Goal: Task Accomplishment & Management: Complete application form

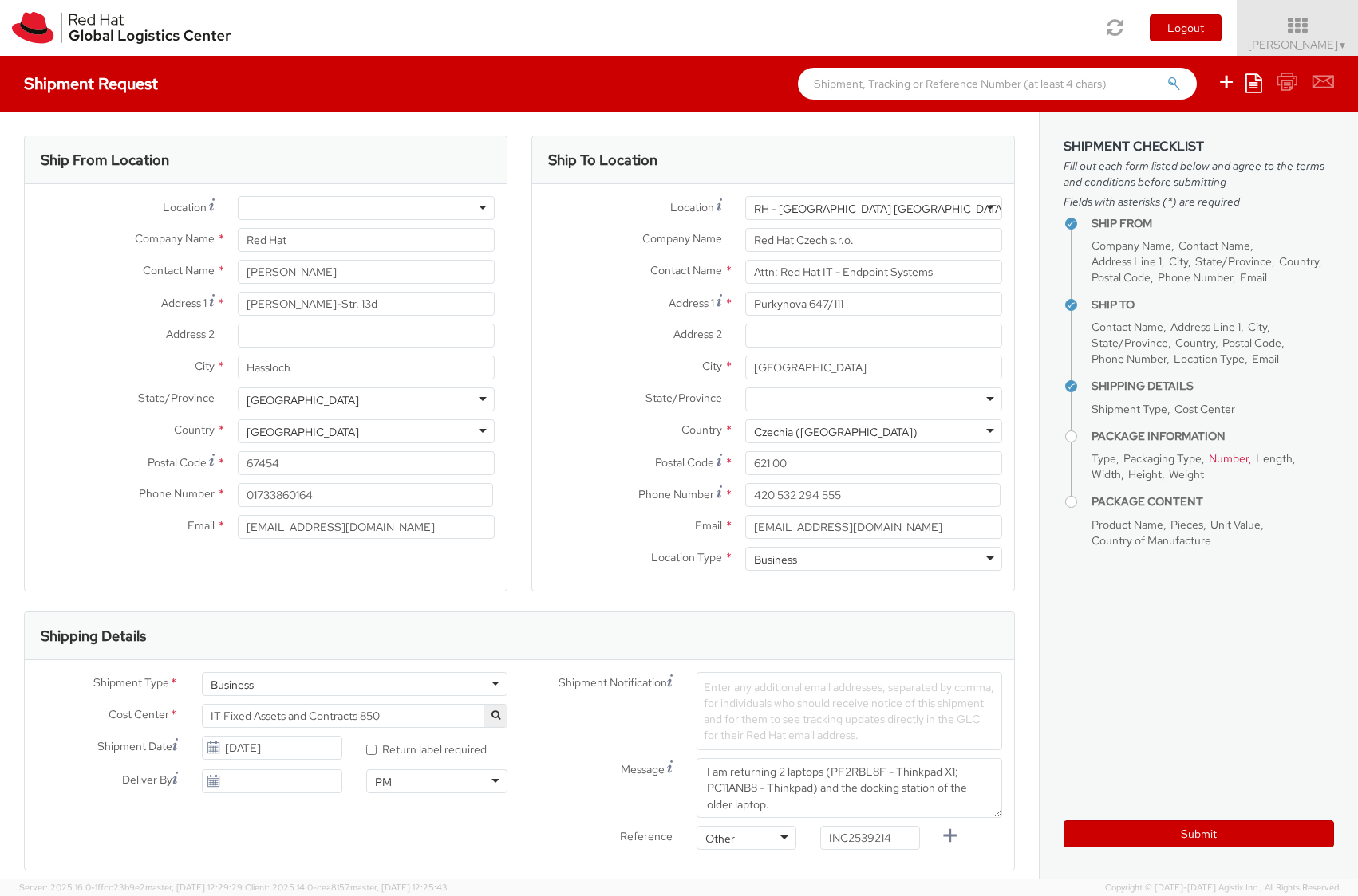
select select "850"
select select
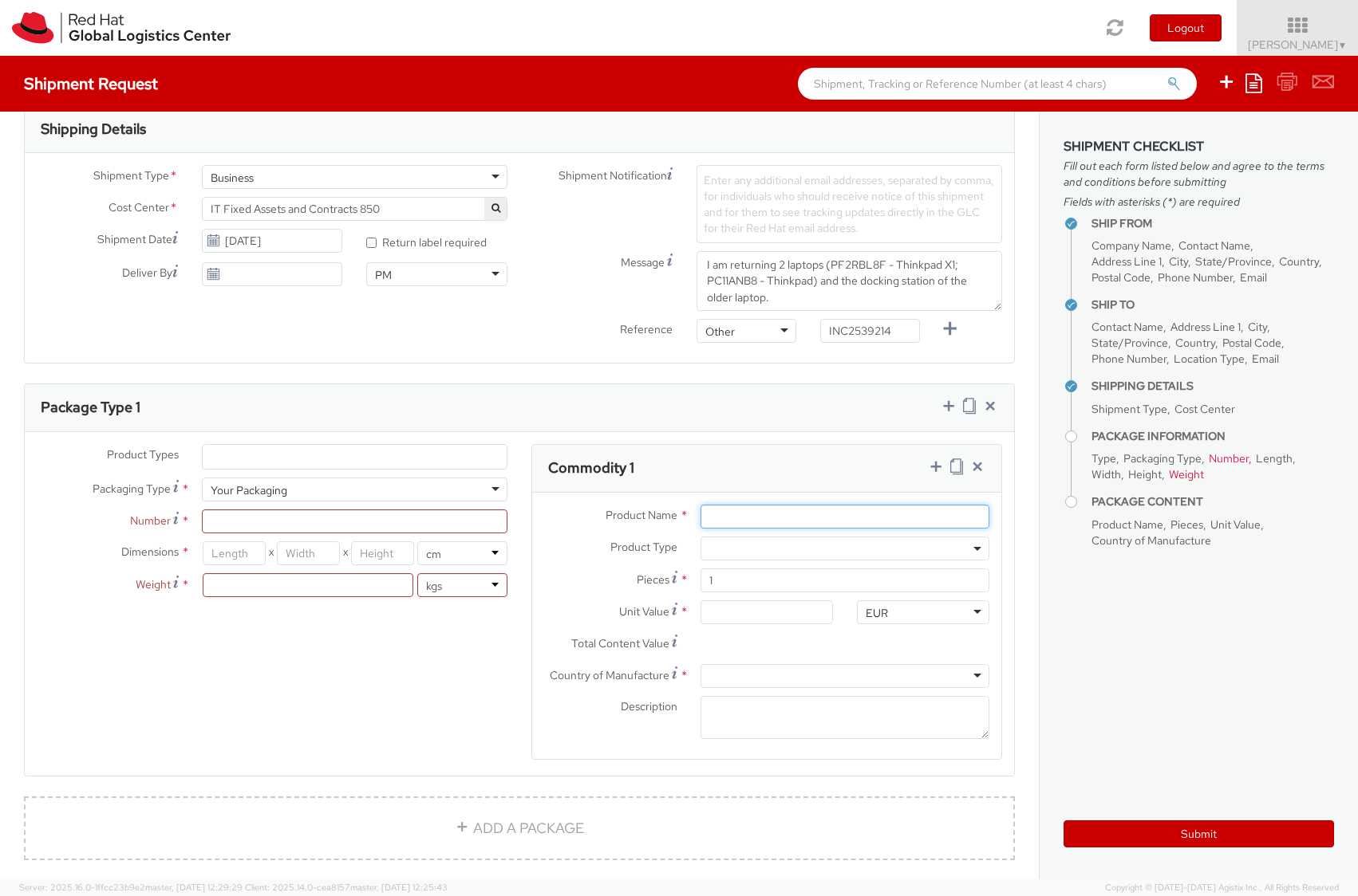
click at [724, 520] on input "Product Name *" at bounding box center [845, 517] width 289 height 24
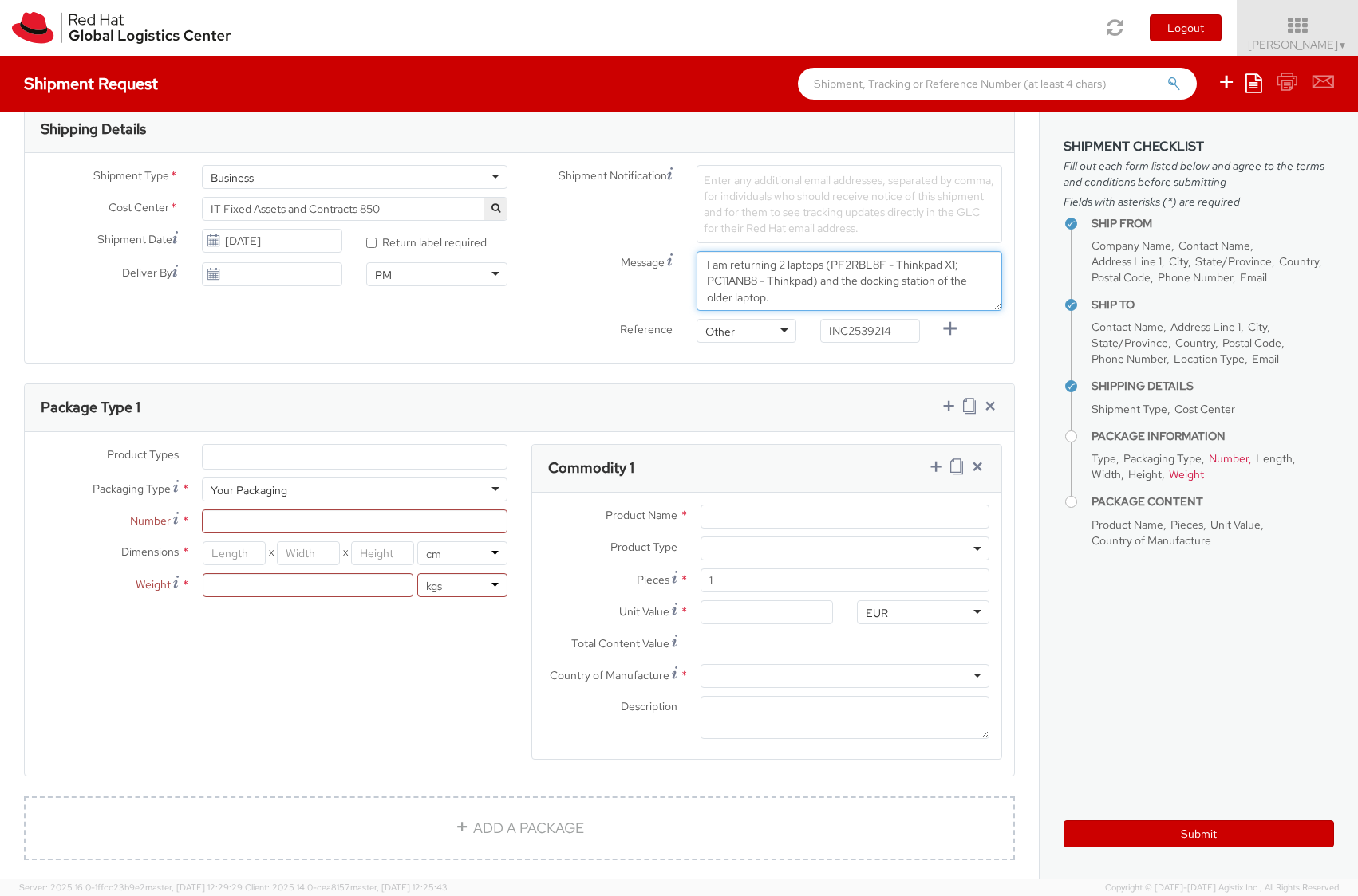
click at [855, 263] on textarea "I am returning 2 laptops (PF2RBL8F - Thinkpad X1; PC11ANB8 - Thinkpad) and the …" at bounding box center [849, 281] width 306 height 60
drag, startPoint x: 855, startPoint y: 263, endPoint x: 942, endPoint y: 266, distance: 87.1
click at [942, 266] on textarea "I am returning 2 laptops (PF2RBL8F - Thinkpad X1; PC11ANB8 - Thinkpad) and the …" at bounding box center [849, 281] width 306 height 60
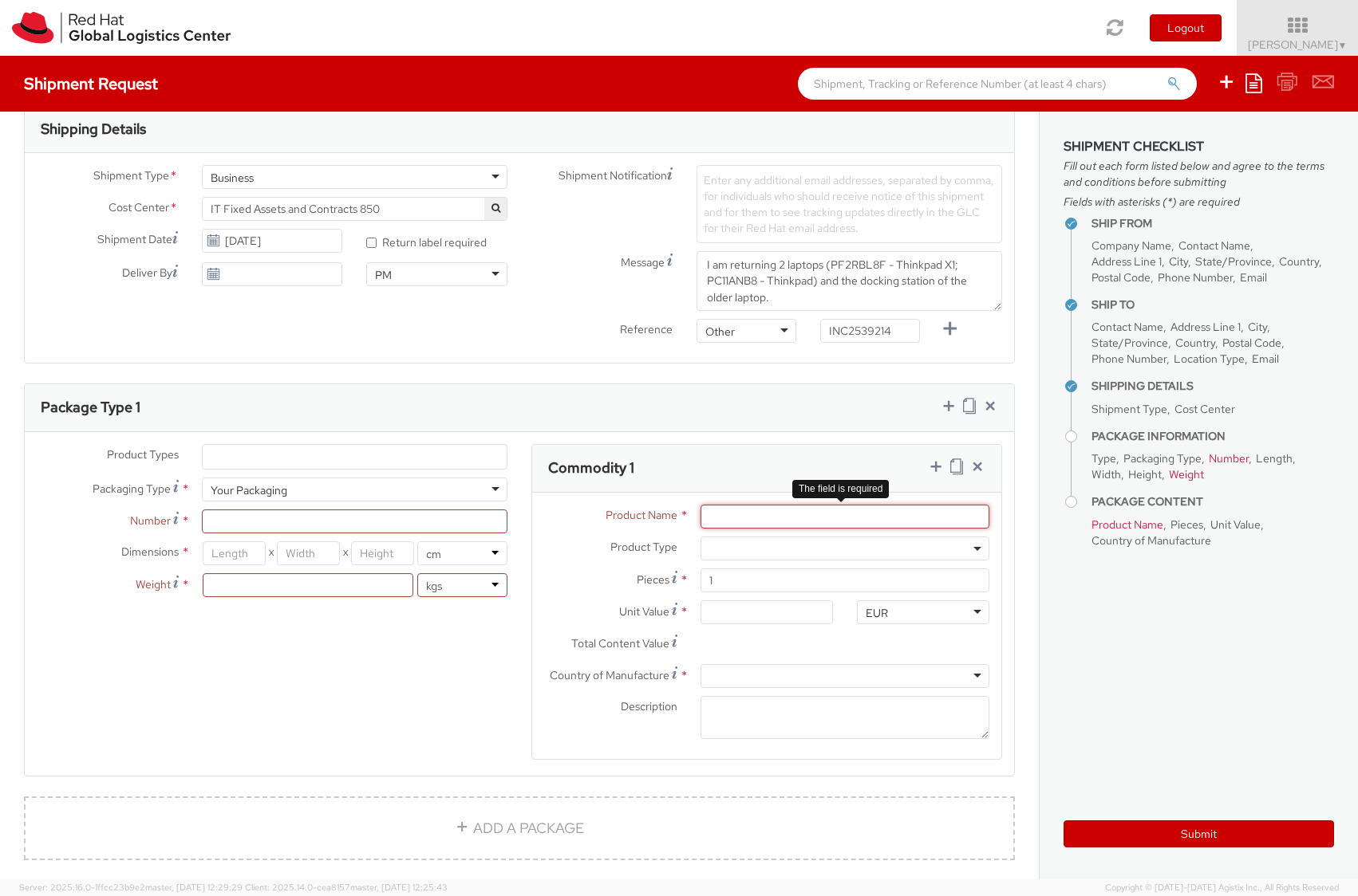
click at [795, 519] on input "Product Name *" at bounding box center [845, 517] width 289 height 24
paste input "PF2RBL8F - Thinkpad X1"
type input "PF2RBL8F - Thinkpad X1"
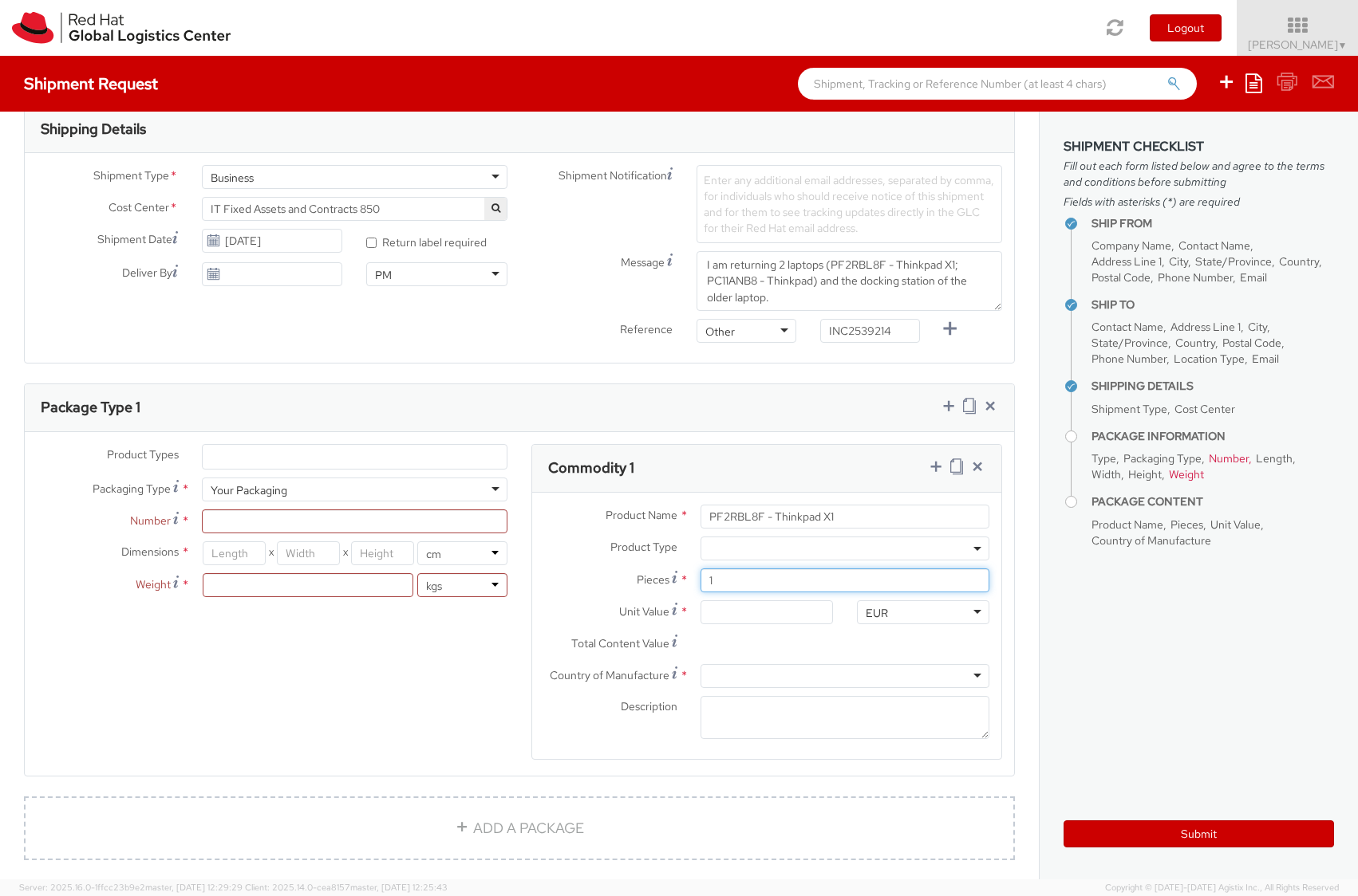
click at [747, 582] on input "1" at bounding box center [845, 581] width 289 height 24
click at [751, 611] on input "Unit Value *" at bounding box center [766, 613] width 132 height 24
type input "500.00"
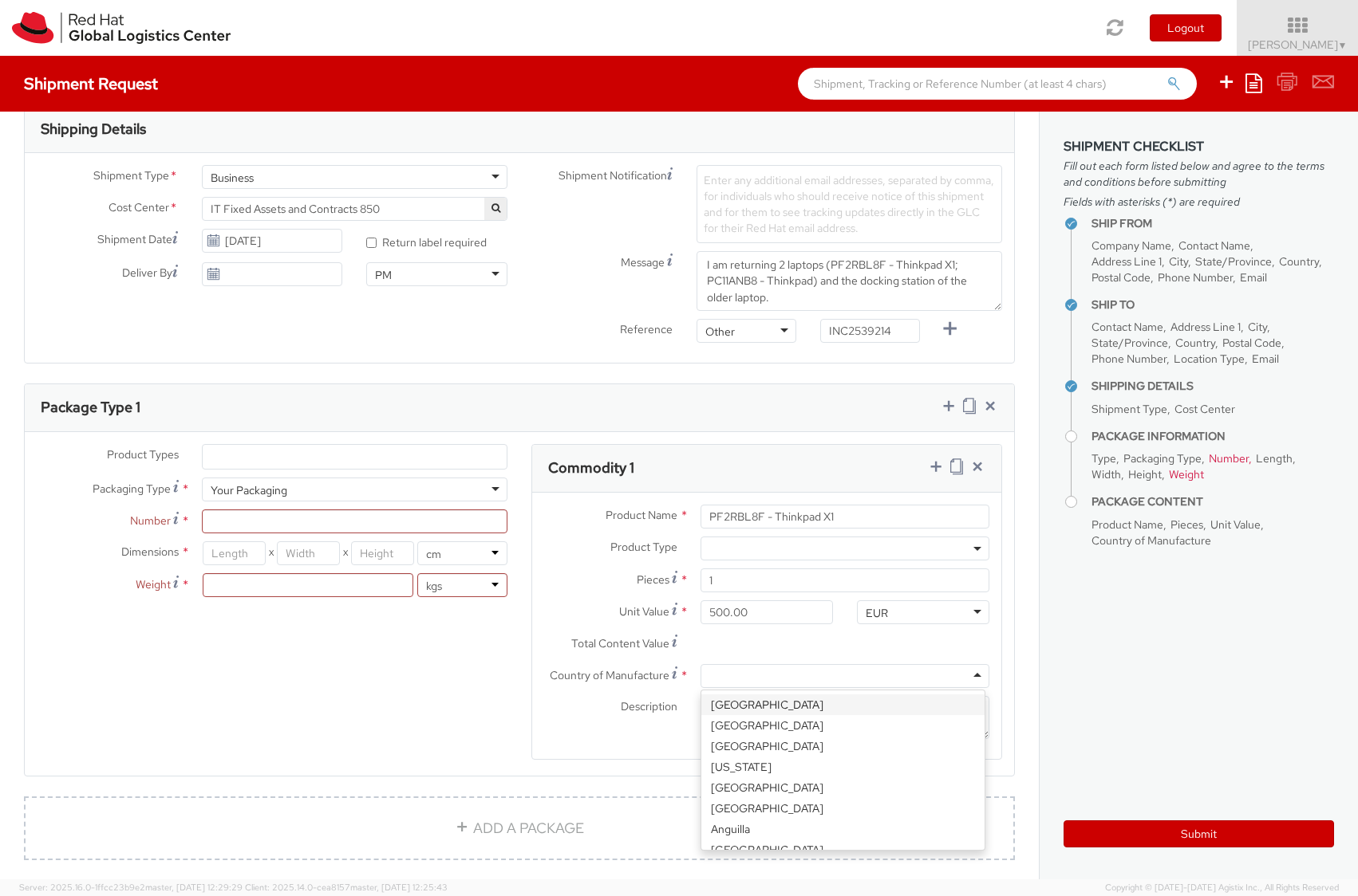
click at [756, 677] on div at bounding box center [845, 676] width 289 height 24
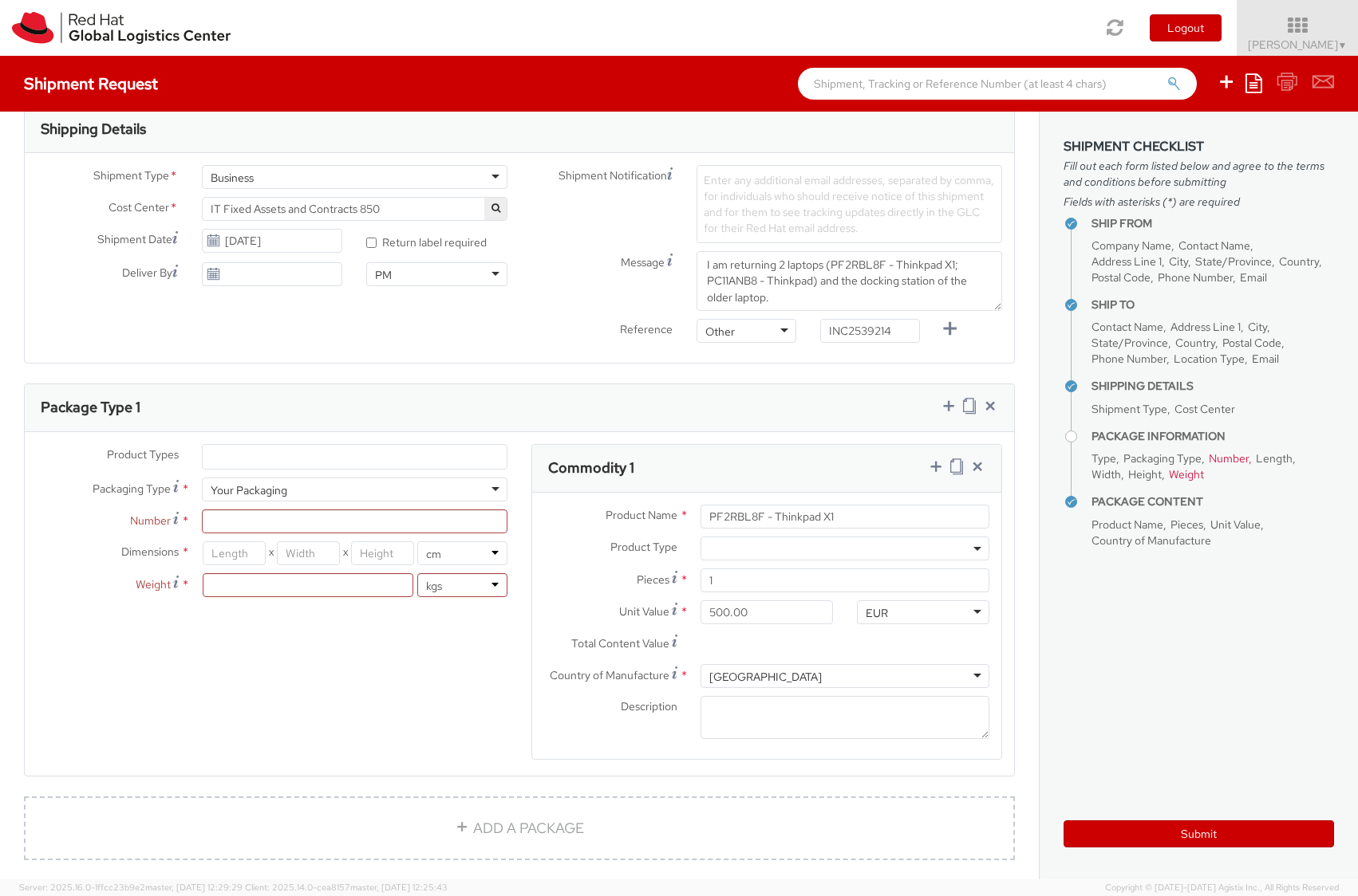
click at [976, 554] on span at bounding box center [977, 549] width 3 height 24
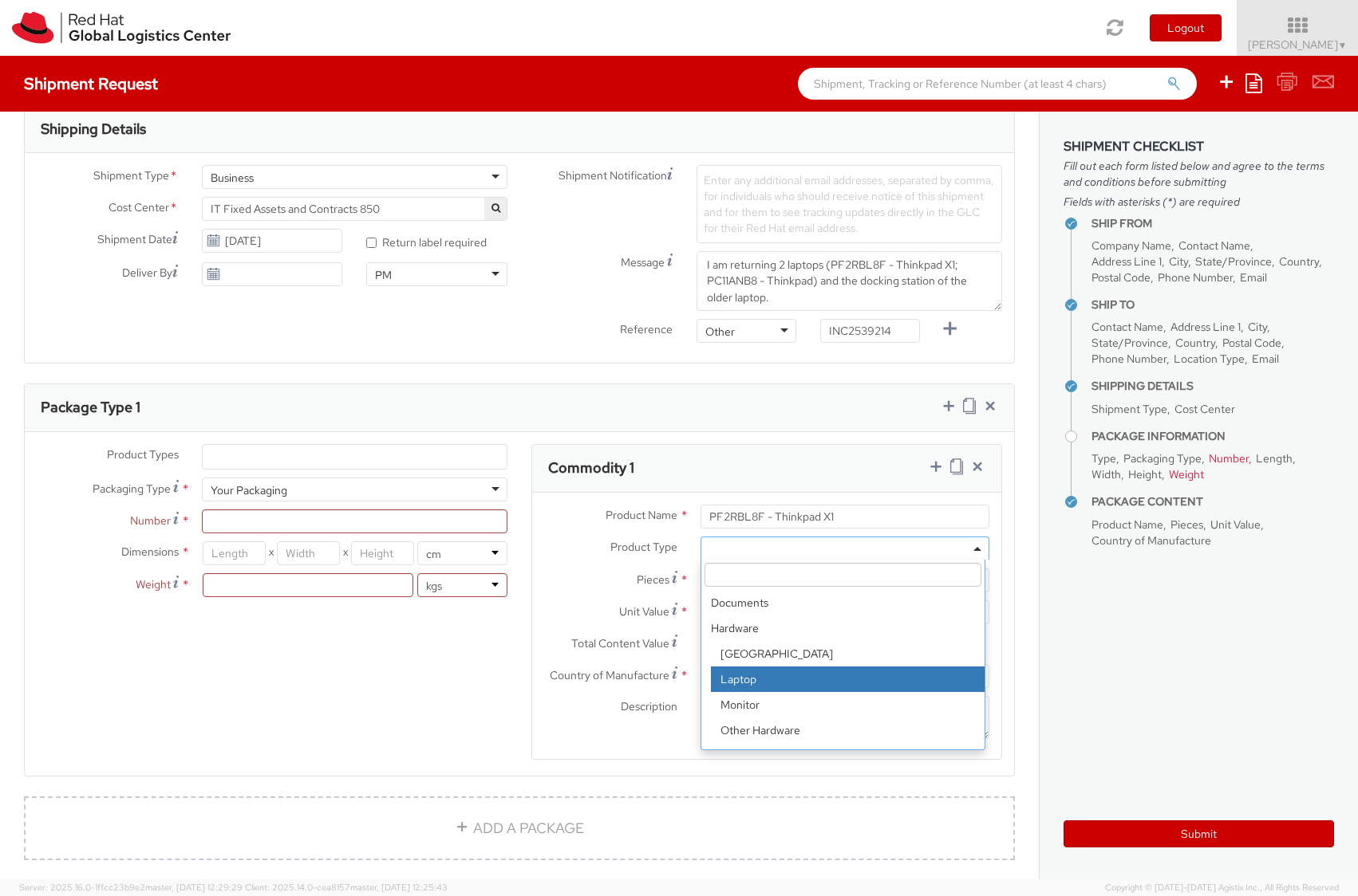
select select "LAPTOP"
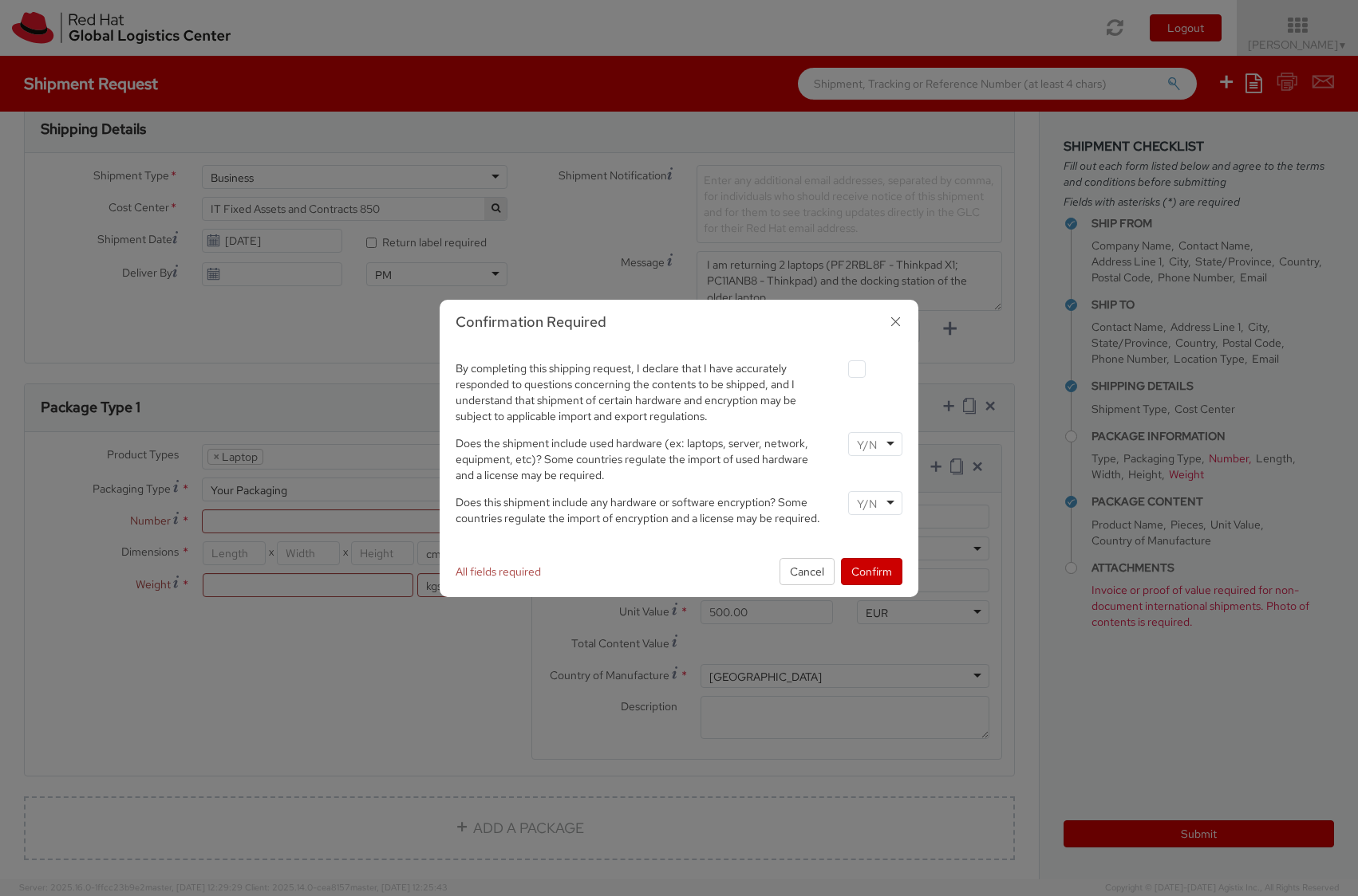
click at [855, 370] on label at bounding box center [857, 369] width 18 height 18
click at [843, 370] on input "checkbox" at bounding box center [837, 369] width 10 height 10
checkbox input "true"
click at [892, 445] on div at bounding box center [876, 445] width 54 height 24
click at [892, 503] on div at bounding box center [876, 504] width 54 height 24
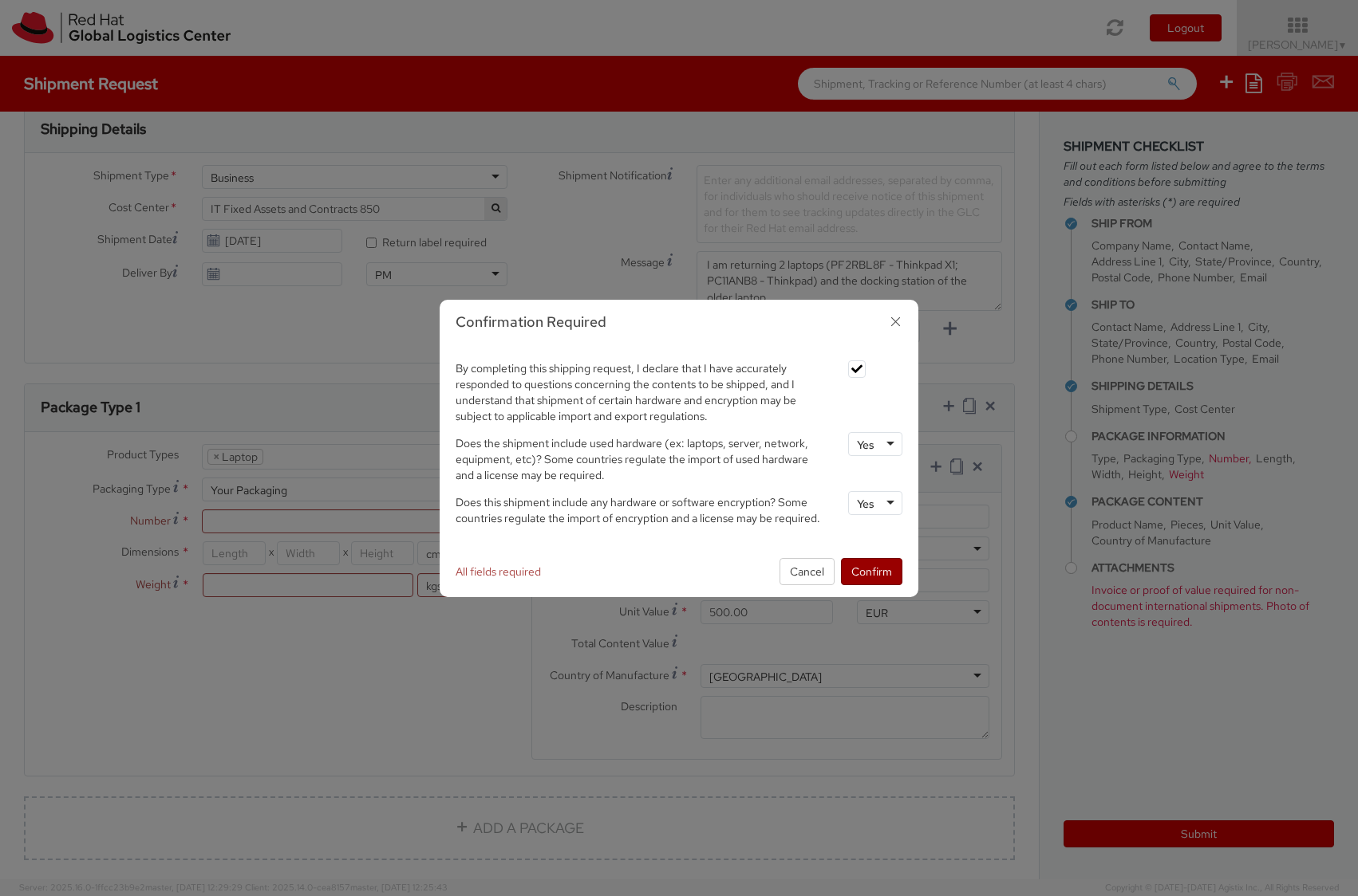
click at [865, 575] on button "Confirm" at bounding box center [871, 571] width 61 height 27
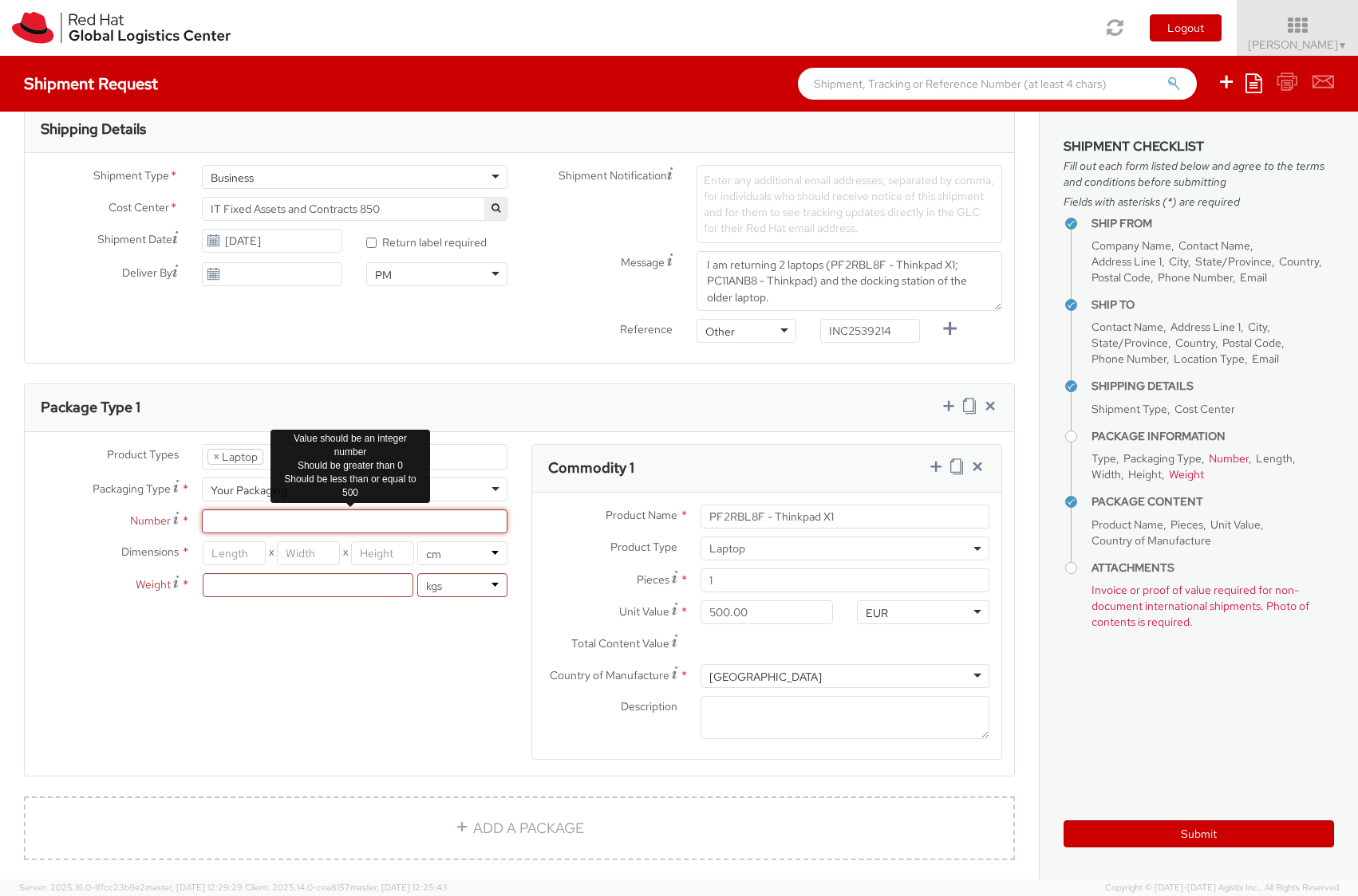
click at [246, 524] on input "Number *" at bounding box center [355, 522] width 306 height 24
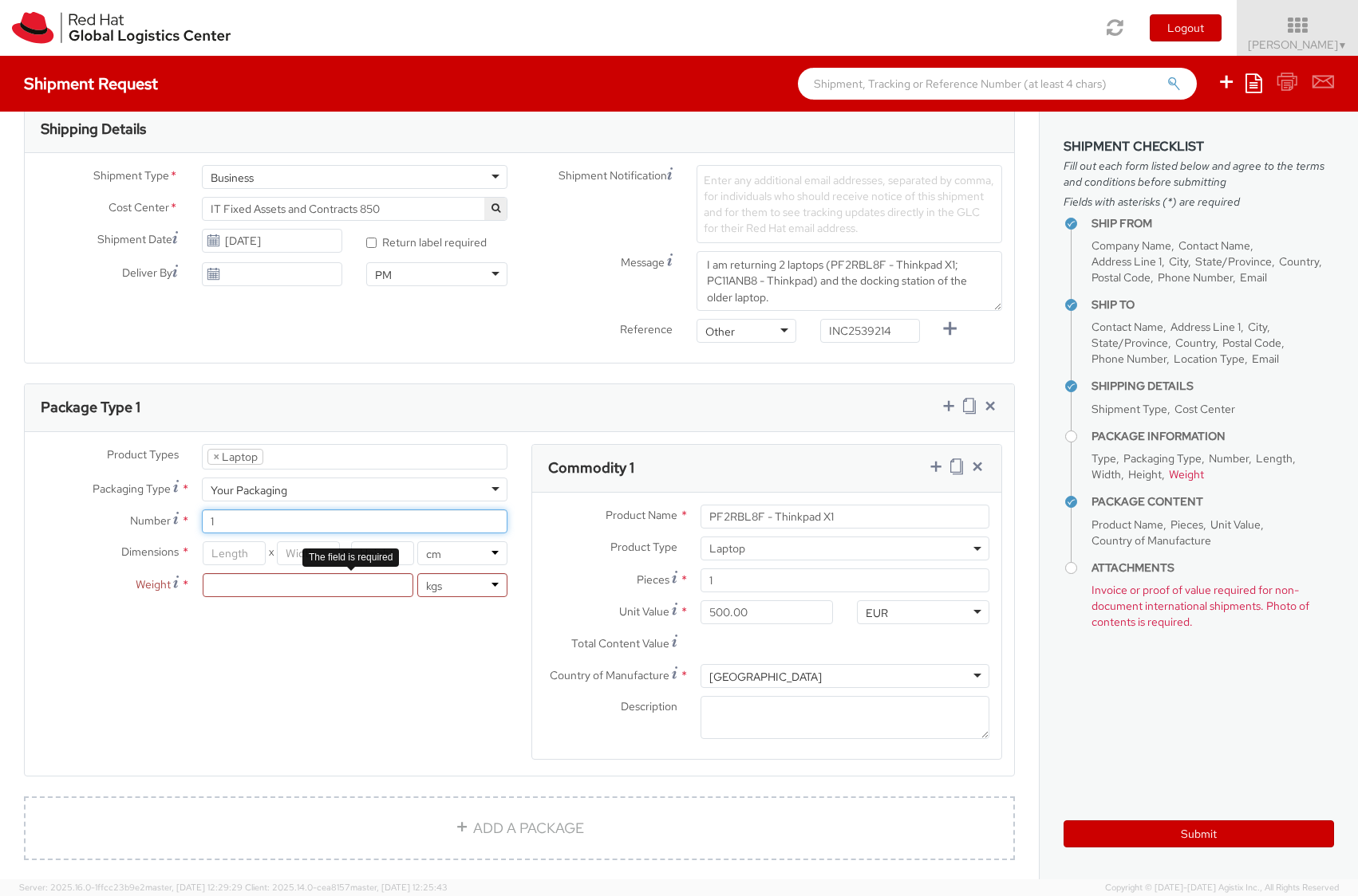
type input "1"
click at [275, 593] on input "number" at bounding box center [308, 585] width 210 height 24
click at [275, 589] on input "number" at bounding box center [308, 585] width 210 height 24
type input "1.634"
click at [492, 583] on select "lbs kgs" at bounding box center [463, 585] width 90 height 24
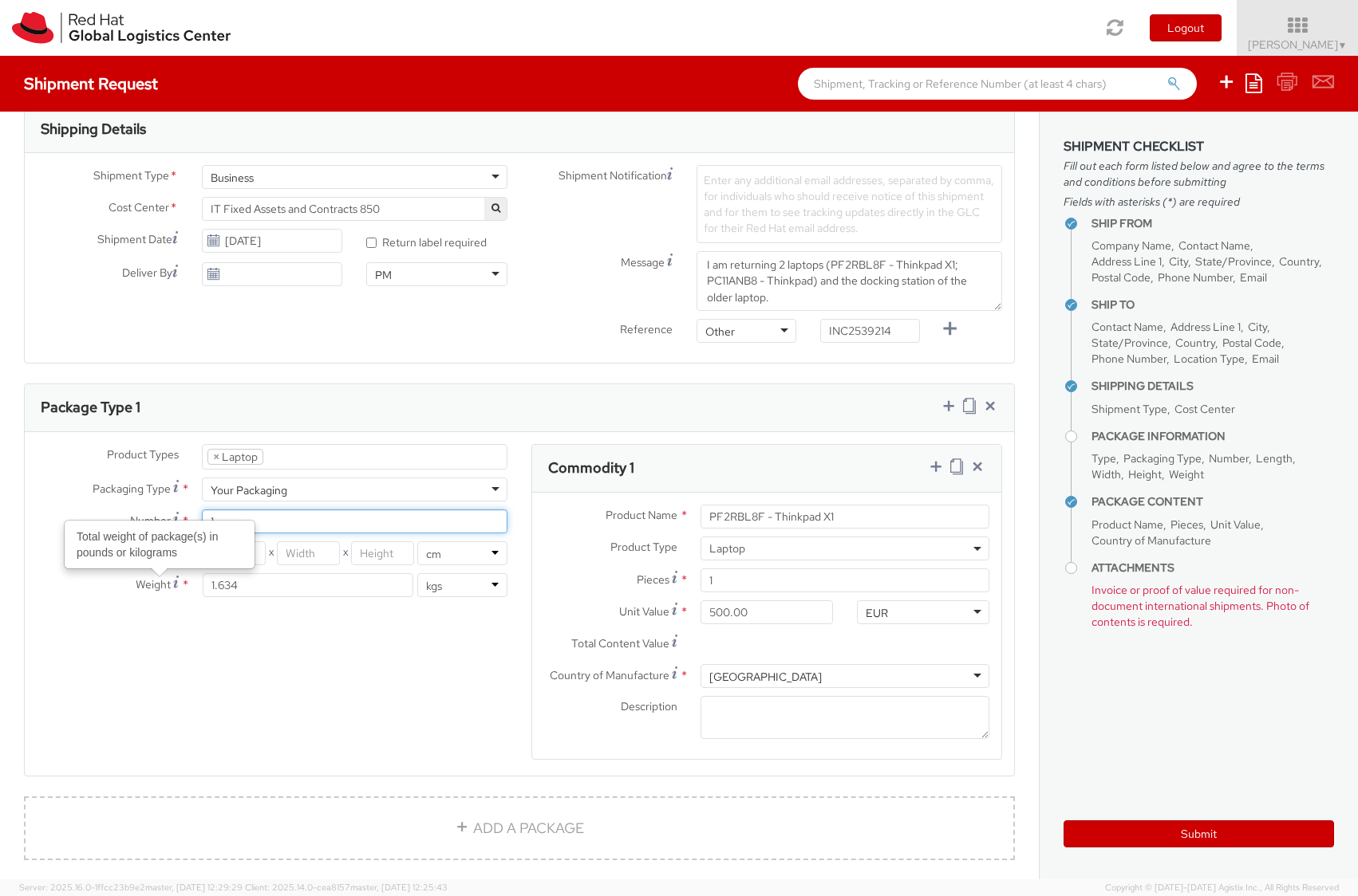
click at [269, 517] on input "1" at bounding box center [355, 522] width 306 height 24
click at [239, 554] on input "number" at bounding box center [235, 554] width 64 height 24
type input "44"
type input "30"
type input "8"
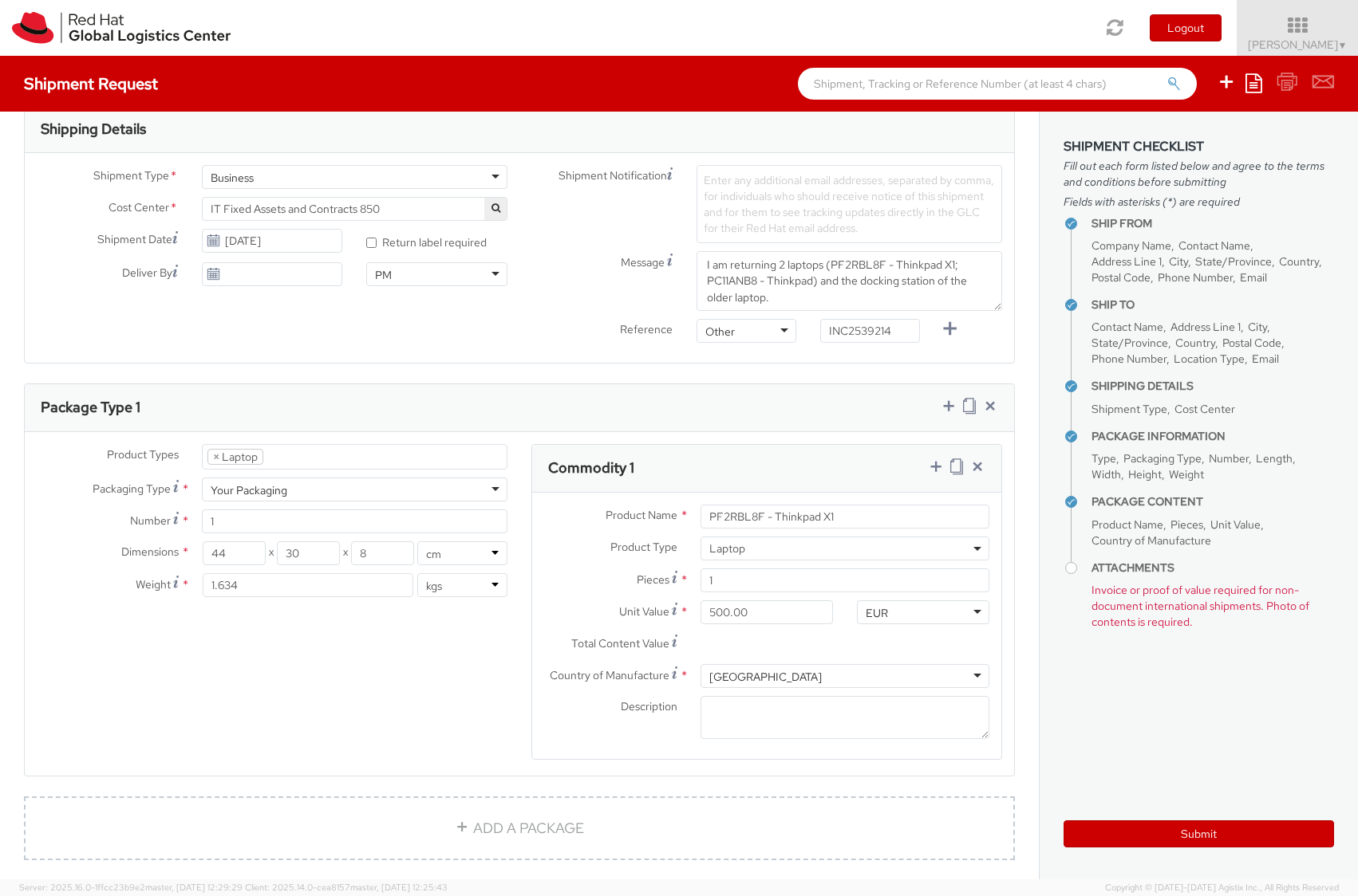
click at [339, 661] on div "Product Types * Documents Docking Station Laptop Monitor Other Hardware Server …" at bounding box center [519, 612] width 989 height 337
click at [312, 489] on div "Your Packaging" at bounding box center [355, 490] width 306 height 24
click at [239, 641] on div "Product Types * Documents Docking Station Laptop Monitor Other Hardware Server …" at bounding box center [519, 612] width 989 height 337
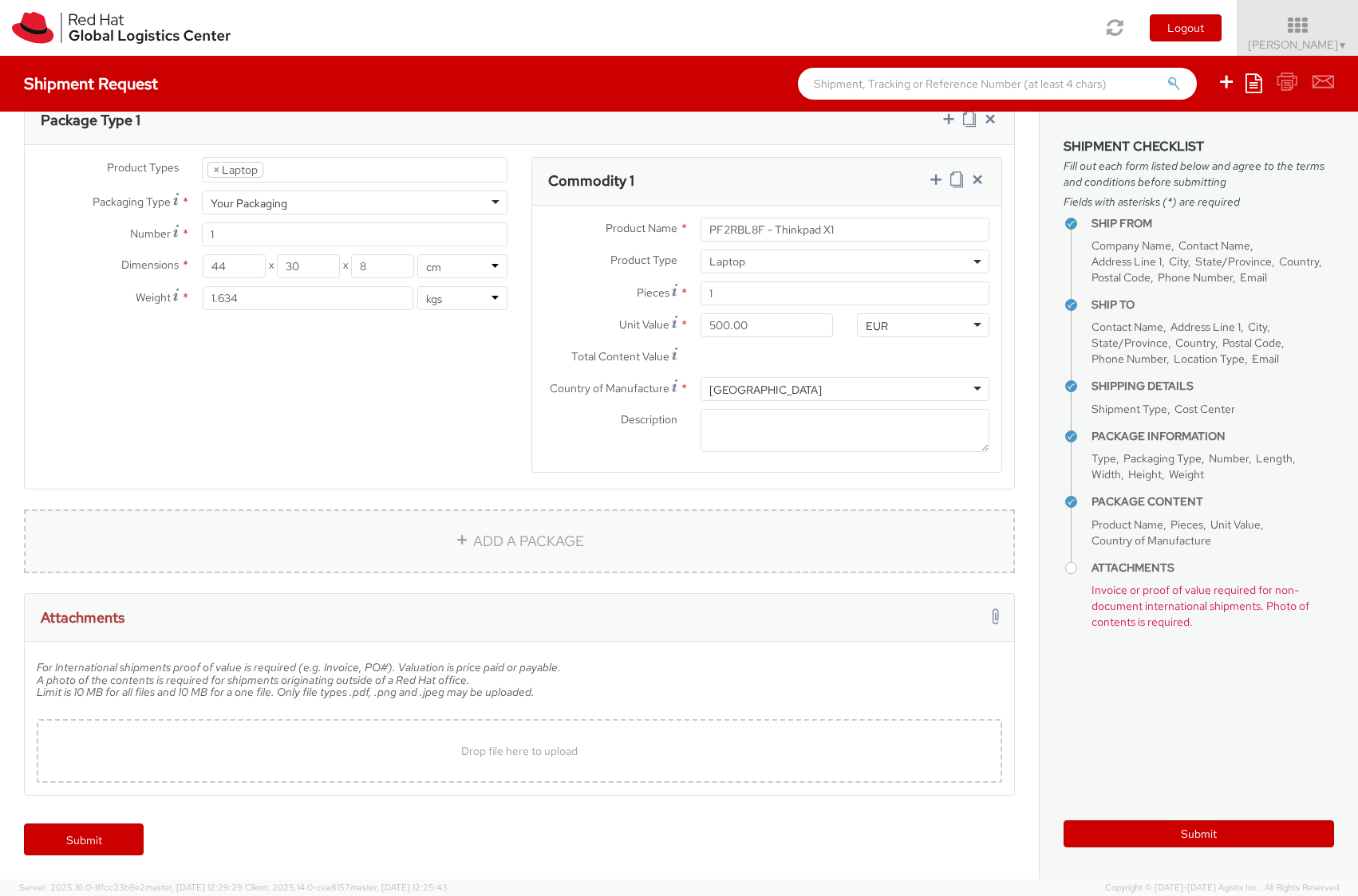
scroll to position [651, 0]
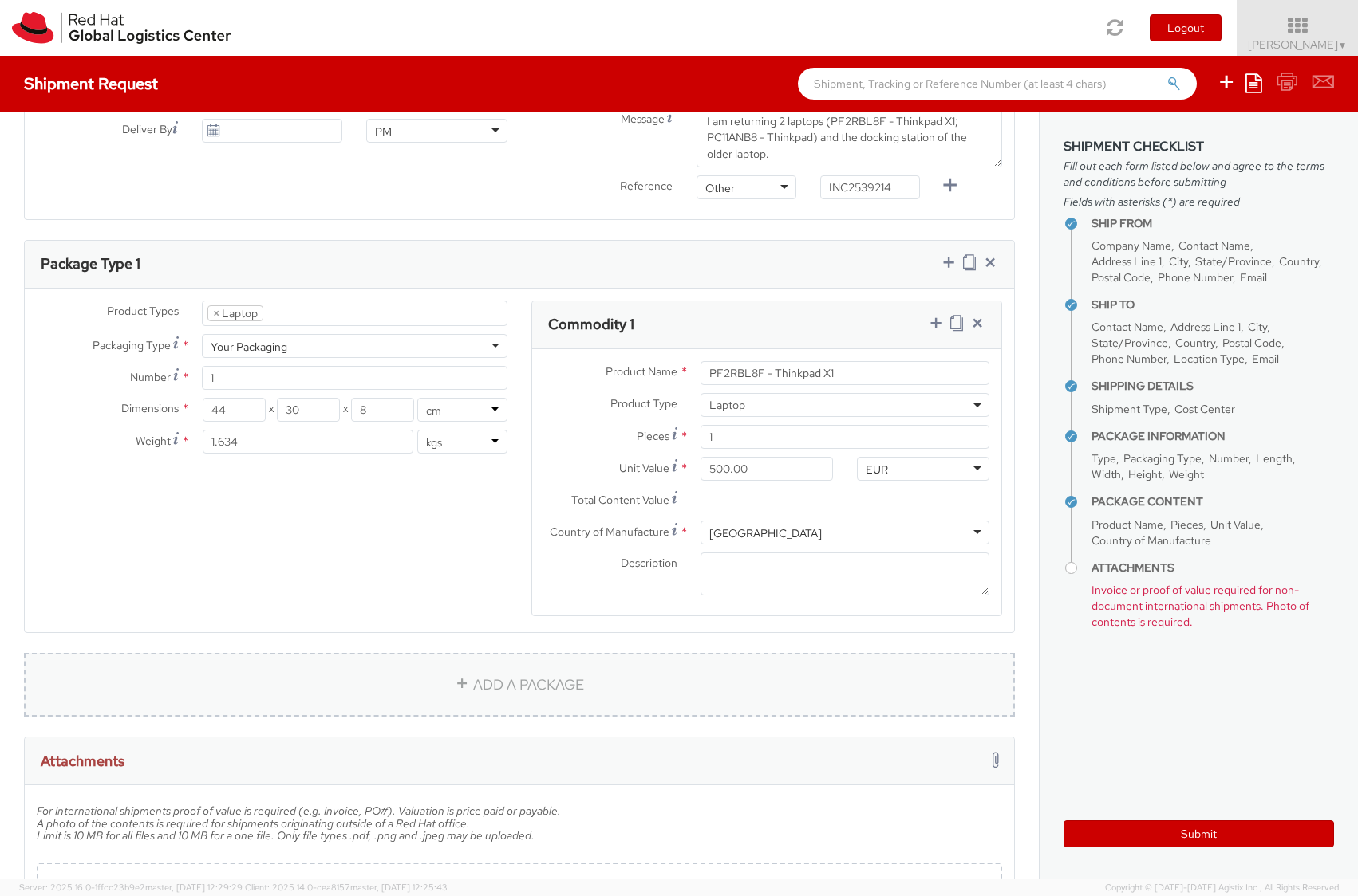
click at [521, 687] on link "ADD A PACKAGE" at bounding box center [520, 685] width 991 height 64
select select
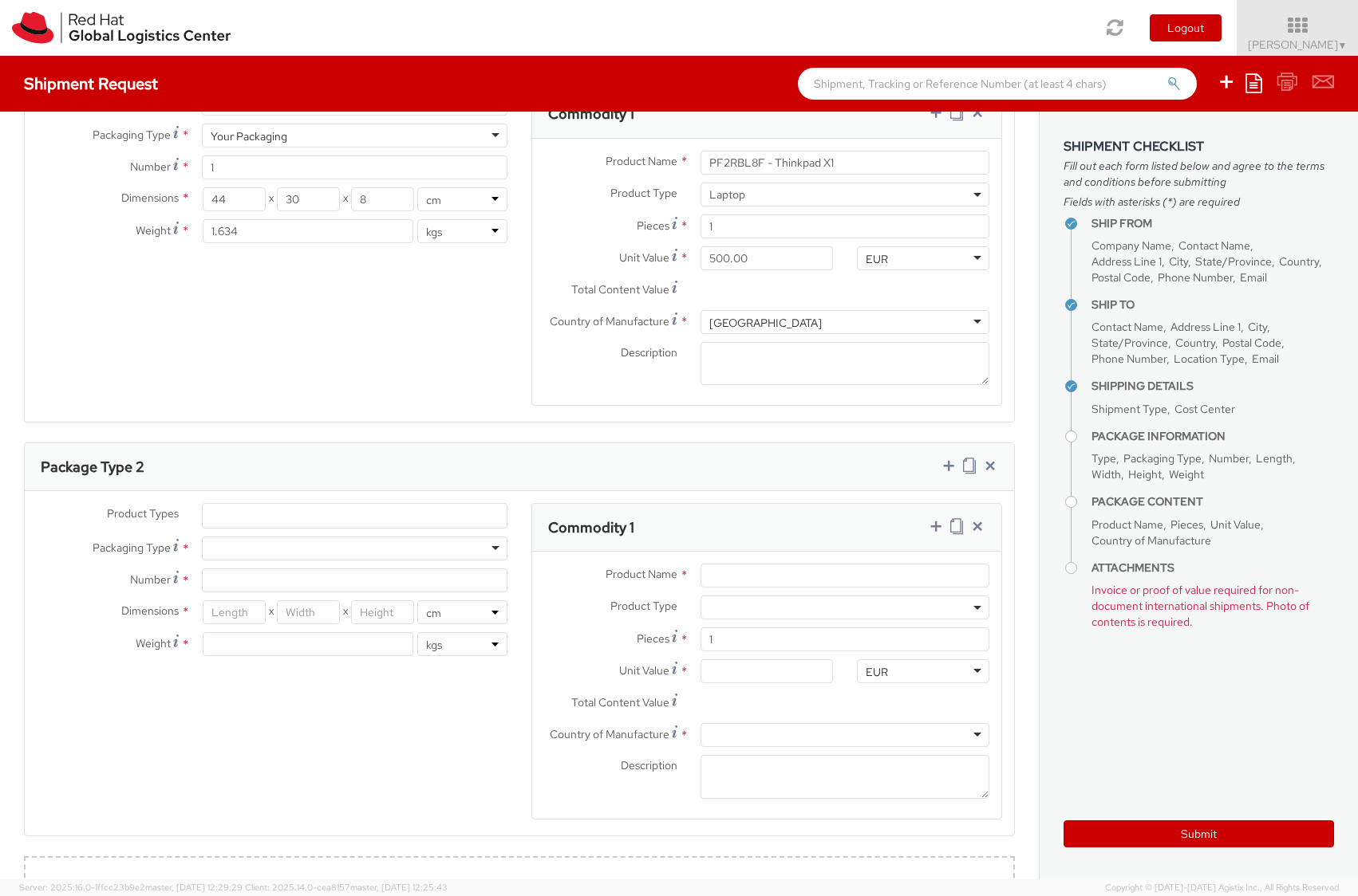
scroll to position [795, 0]
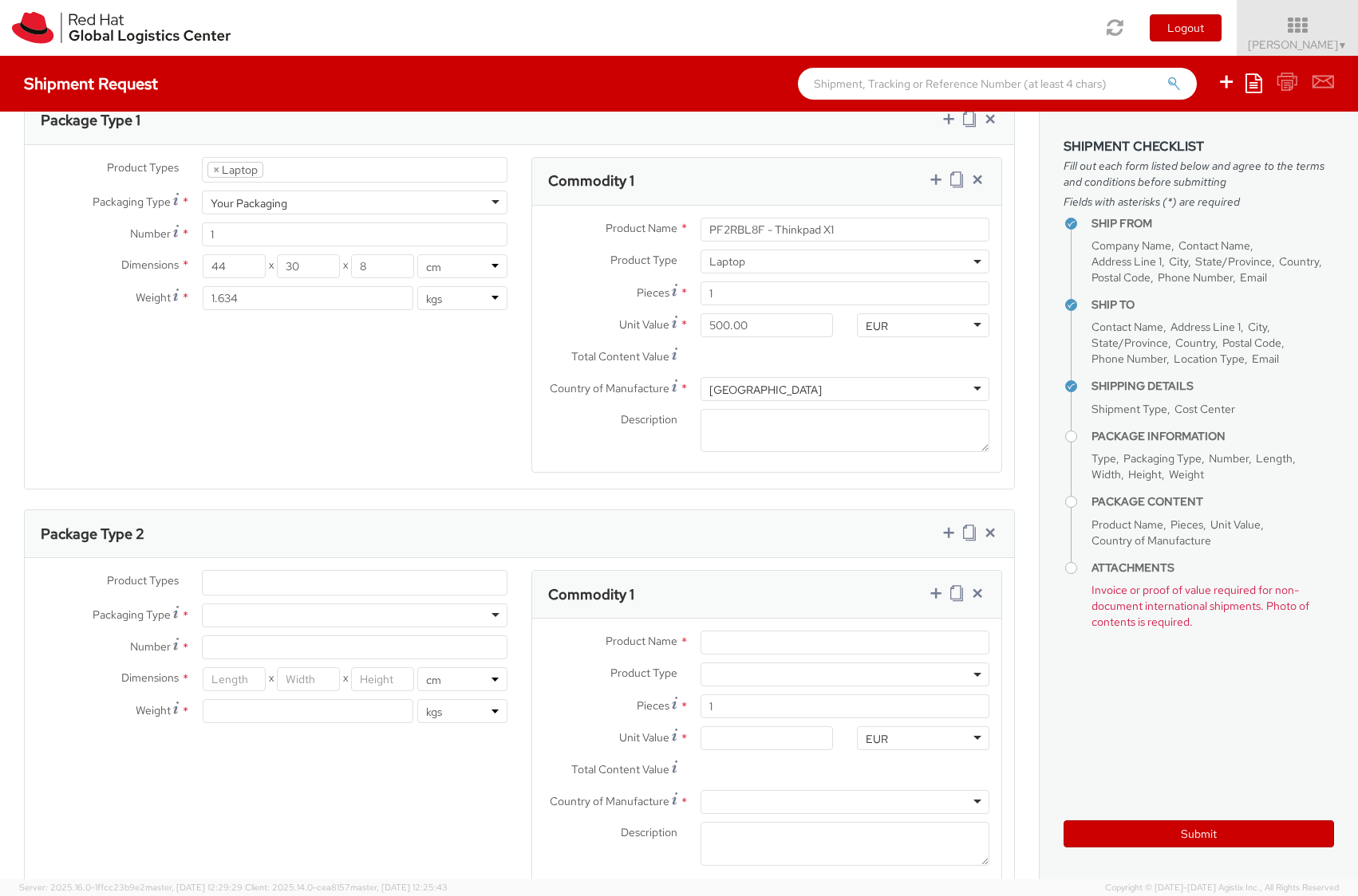
click at [269, 619] on div at bounding box center [355, 615] width 306 height 24
click at [264, 648] on input "Number *" at bounding box center [355, 647] width 306 height 24
type input "2"
click at [242, 683] on input "number" at bounding box center [235, 679] width 64 height 24
type input "36.5"
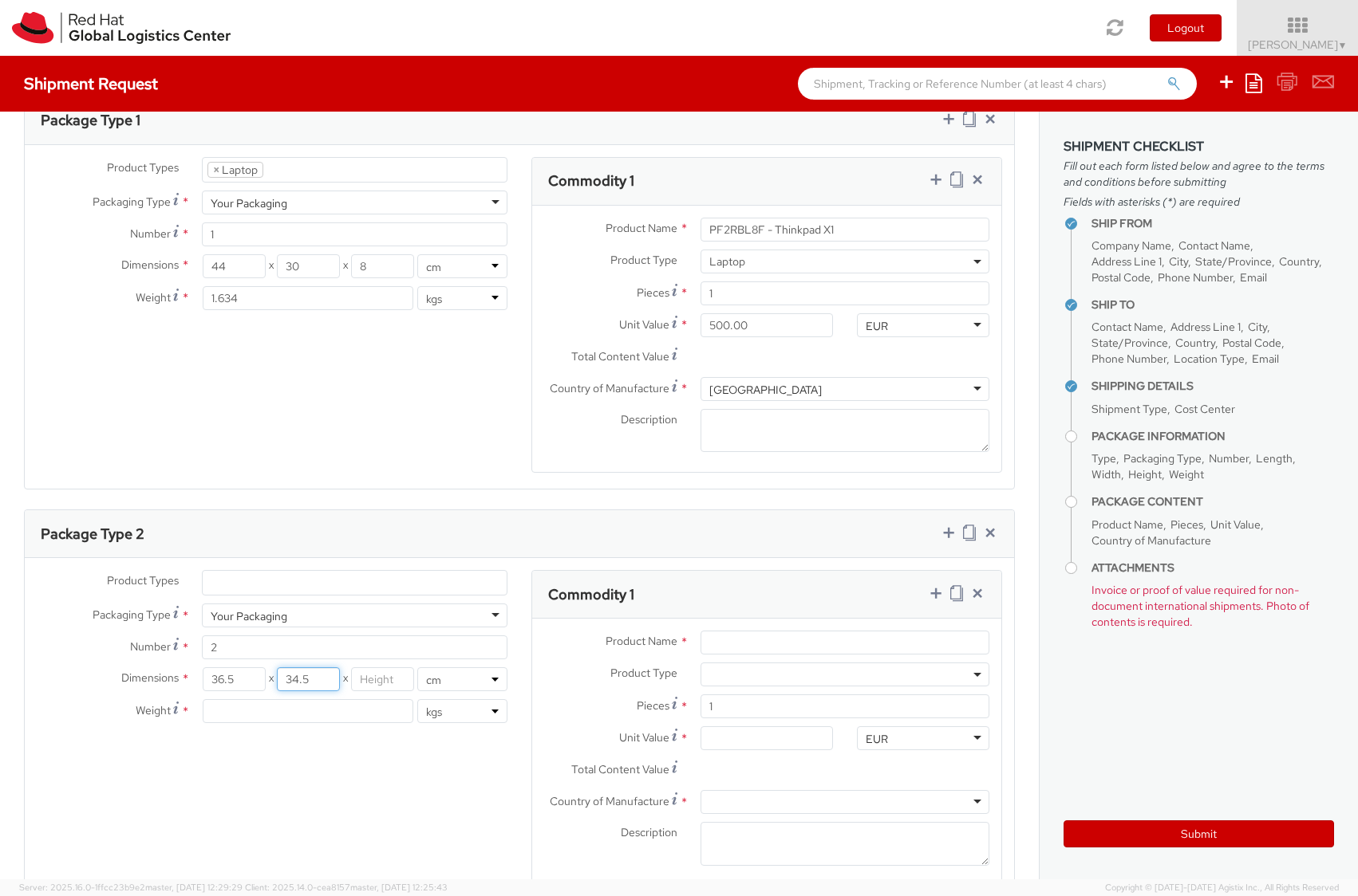
type input "34.5"
type input "6"
click at [252, 709] on input "number" at bounding box center [308, 711] width 210 height 24
type input "1.671"
click at [797, 636] on input "Product Name *" at bounding box center [845, 643] width 289 height 24
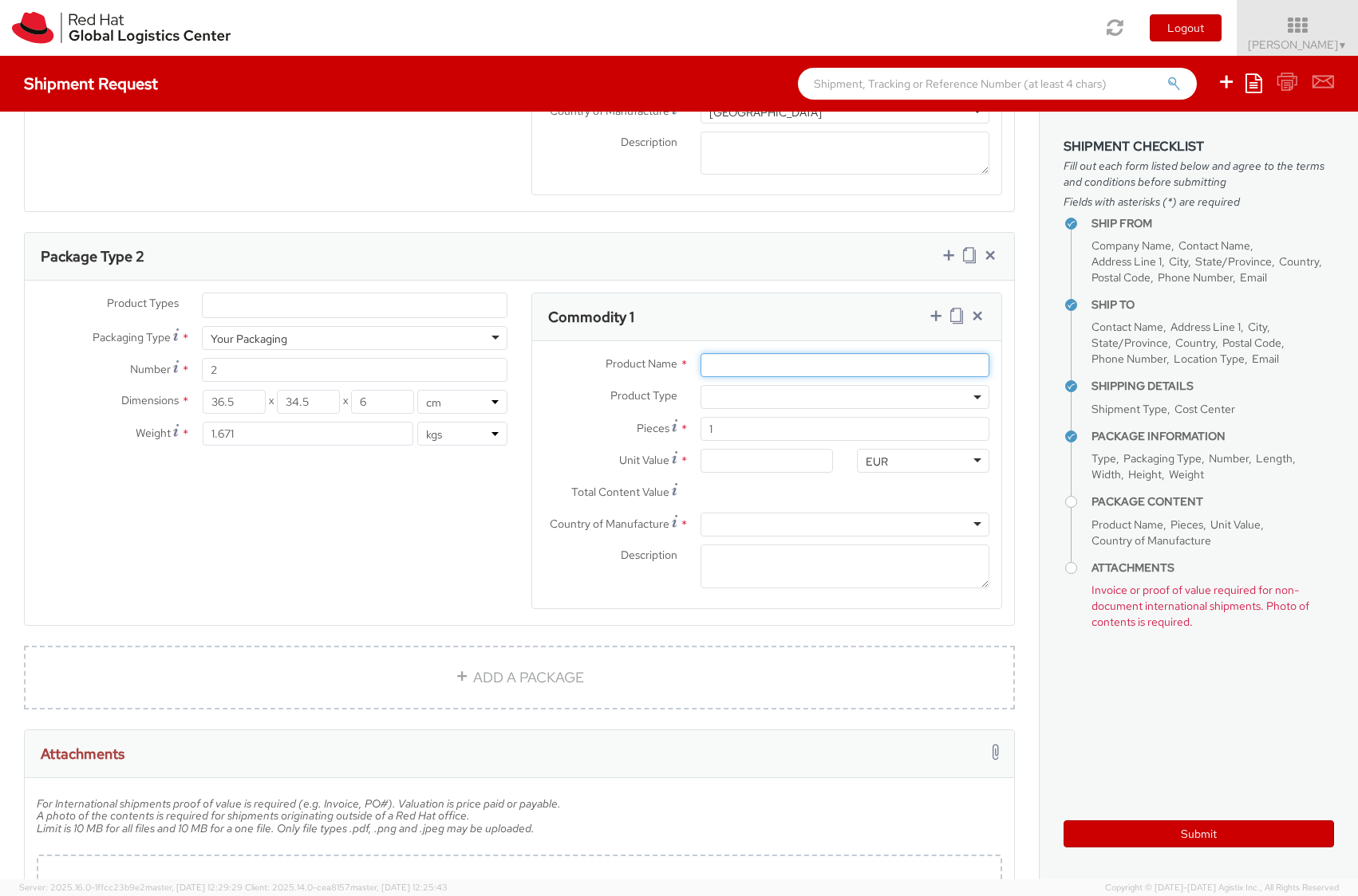
scroll to position [1148, 0]
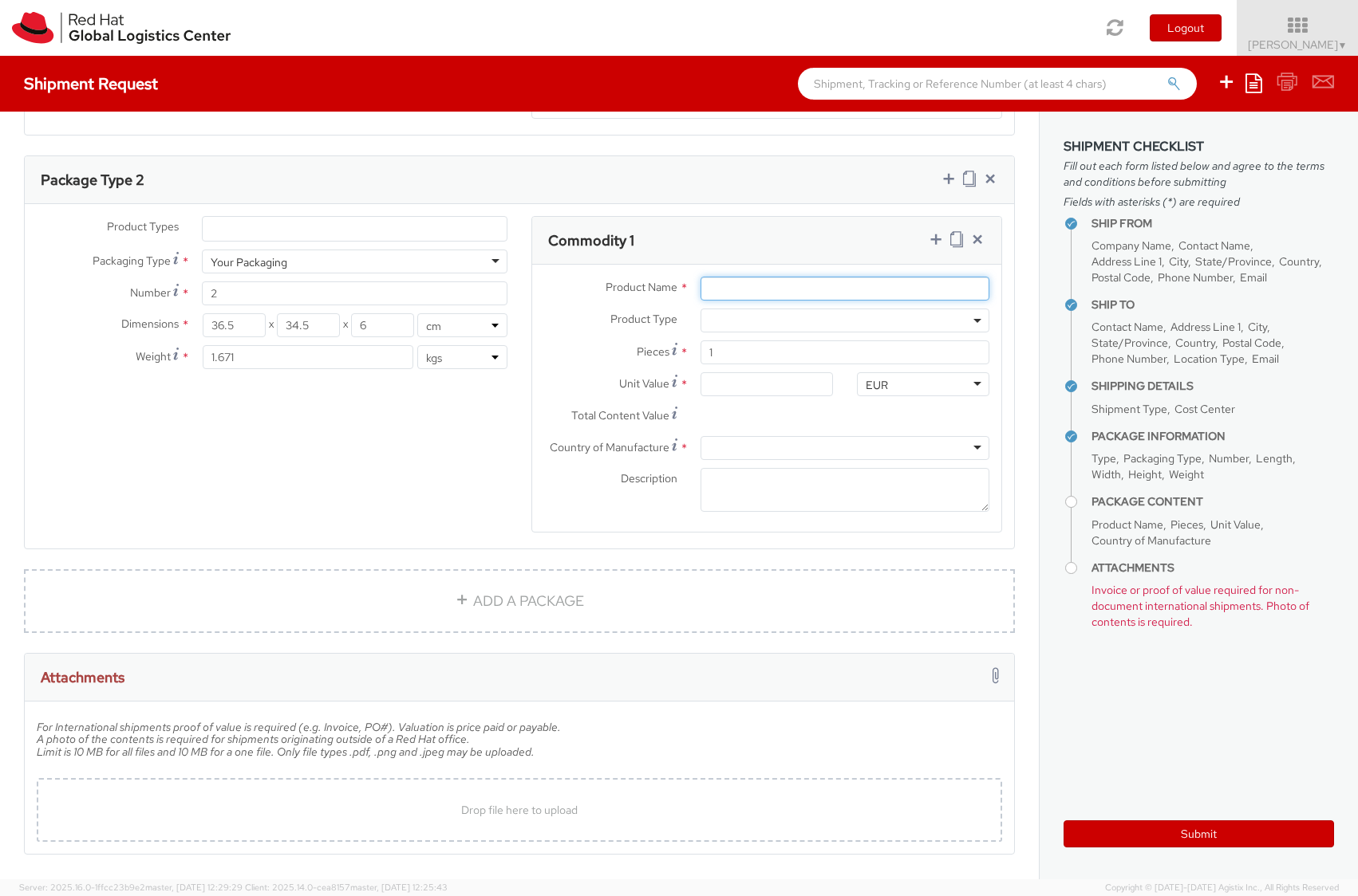
click at [756, 287] on input "Product Name *" at bounding box center [845, 289] width 289 height 24
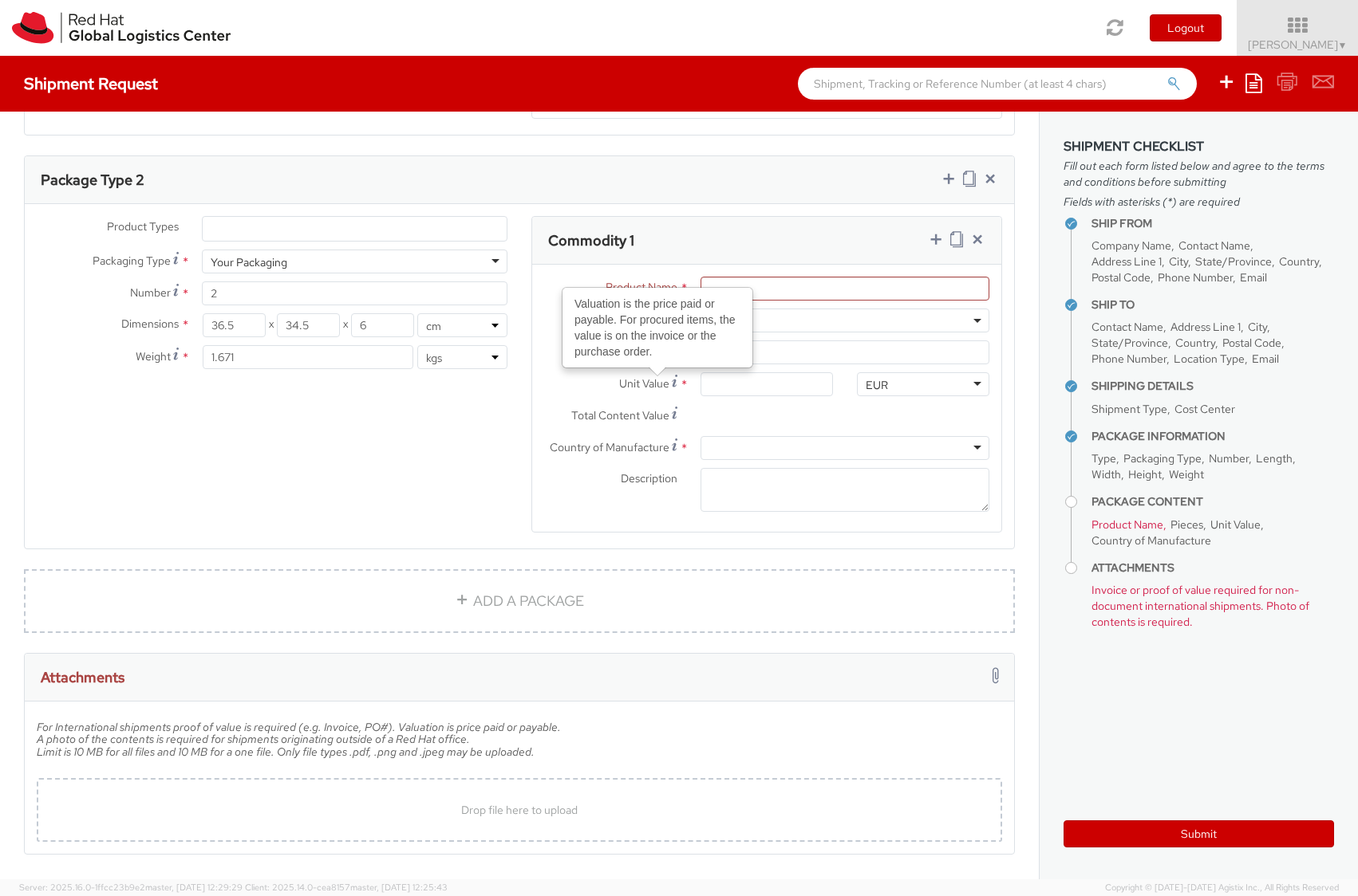
click at [740, 293] on div "Valuation is the price paid or payable. For procured items, the value is on the…" at bounding box center [657, 327] width 189 height 78
click at [740, 372] on input "Unit Value Valuation is the price paid or payable. For procured items, the valu…" at bounding box center [766, 385] width 132 height 24
click at [783, 288] on input "Product Name *" at bounding box center [845, 289] width 289 height 24
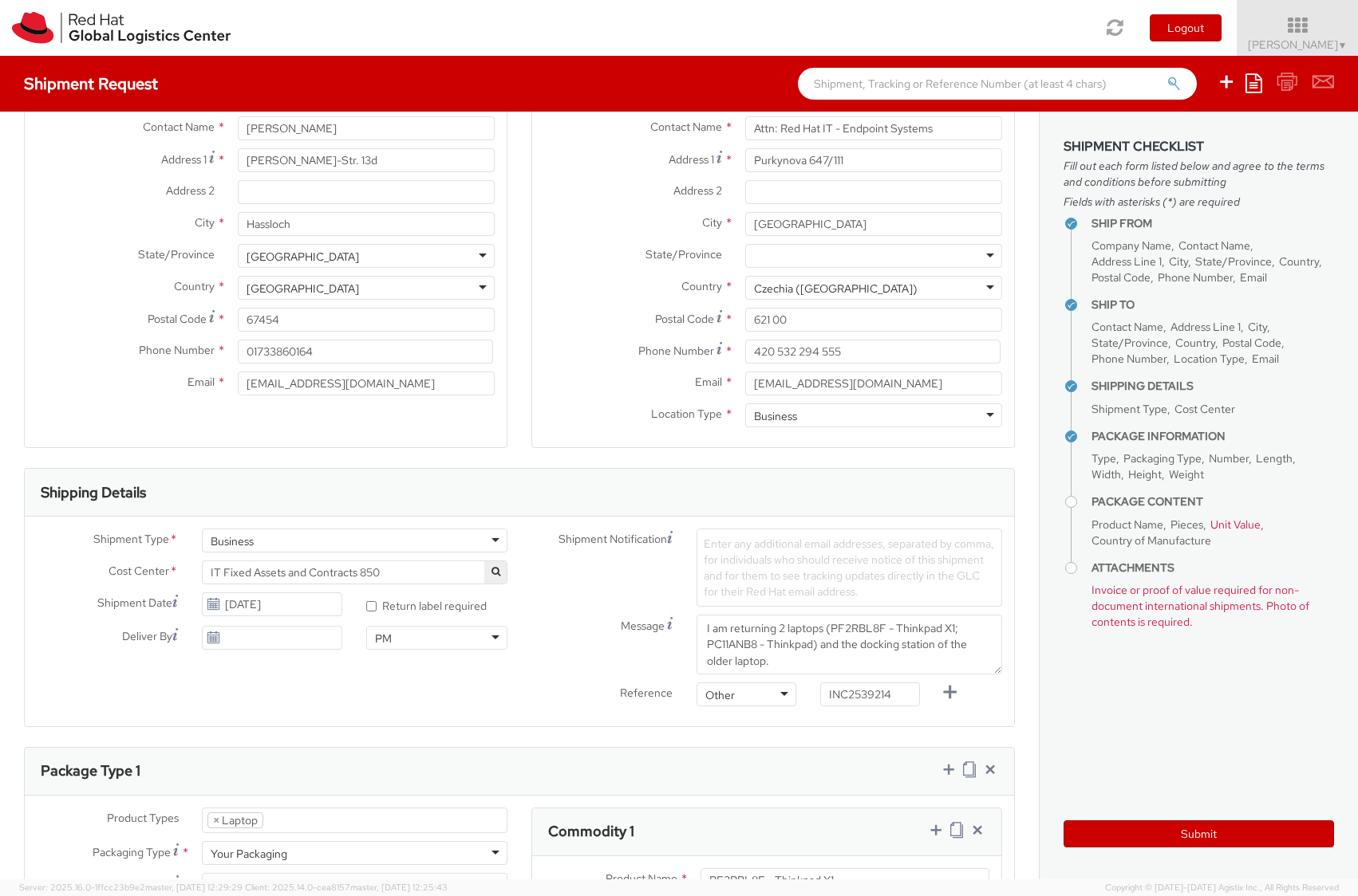
scroll to position [287, 0]
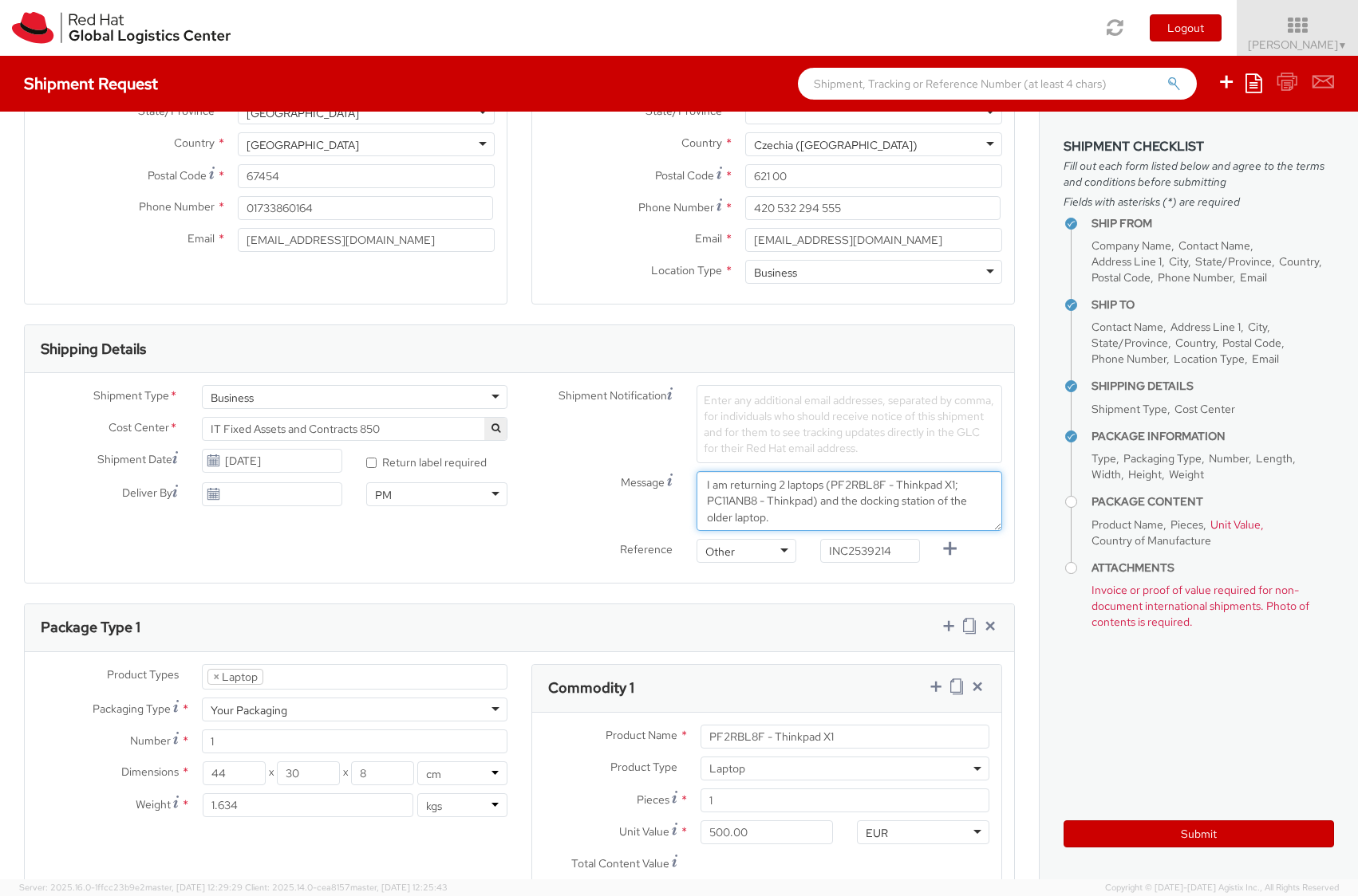
click at [726, 503] on textarea "I am returning 2 laptops (PF2RBL8F - Thinkpad X1; PC11ANB8 - Thinkpad) and the …" at bounding box center [849, 501] width 306 height 60
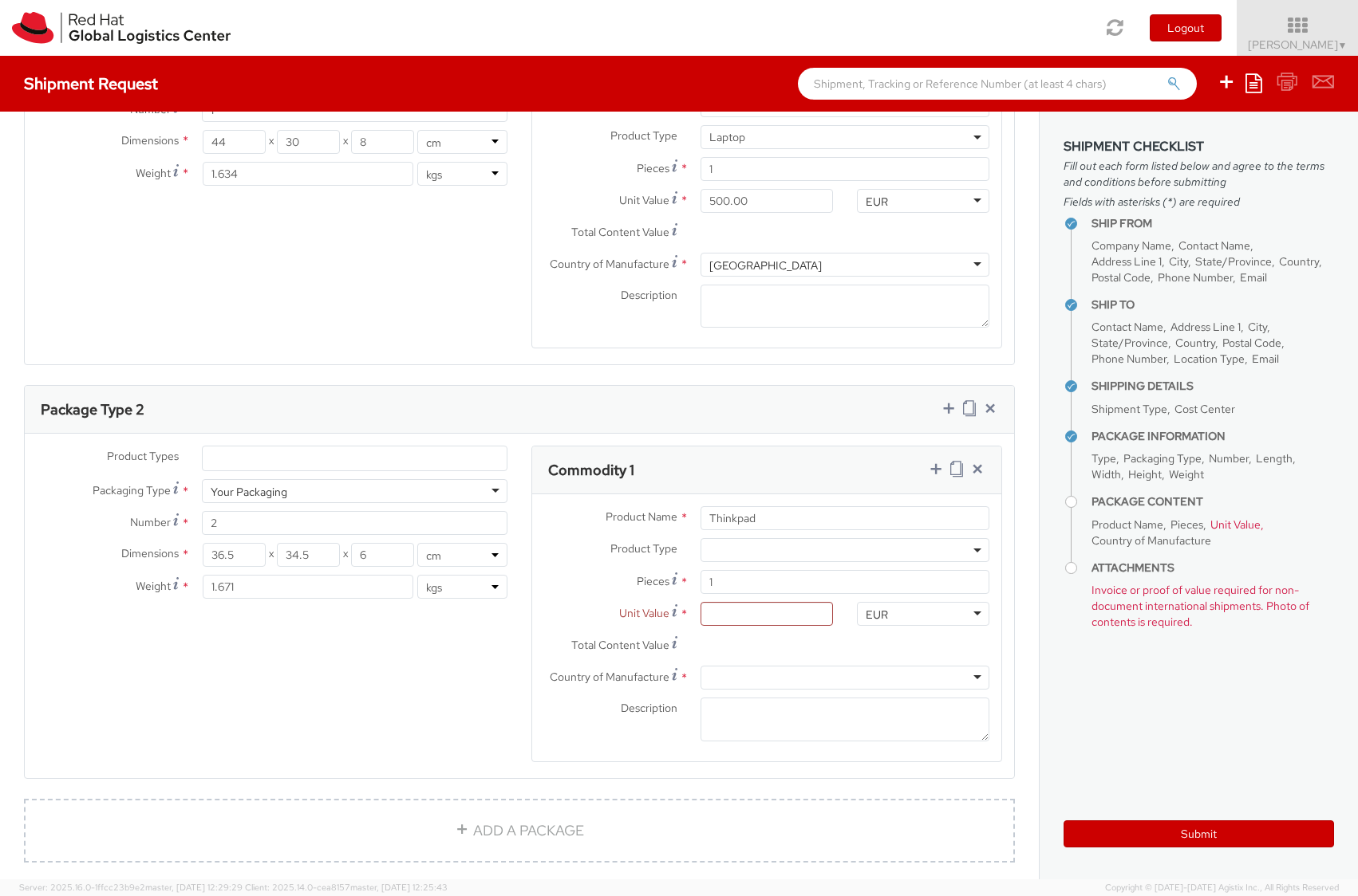
scroll to position [920, 0]
drag, startPoint x: 703, startPoint y: 516, endPoint x: 723, endPoint y: 517, distance: 20.0
click at [703, 516] on input "Thinkpad" at bounding box center [845, 517] width 289 height 24
paste input "PC11ANB8"
type input "PC11ANB8 - Thinkpad"
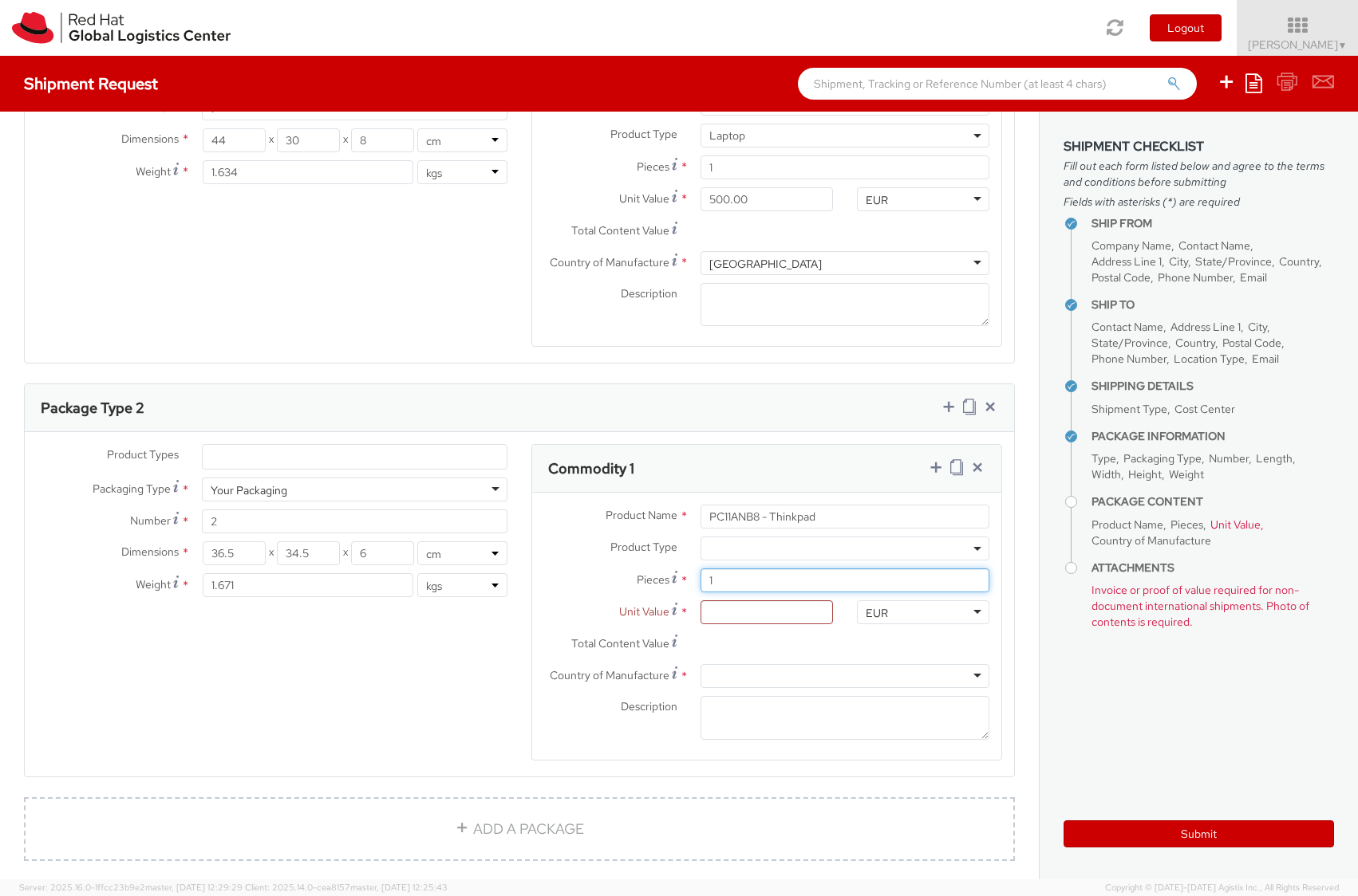
click at [815, 583] on input "1" at bounding box center [845, 581] width 289 height 24
click at [804, 611] on input "Unit Value *" at bounding box center [766, 613] width 132 height 24
type input "5.00"
type input "50.00"
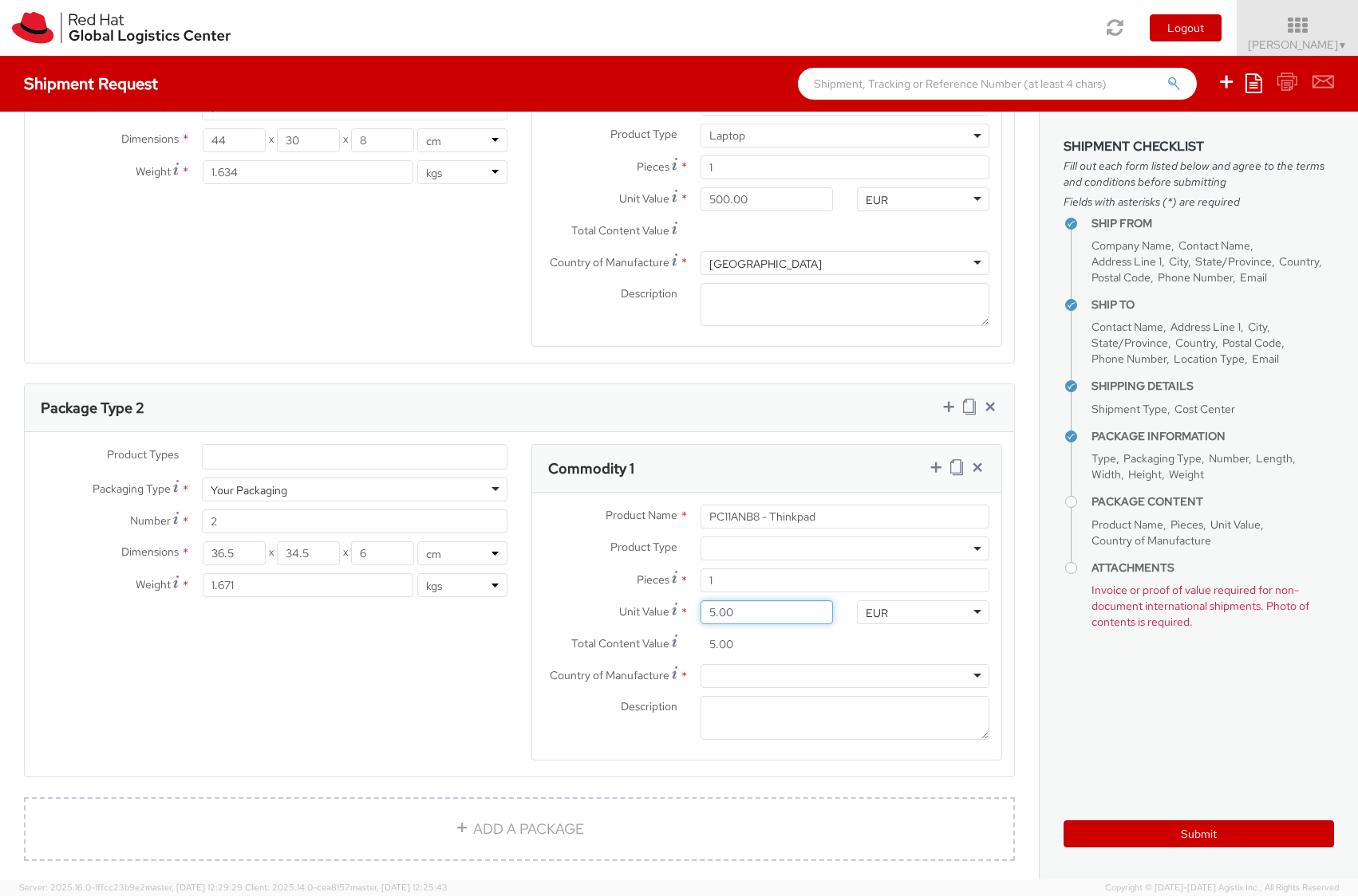
type input "50.00"
type input "500.00"
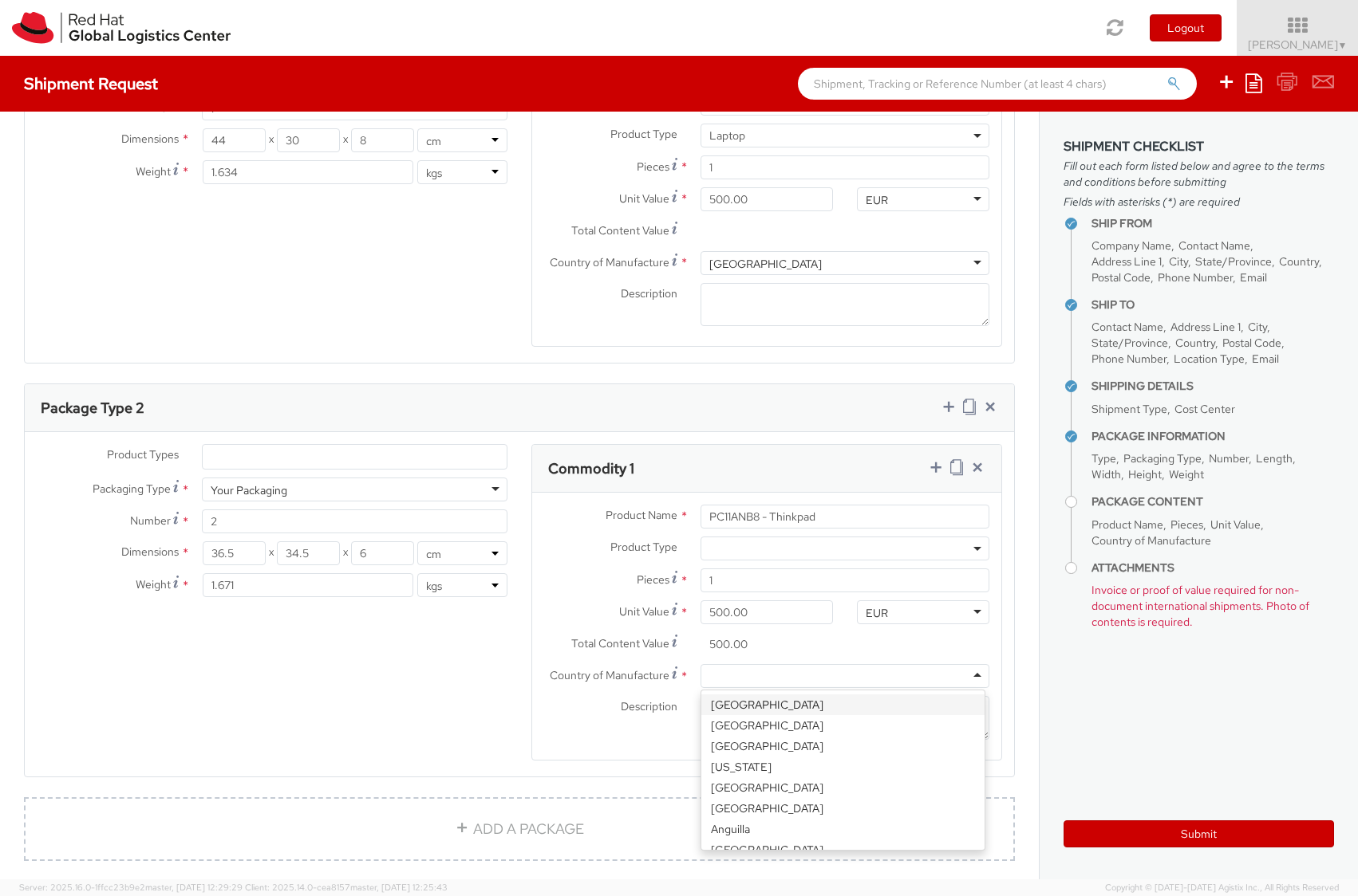
click at [763, 676] on div at bounding box center [845, 676] width 289 height 24
type input "ch"
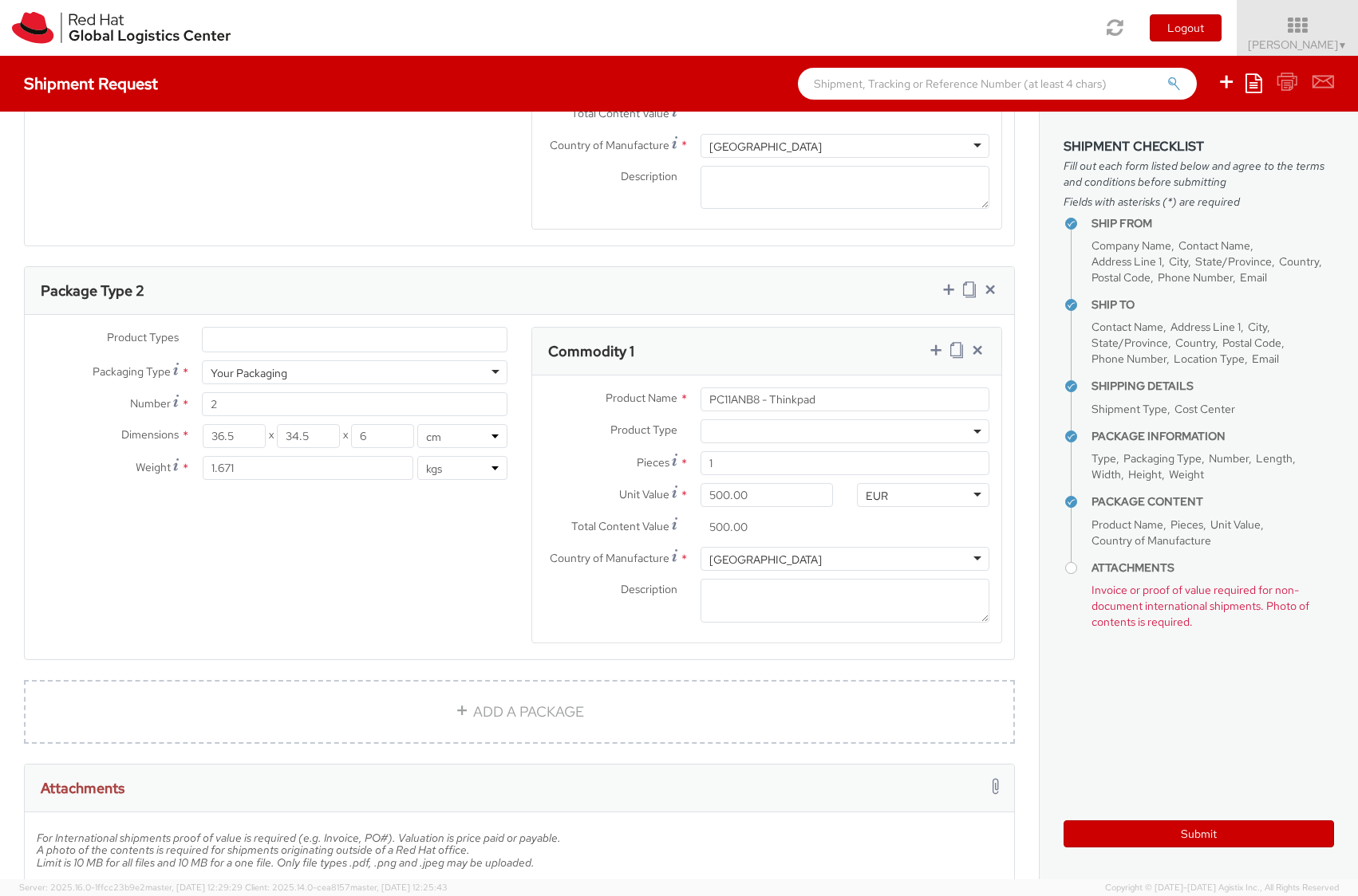
scroll to position [1207, 0]
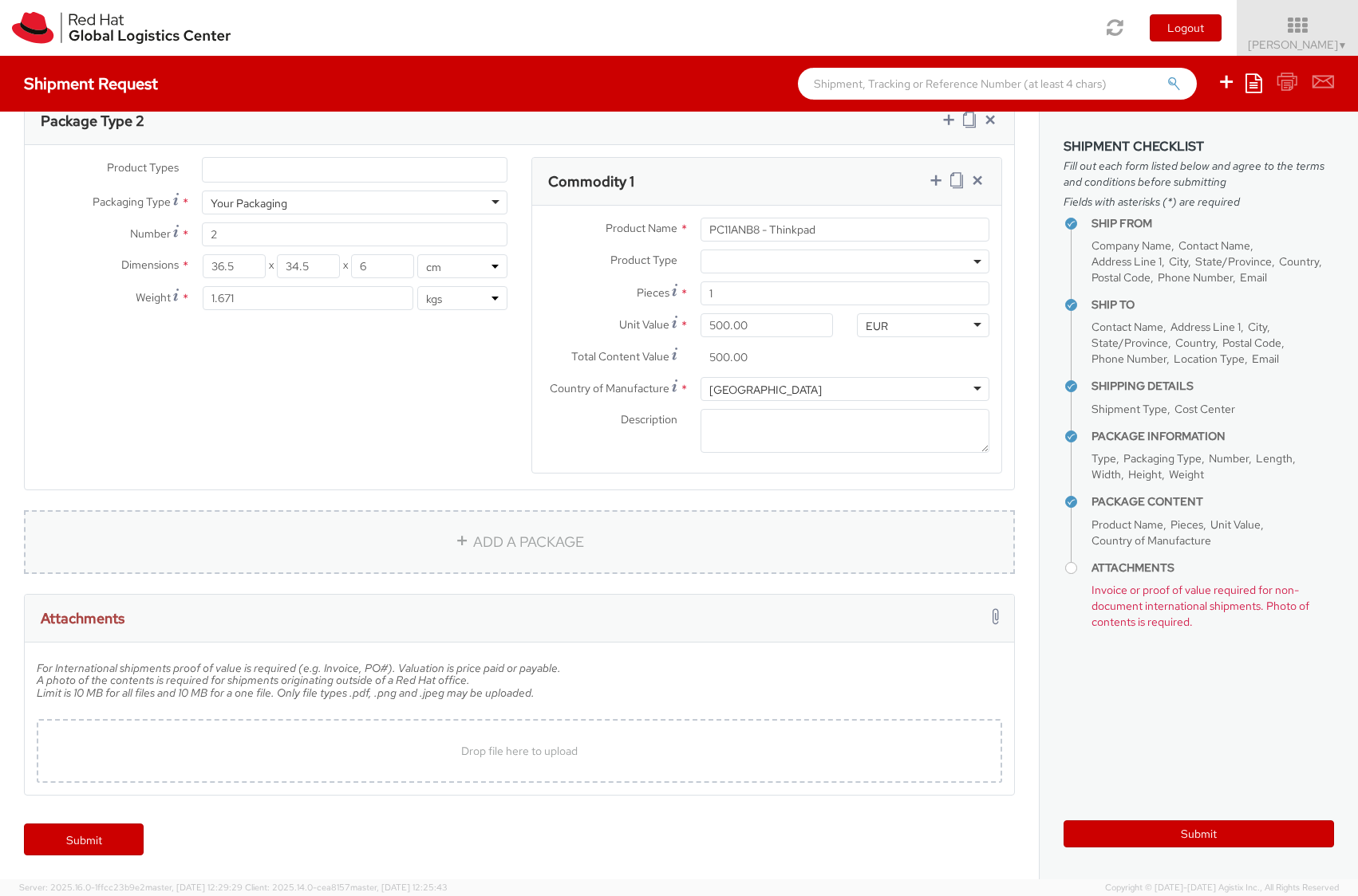
click at [531, 537] on link "ADD A PACKAGE" at bounding box center [520, 542] width 991 height 64
select select
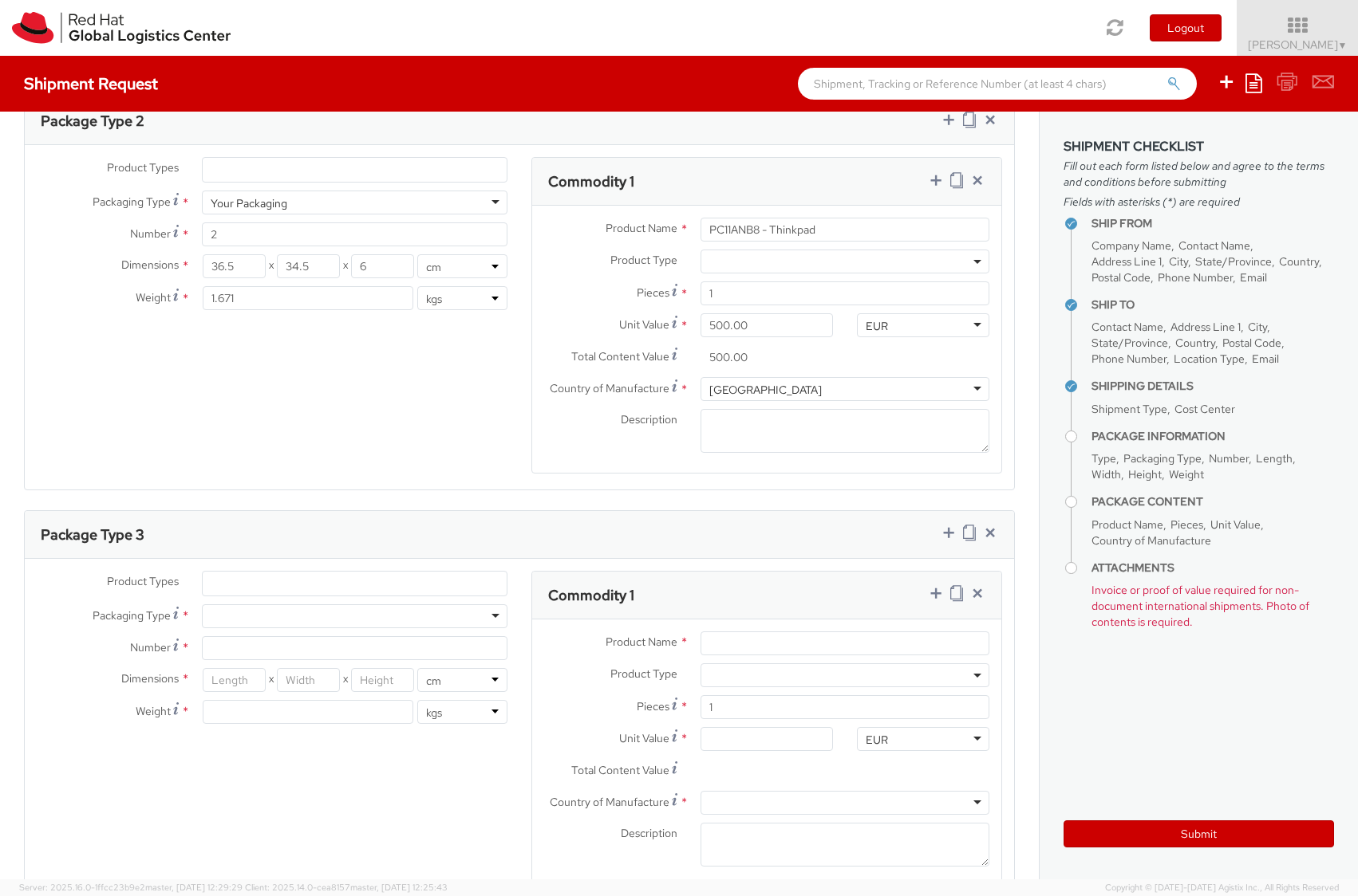
click at [320, 619] on div at bounding box center [355, 616] width 306 height 24
click at [277, 648] on input "Number *" at bounding box center [355, 648] width 306 height 24
type input "3"
click at [227, 683] on input "number" at bounding box center [235, 680] width 64 height 24
type input "25.5"
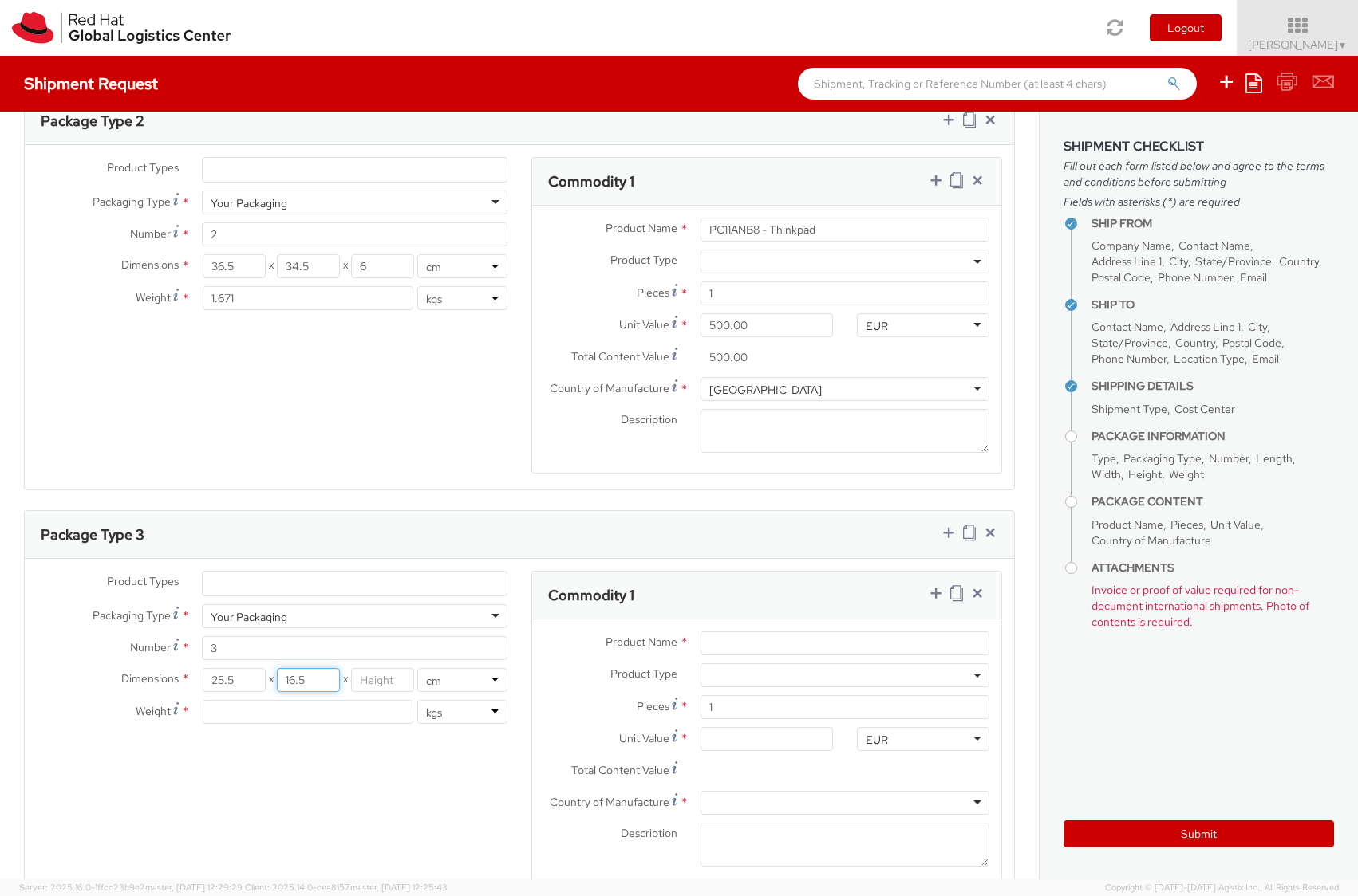
type input "16.5"
type input "8"
type input "1.047"
click at [726, 643] on input "Product Name *" at bounding box center [845, 644] width 289 height 24
type input "Thunderbolt Dock 3"
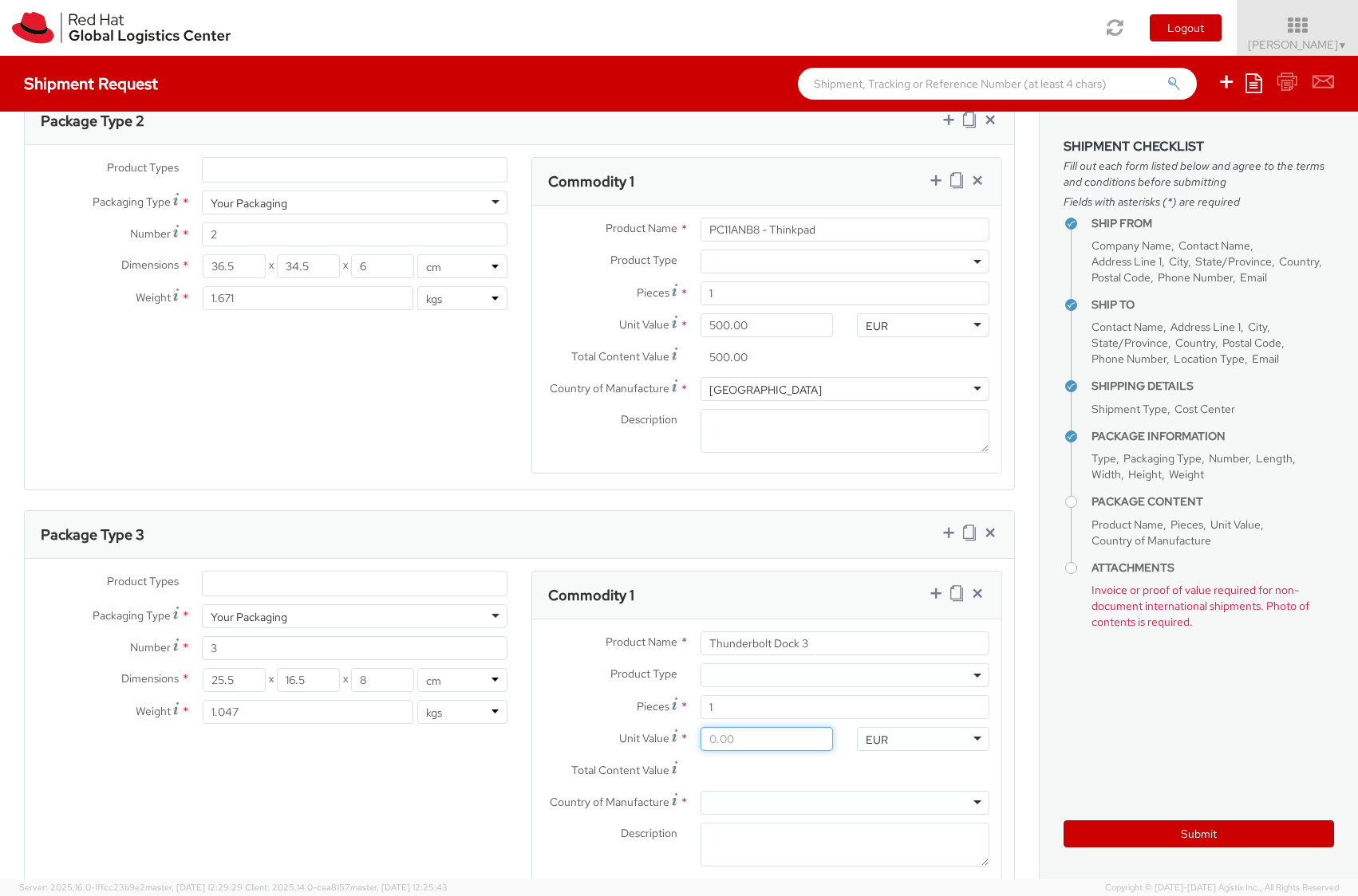
click at [752, 737] on input "Unit Value *" at bounding box center [766, 739] width 132 height 24
type input "1.00"
type input "10.00"
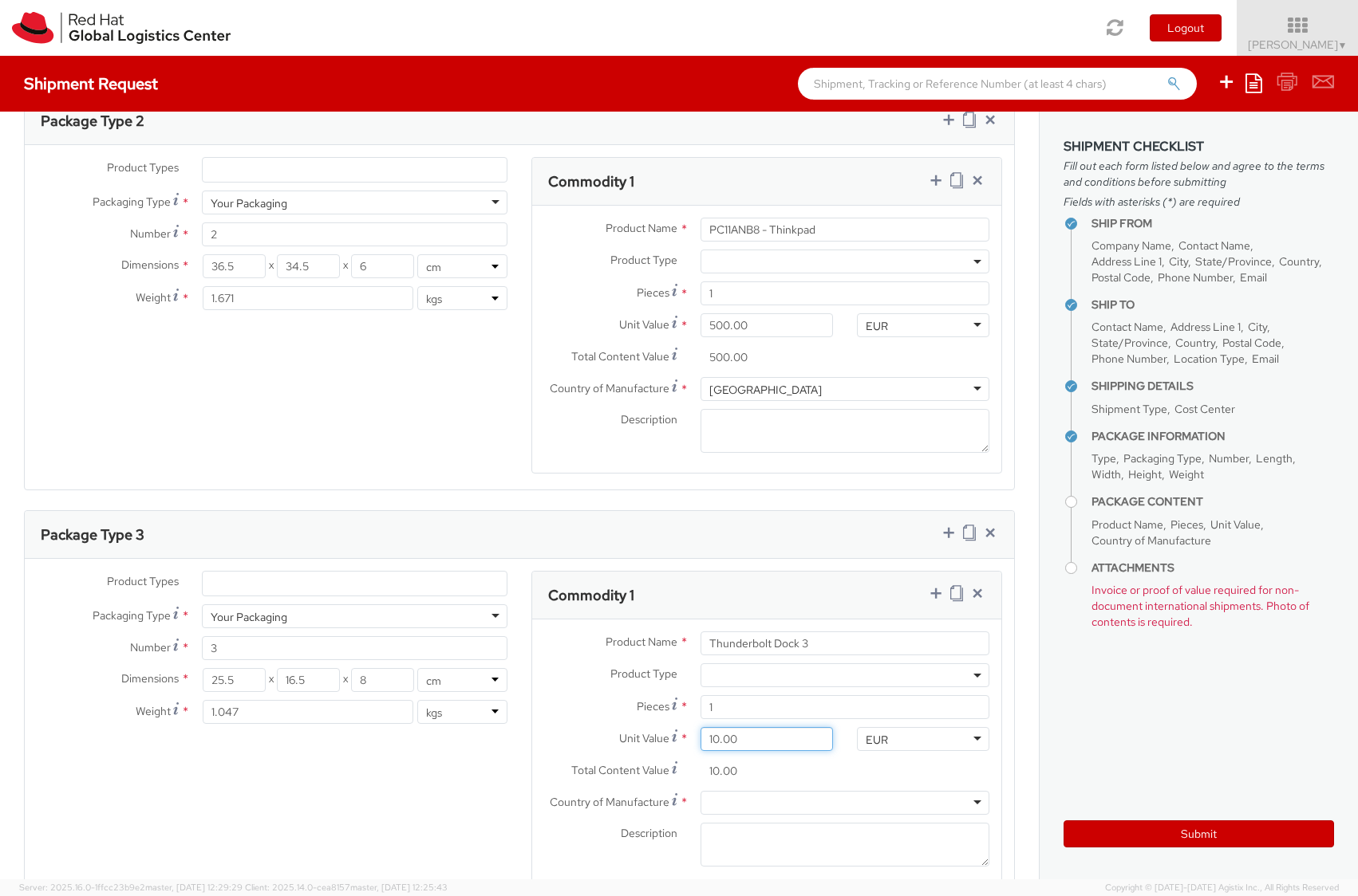
type input "100.00"
click at [748, 799] on div at bounding box center [845, 803] width 289 height 24
type input "chi"
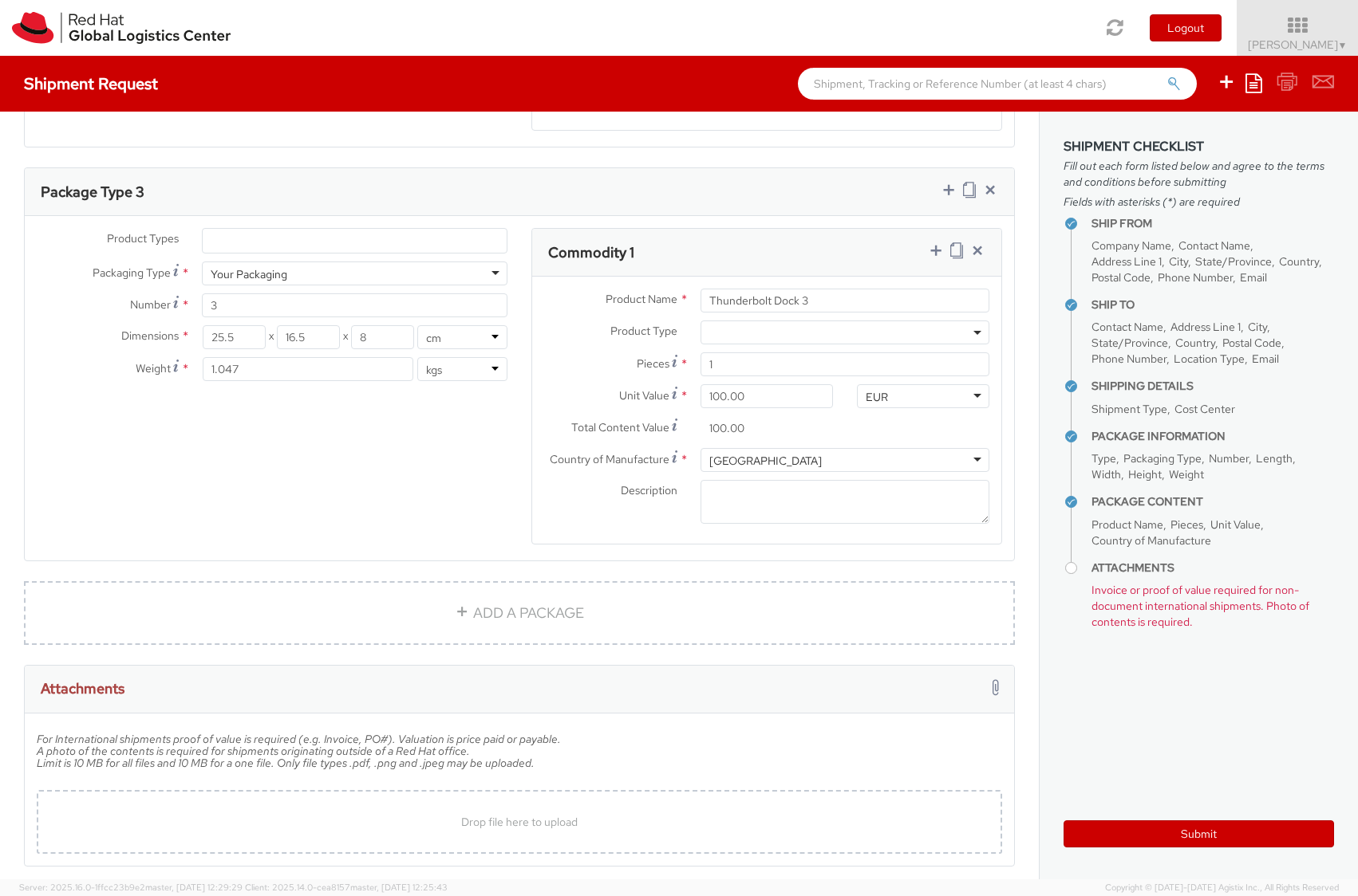
scroll to position [1621, 0]
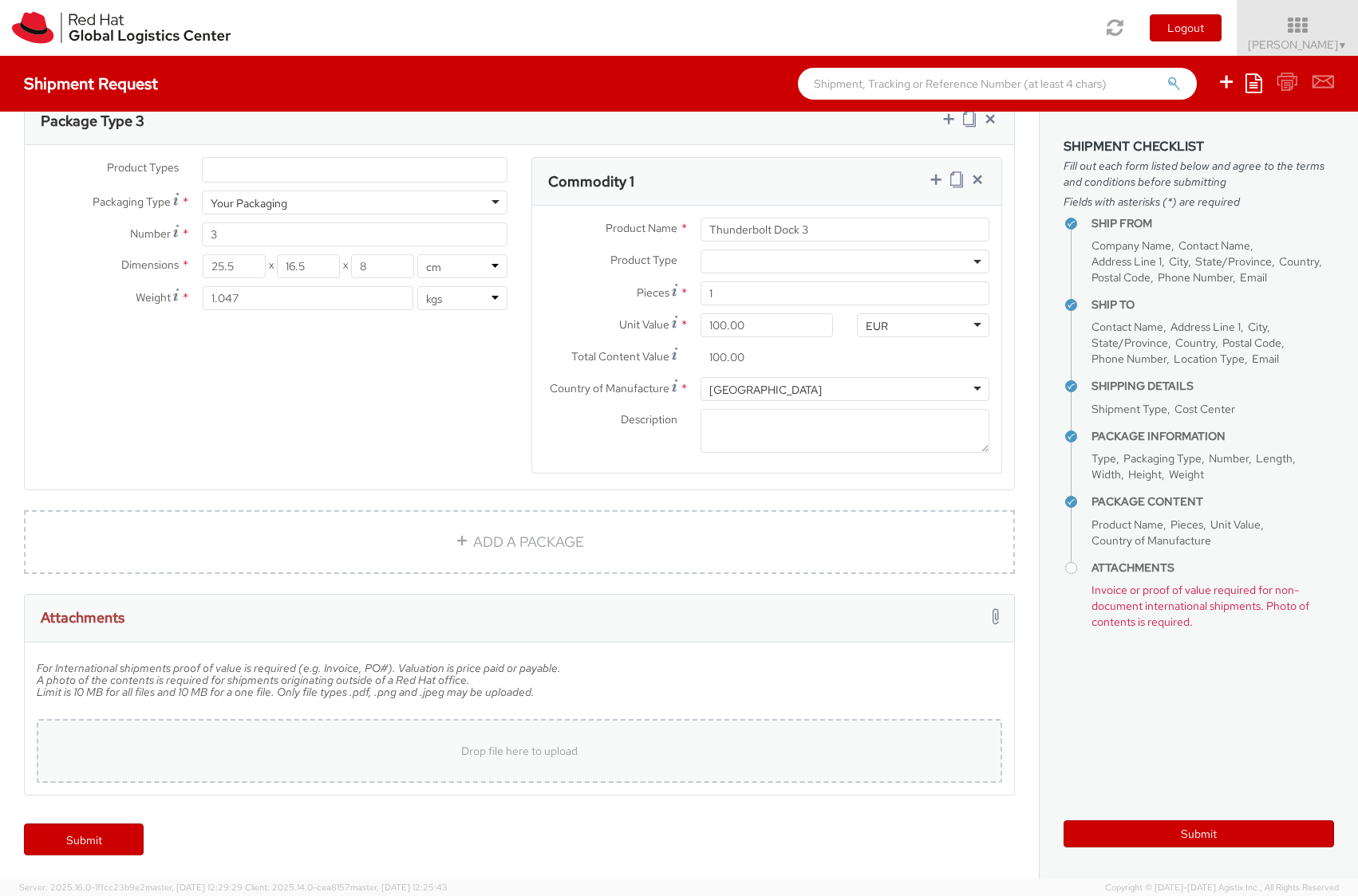
click at [547, 748] on span "Drop file here to upload" at bounding box center [519, 751] width 116 height 14
type input "C:\fakepath\package-1.jpg"
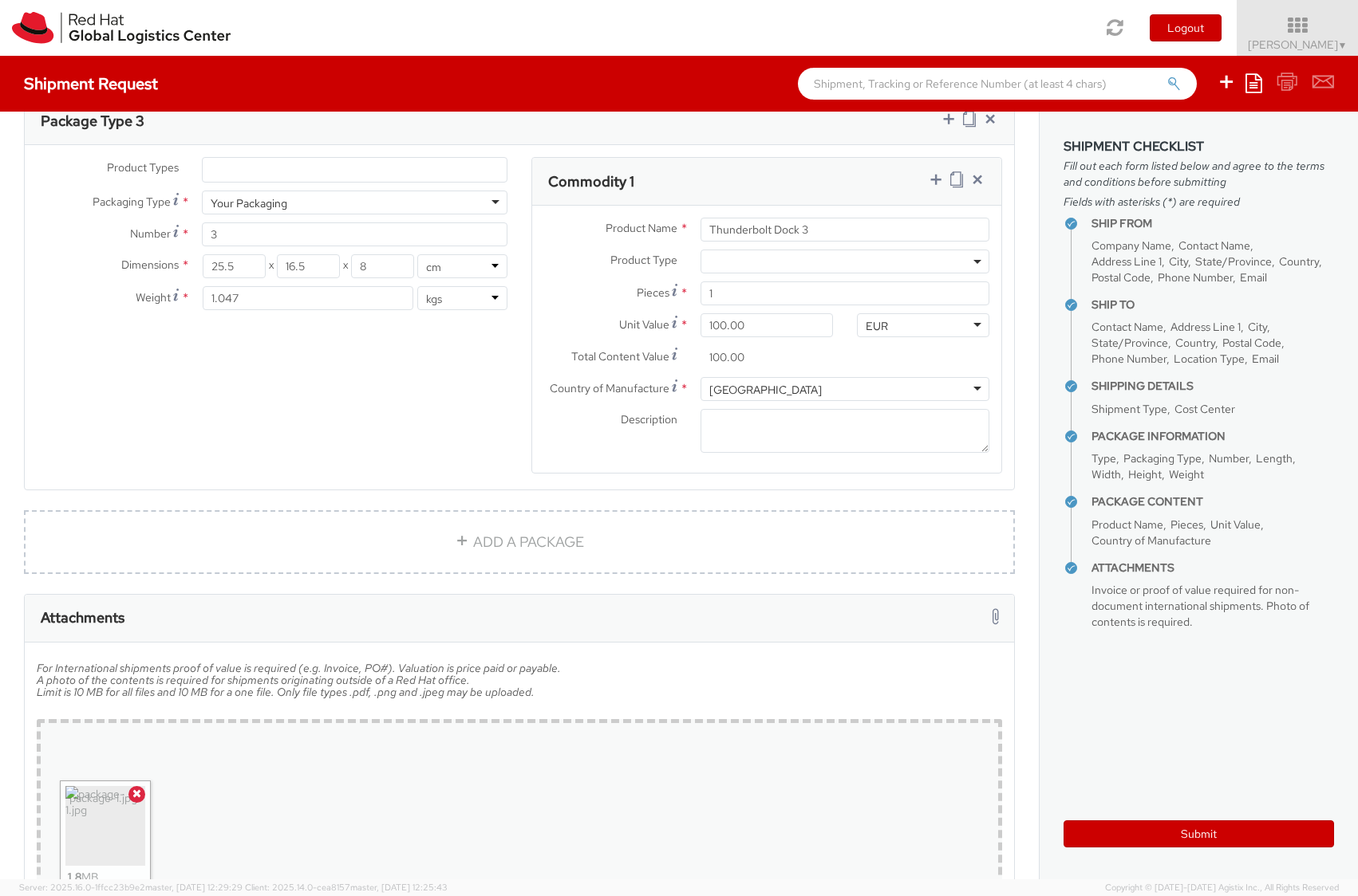
scroll to position [1751, 0]
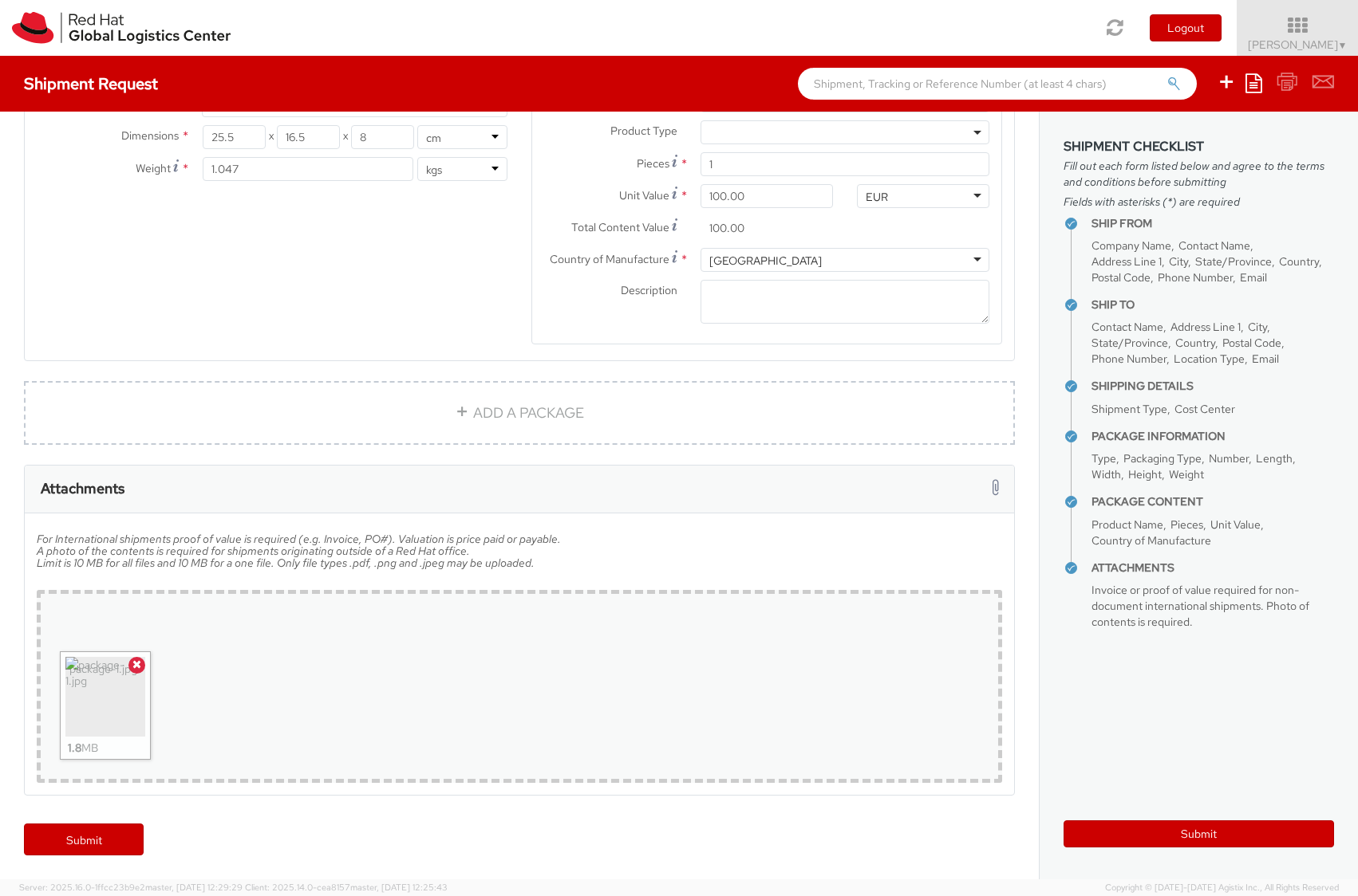
click at [402, 695] on div "Drop file here to upload package-1.jpg 1.8 MB" at bounding box center [519, 687] width 966 height 193
type input "C:\fakepath\package-2.jpg"
click at [431, 675] on div "Drop file here to upload package-1.jpg 1.8 MB package-2.jpg 2.2 MB" at bounding box center [519, 687] width 966 height 193
type input "C:\fakepath\package-3.jpg"
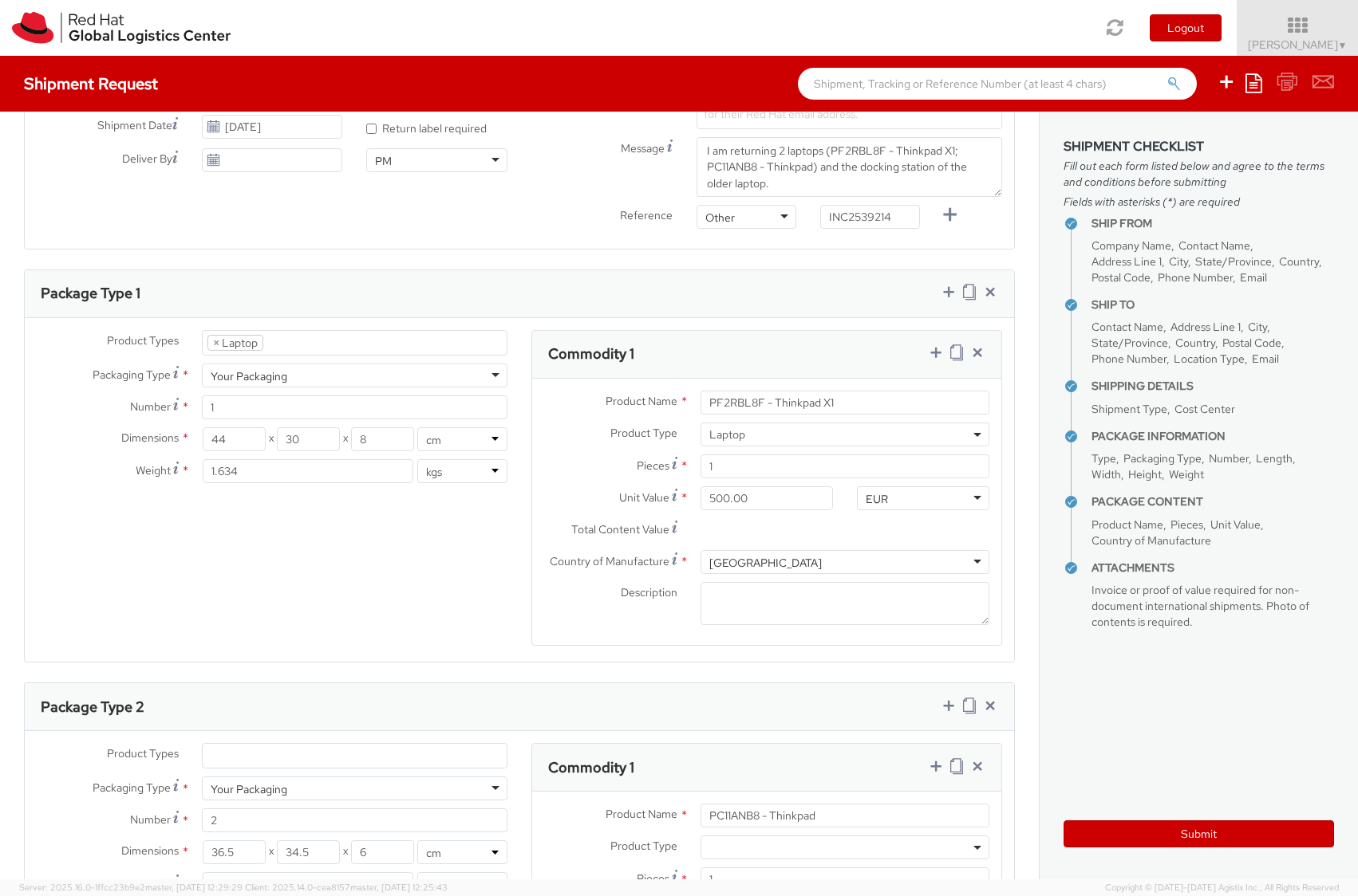
scroll to position [602, 0]
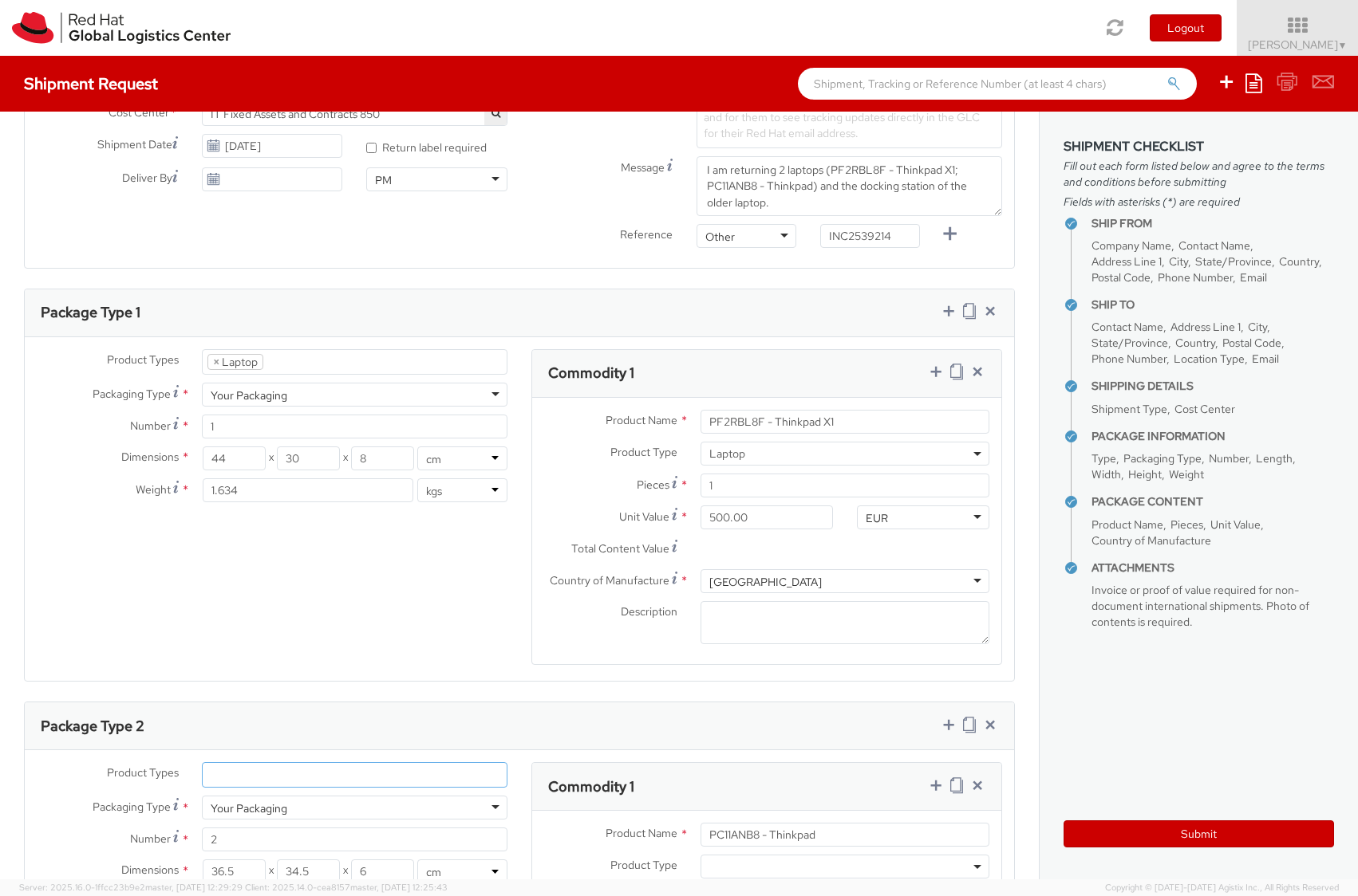
click at [322, 768] on ul at bounding box center [355, 775] width 304 height 24
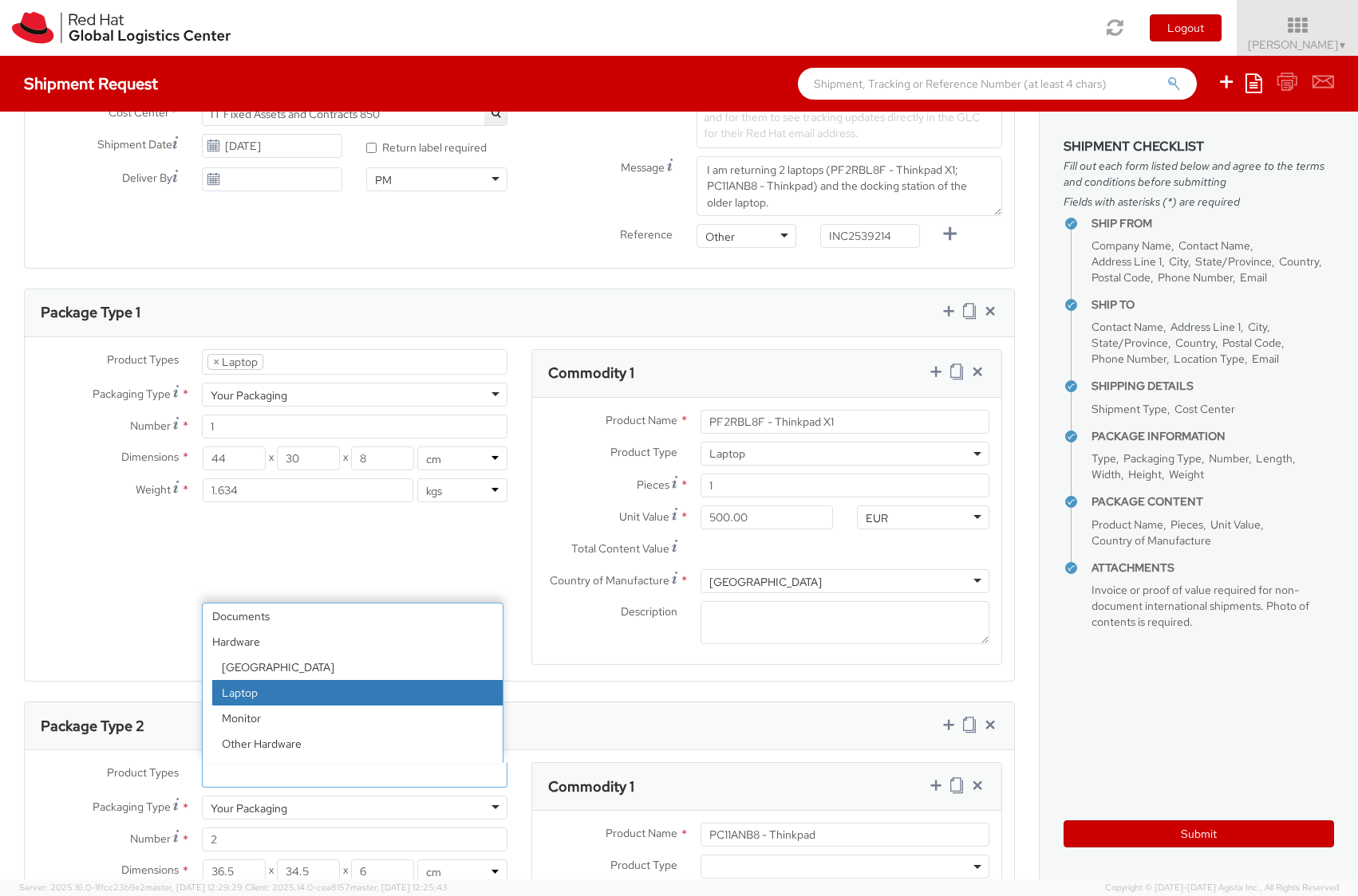
select select "LAPTOP"
checkbox input "false"
select select "LAPTOP"
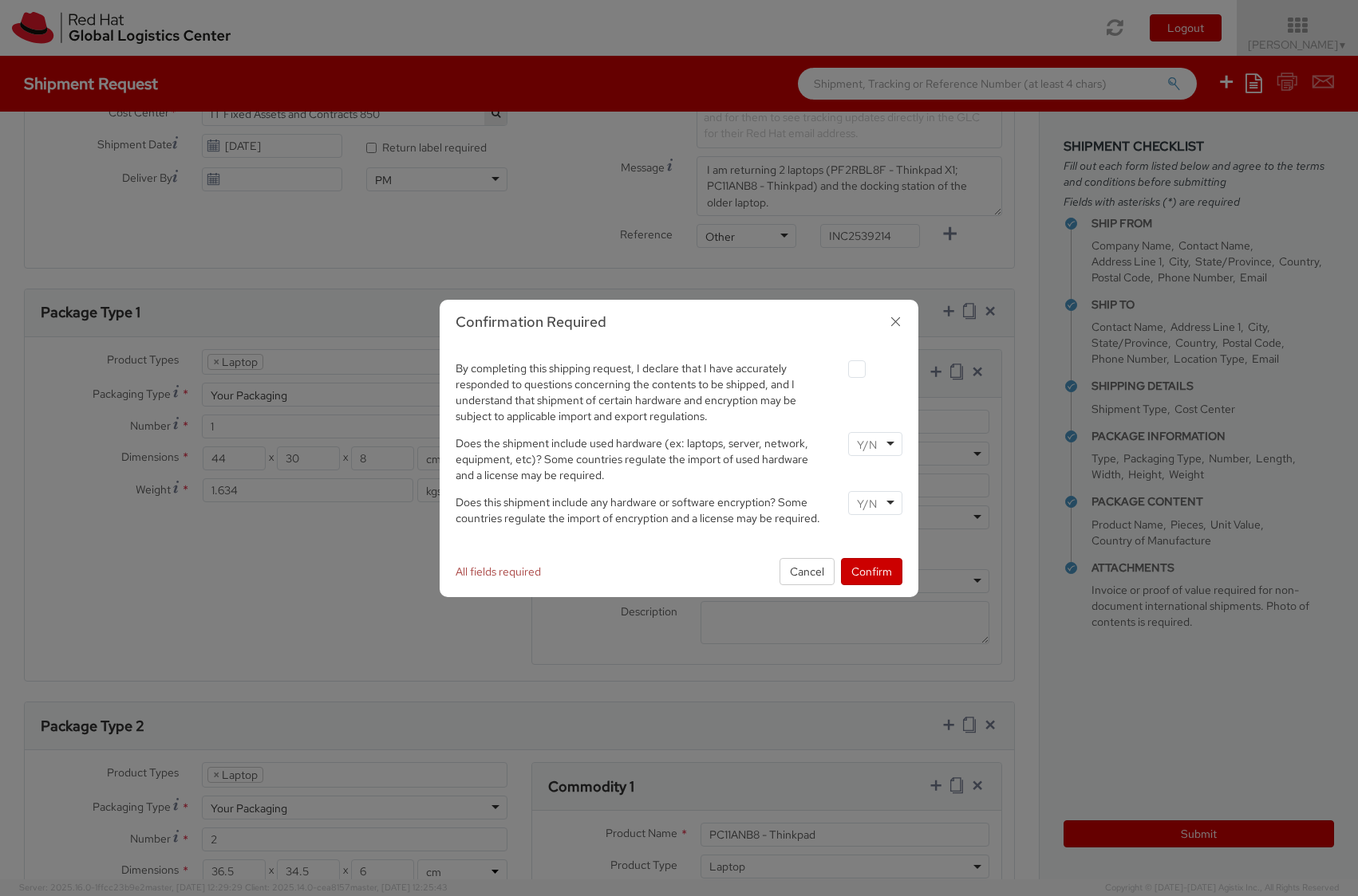
click at [855, 373] on label at bounding box center [857, 369] width 18 height 18
click at [843, 373] on input "checkbox" at bounding box center [837, 369] width 10 height 10
checkbox input "true"
click at [888, 446] on div at bounding box center [876, 445] width 54 height 24
click at [881, 513] on div at bounding box center [876, 504] width 54 height 24
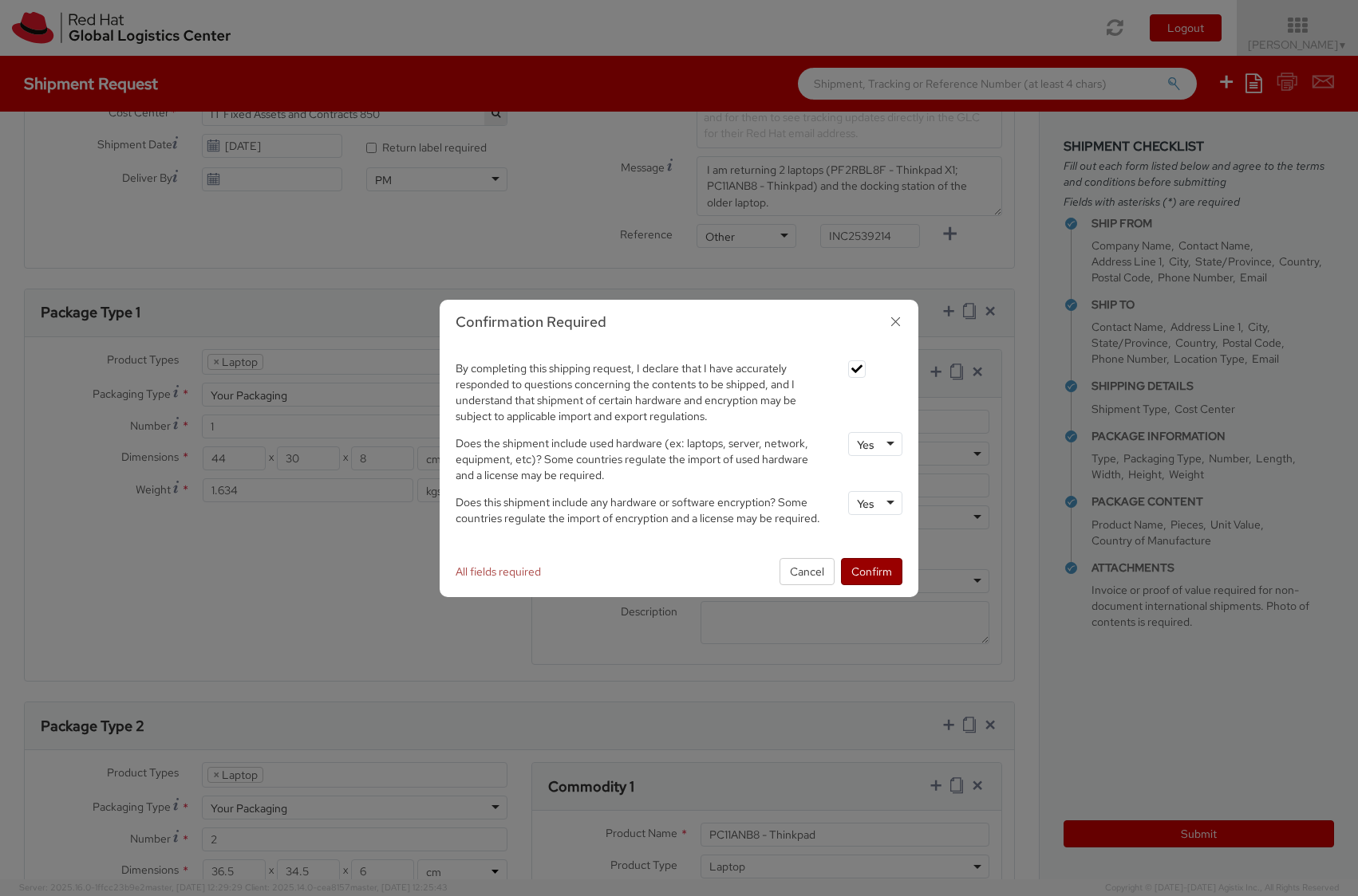
click at [867, 571] on button "Confirm" at bounding box center [871, 571] width 61 height 27
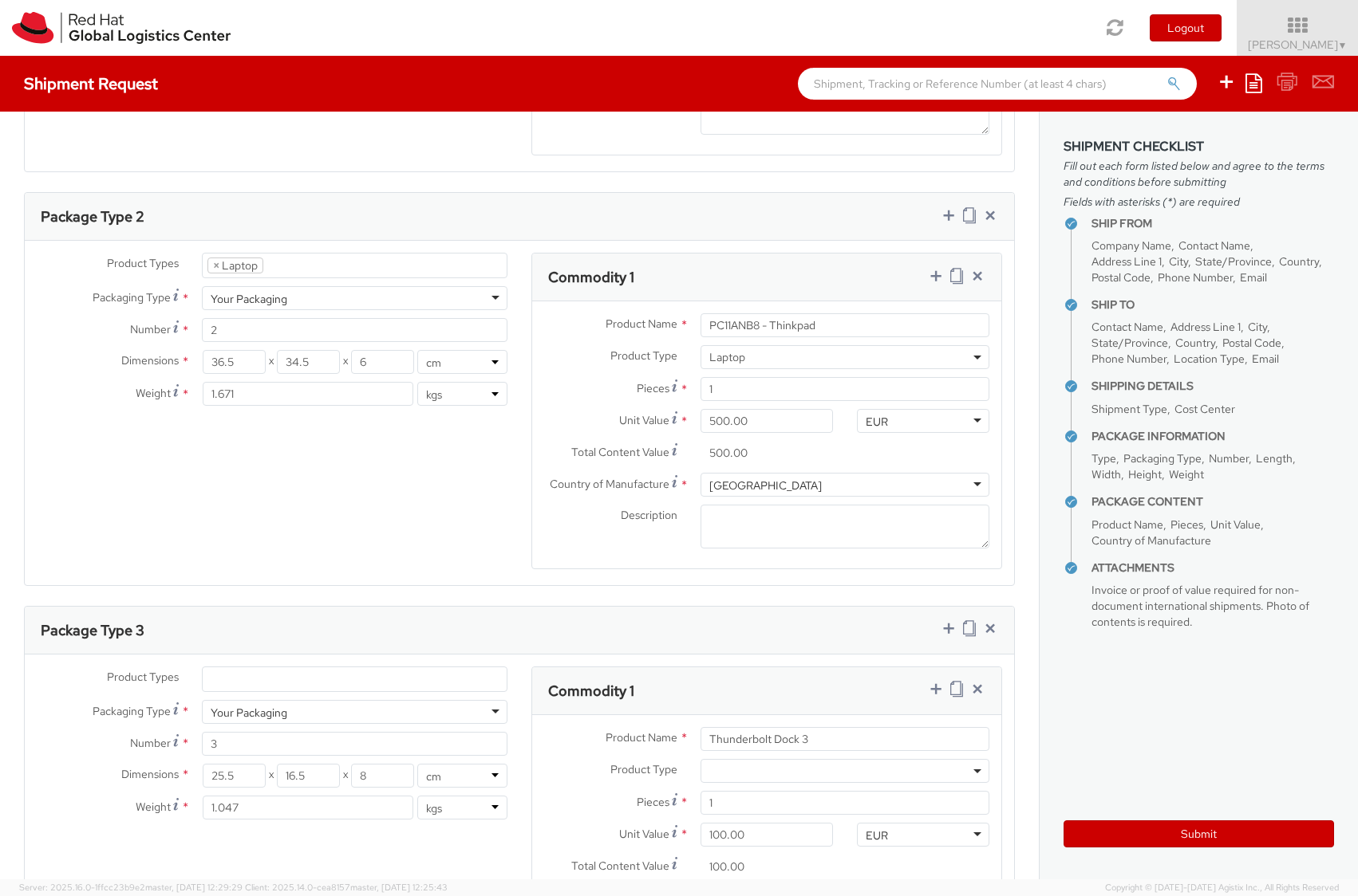
scroll to position [1177, 0]
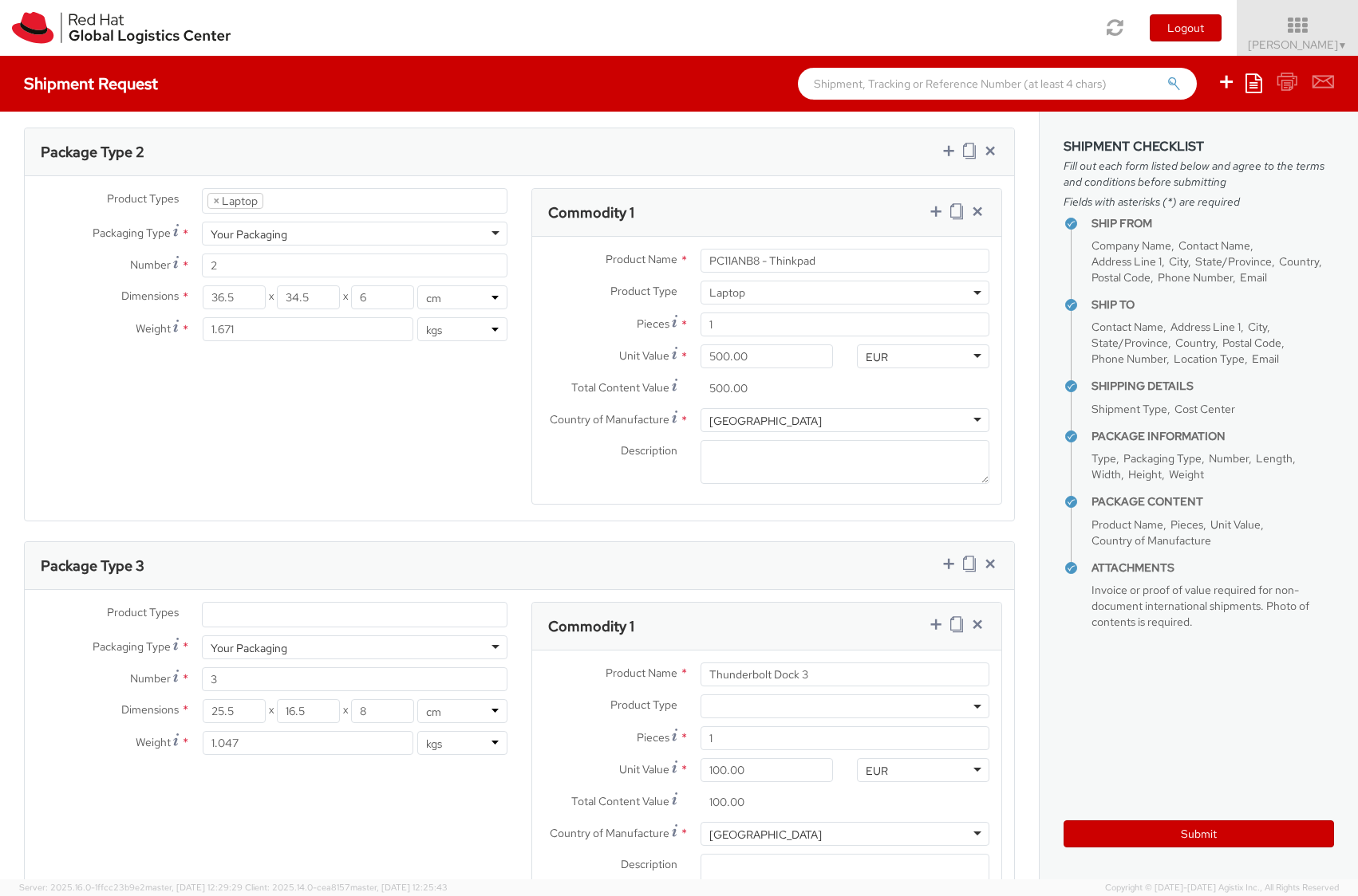
click at [435, 608] on ul at bounding box center [355, 615] width 304 height 24
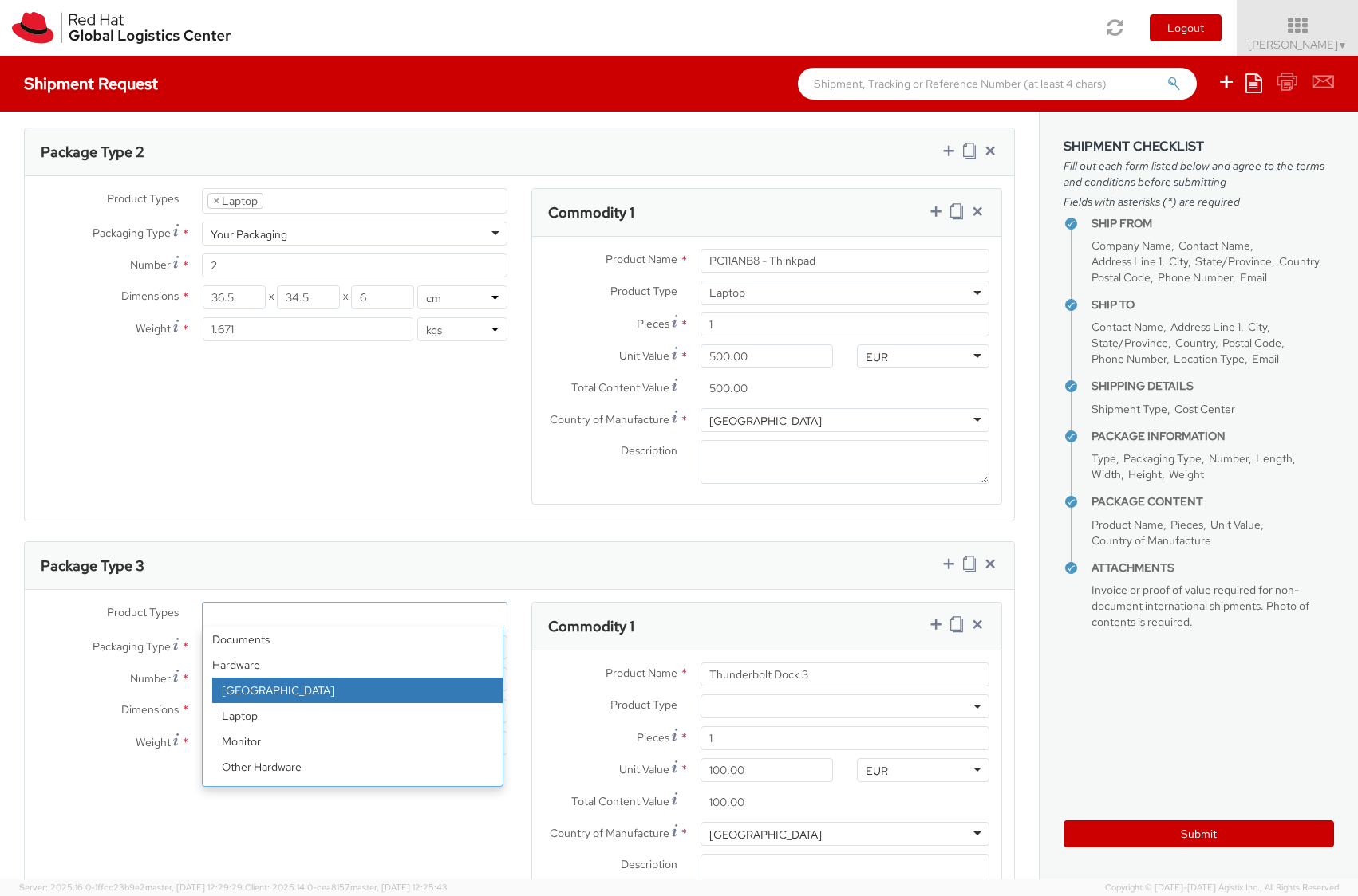
select select "DOC_STATION"
checkbox input "false"
select select "DOC_STATION"
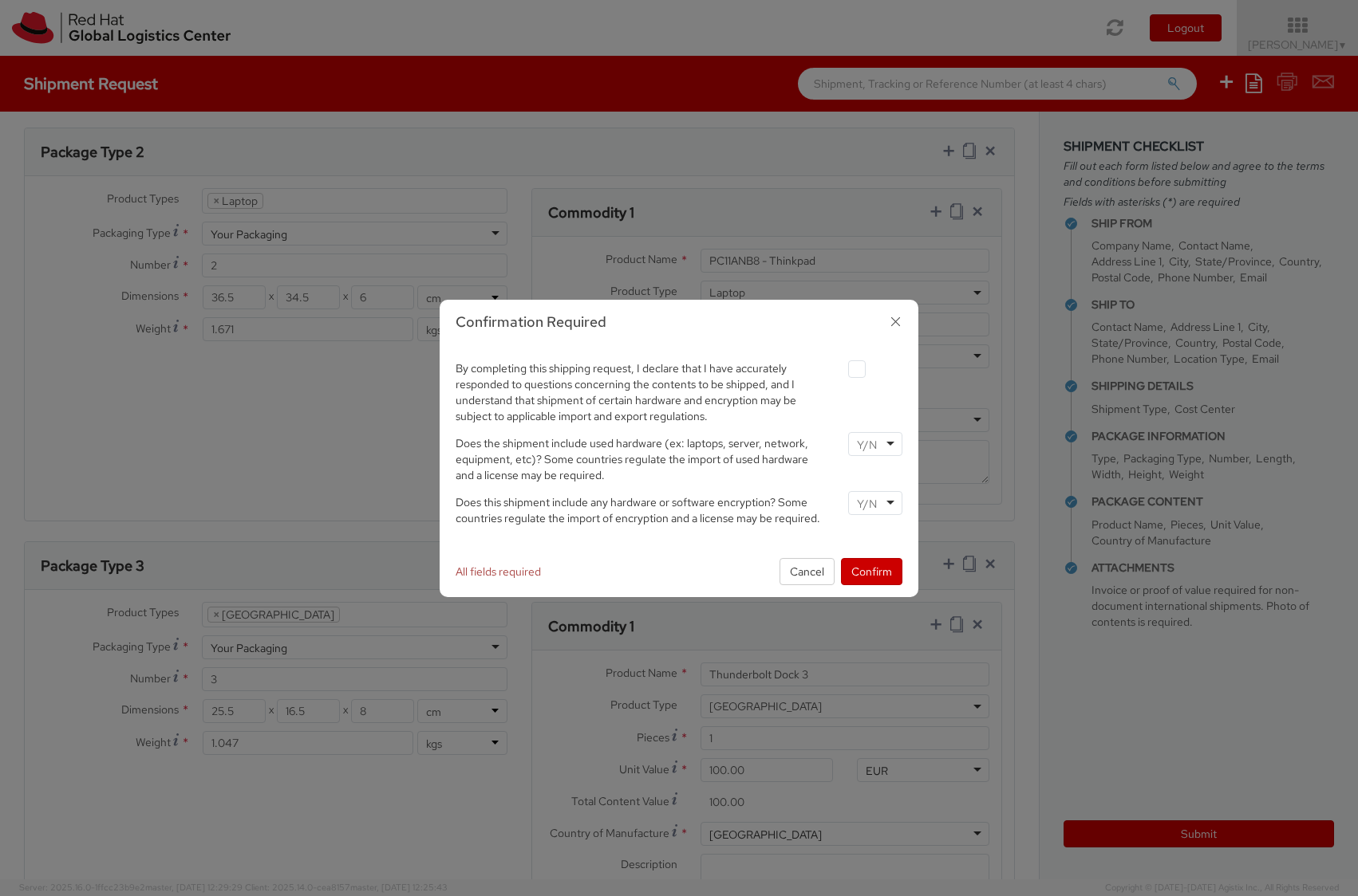
click at [858, 370] on label at bounding box center [857, 369] width 18 height 18
click at [843, 370] on input "checkbox" at bounding box center [837, 369] width 10 height 10
checkbox input "true"
click at [892, 447] on div at bounding box center [876, 445] width 54 height 24
click at [878, 508] on input "select-one" at bounding box center [868, 504] width 23 height 16
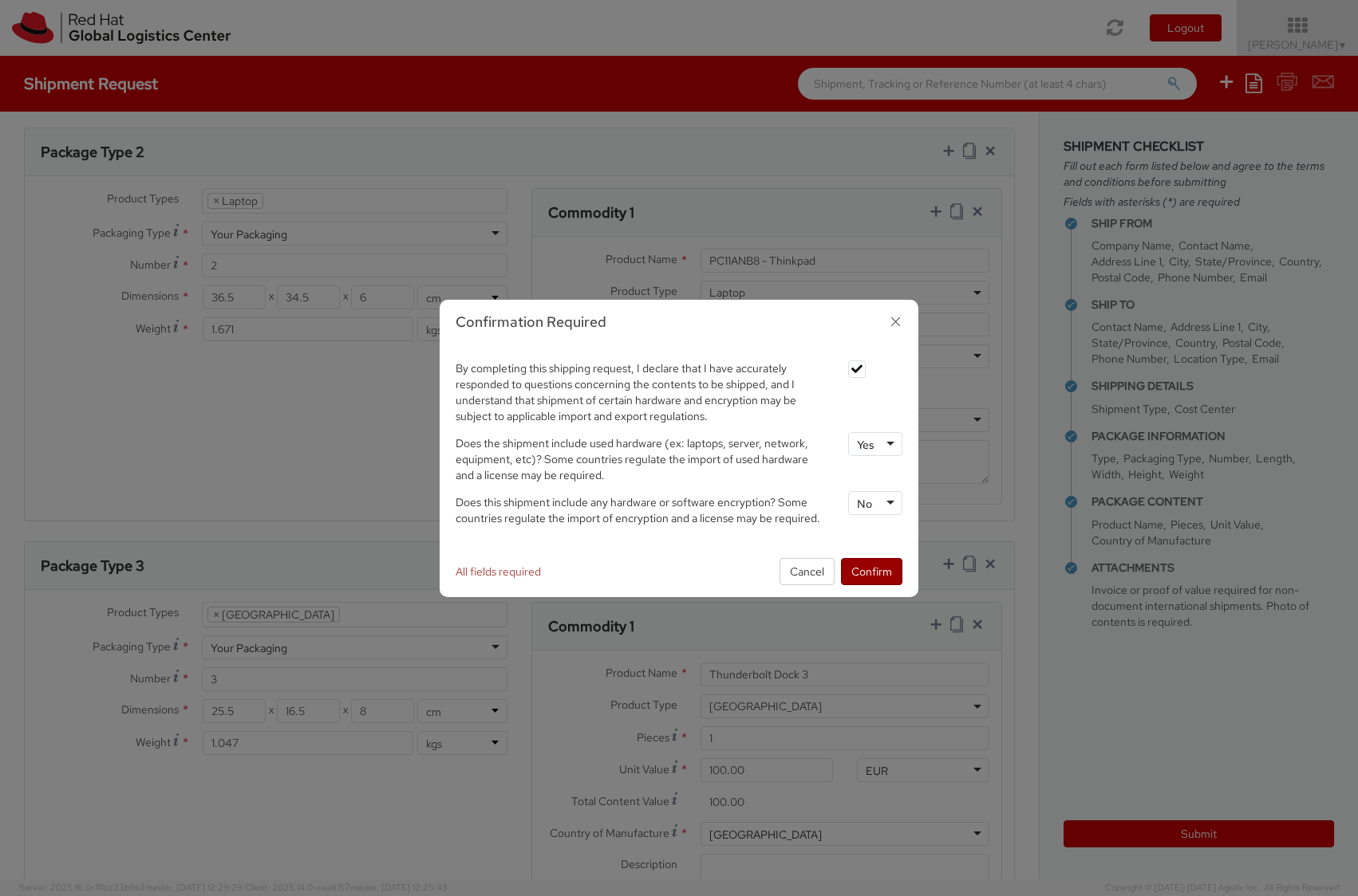
click at [867, 577] on button "Confirm" at bounding box center [871, 571] width 61 height 27
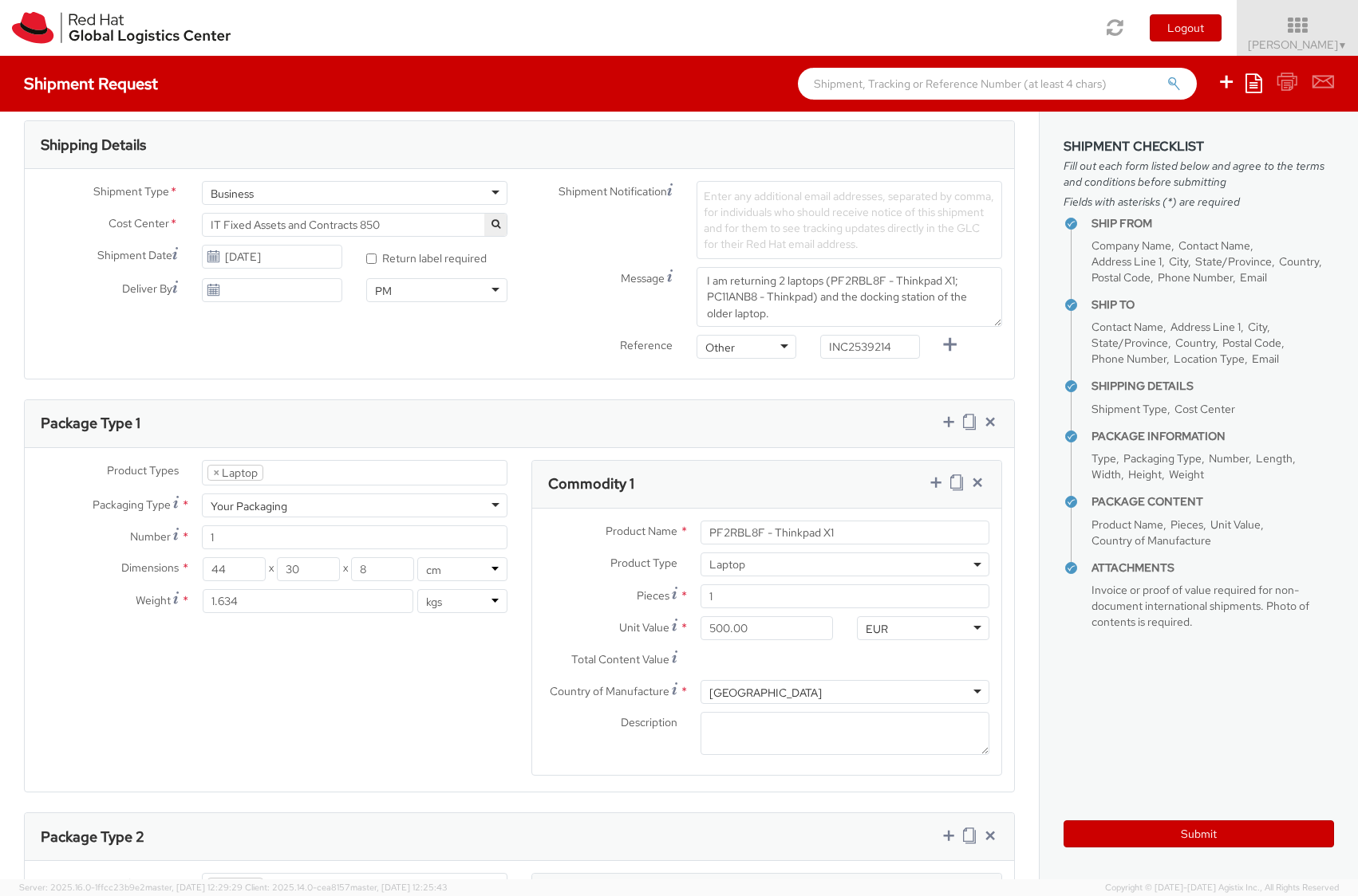
scroll to position [574, 0]
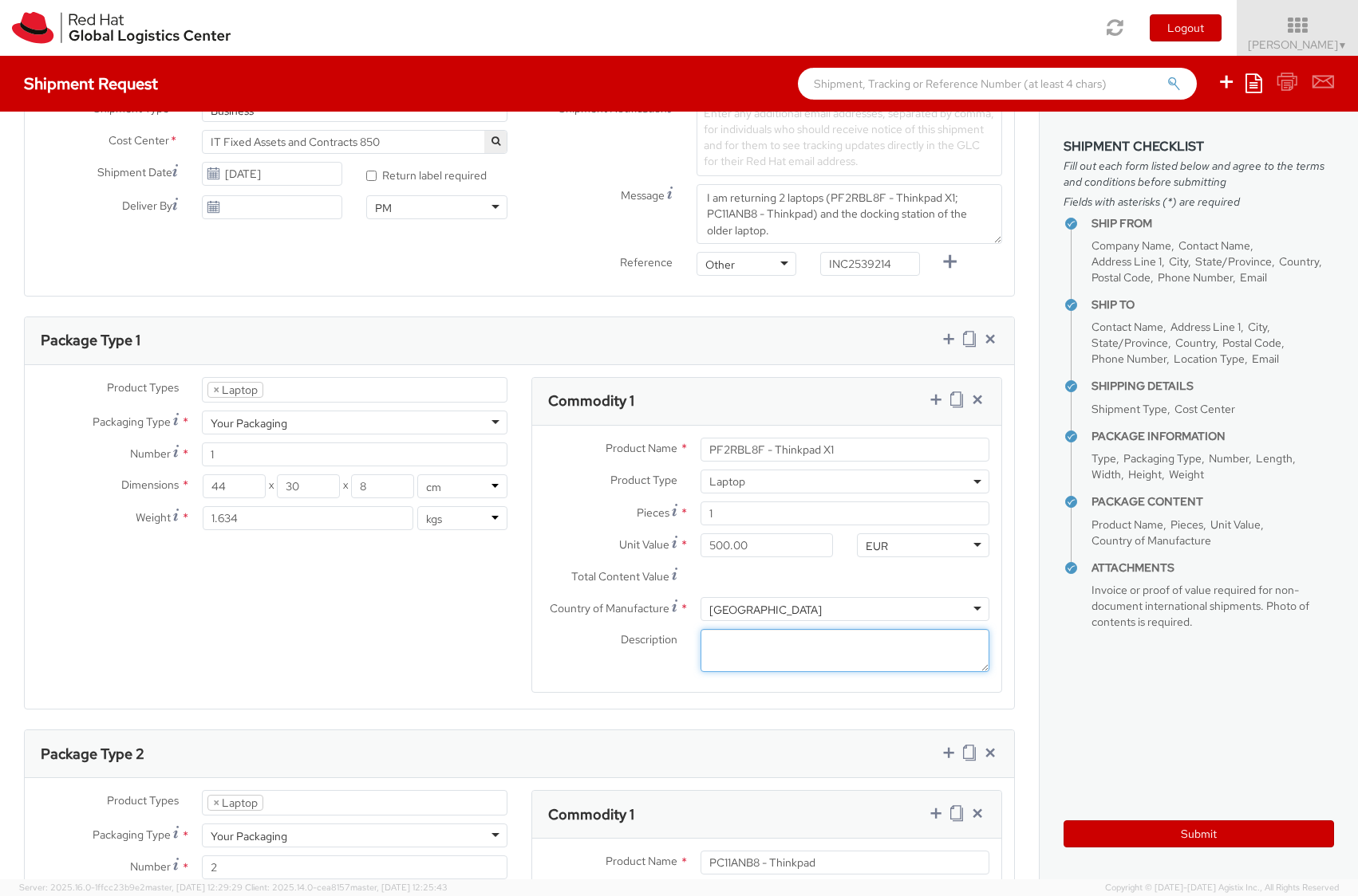
click at [867, 641] on textarea "Description *" at bounding box center [845, 651] width 289 height 44
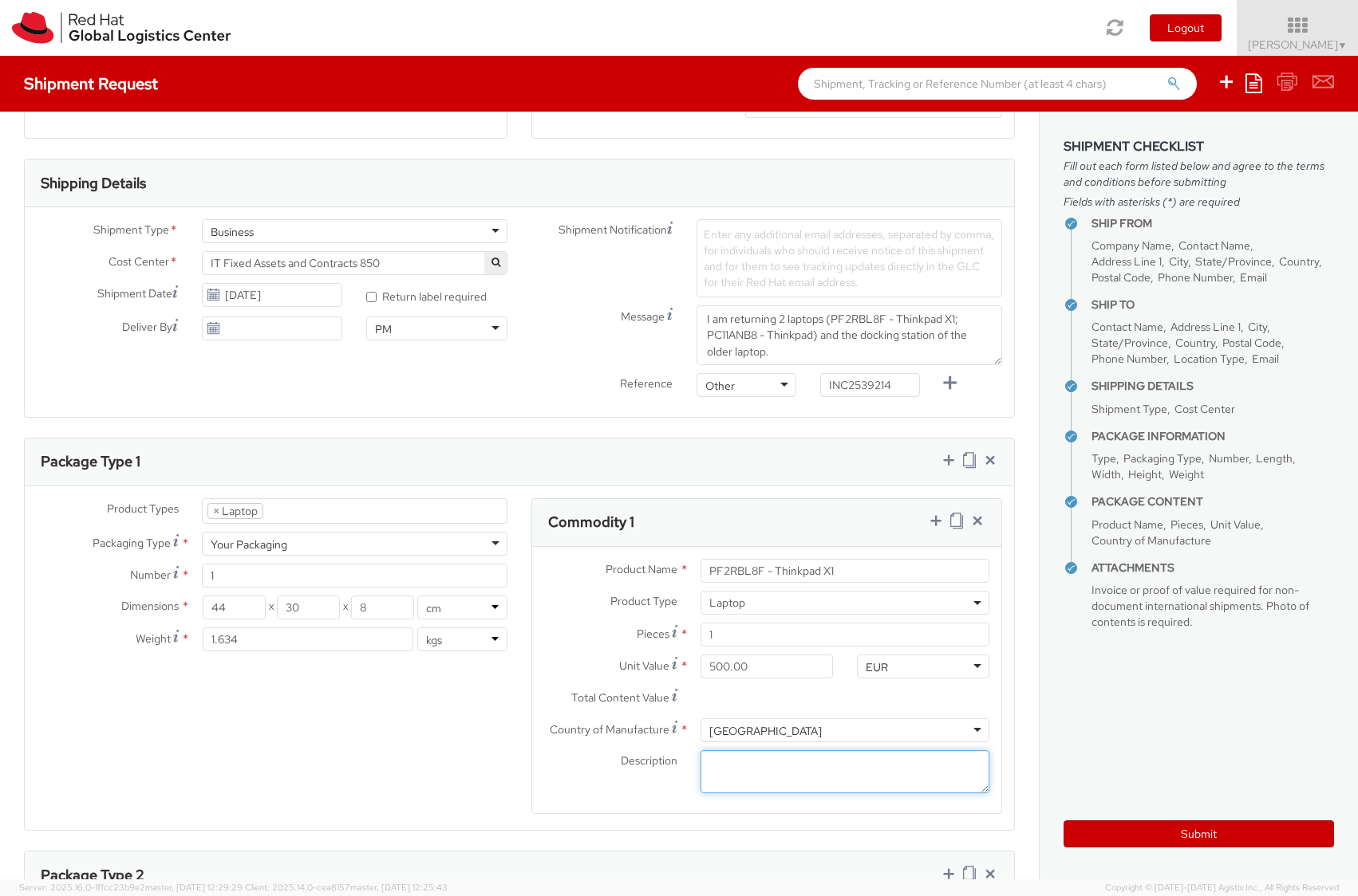
scroll to position [144, 0]
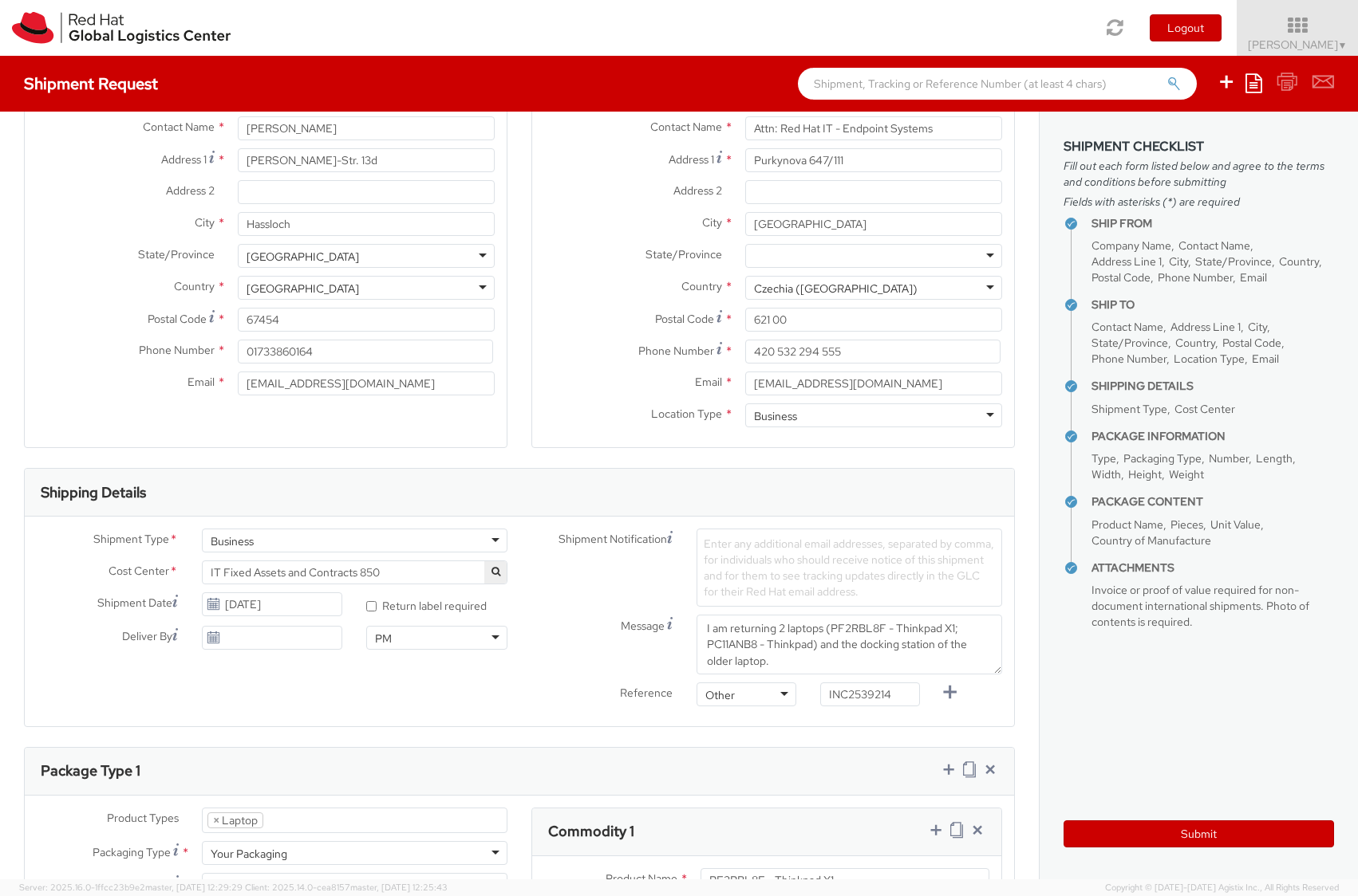
click at [812, 543] on span "Enter any additional email addresses, separated by comma, for individuals who s…" at bounding box center [848, 568] width 290 height 62
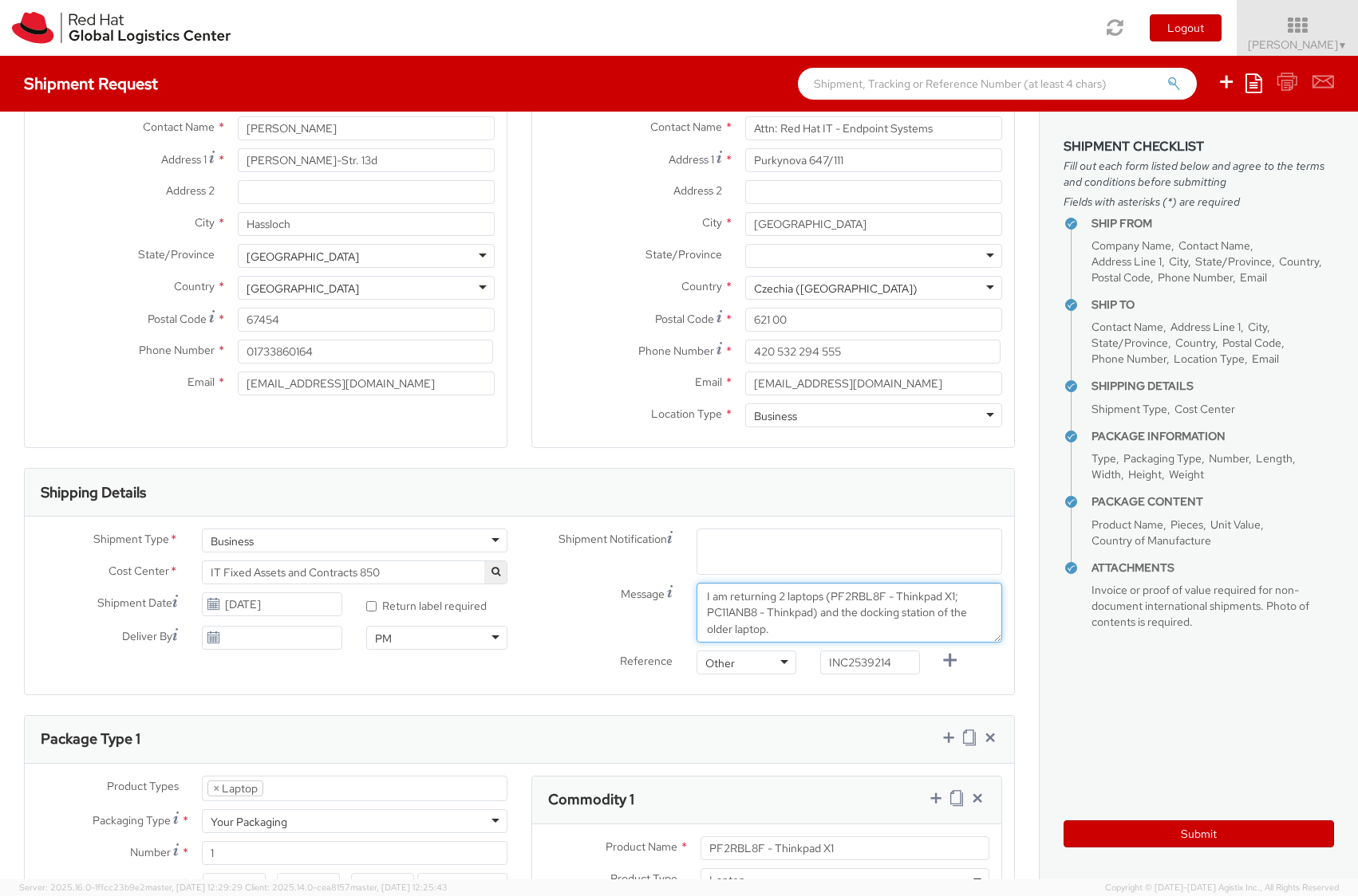
click at [782, 628] on textarea "I am returning 2 laptops (PF2RBL8F - Thinkpad X1; PC11ANB8 - Thinkpad) and the …" at bounding box center [849, 613] width 306 height 60
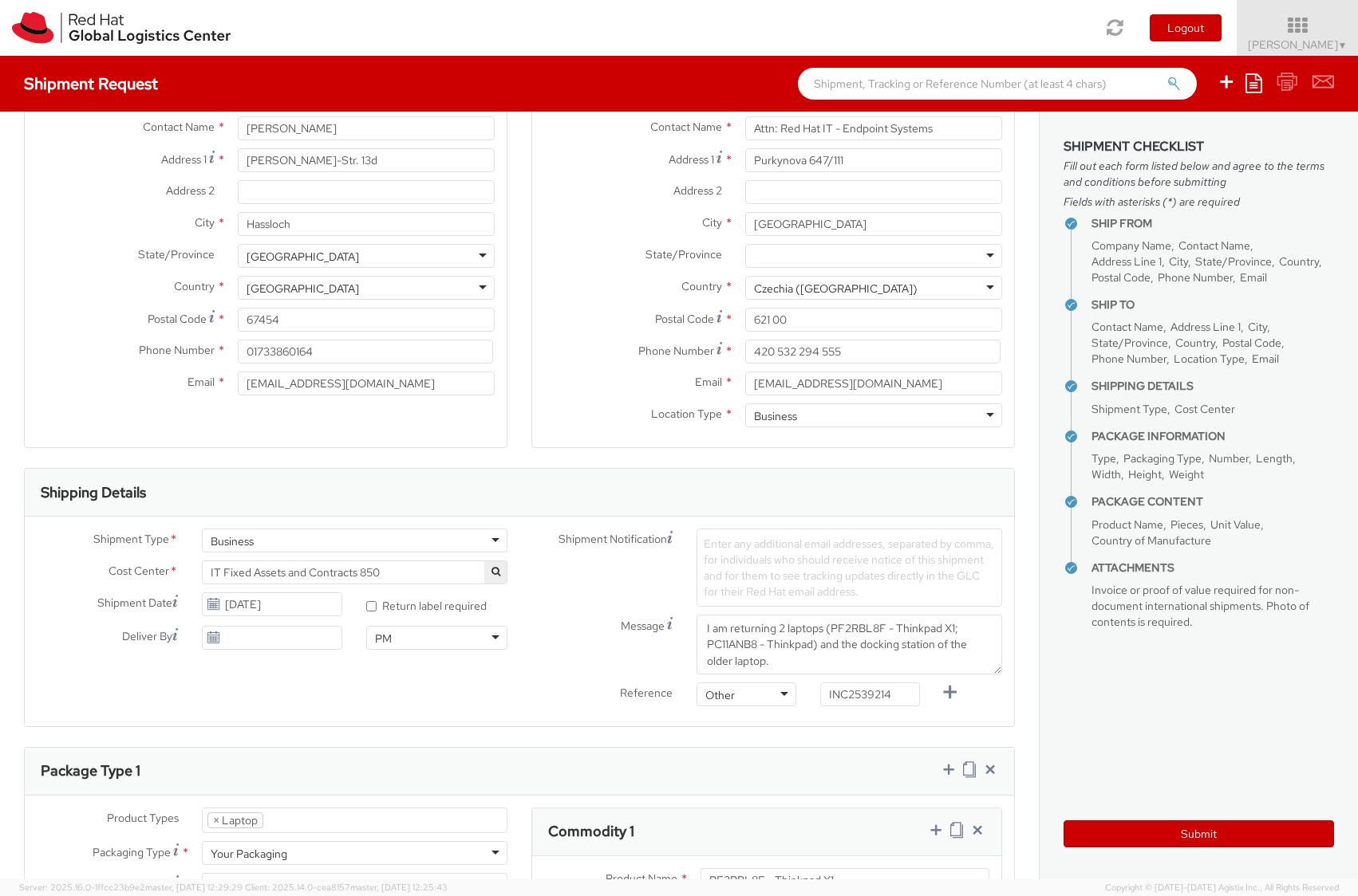
click at [776, 569] on span "Enter any additional email addresses, separated by comma, for individuals who s…" at bounding box center [848, 568] width 290 height 62
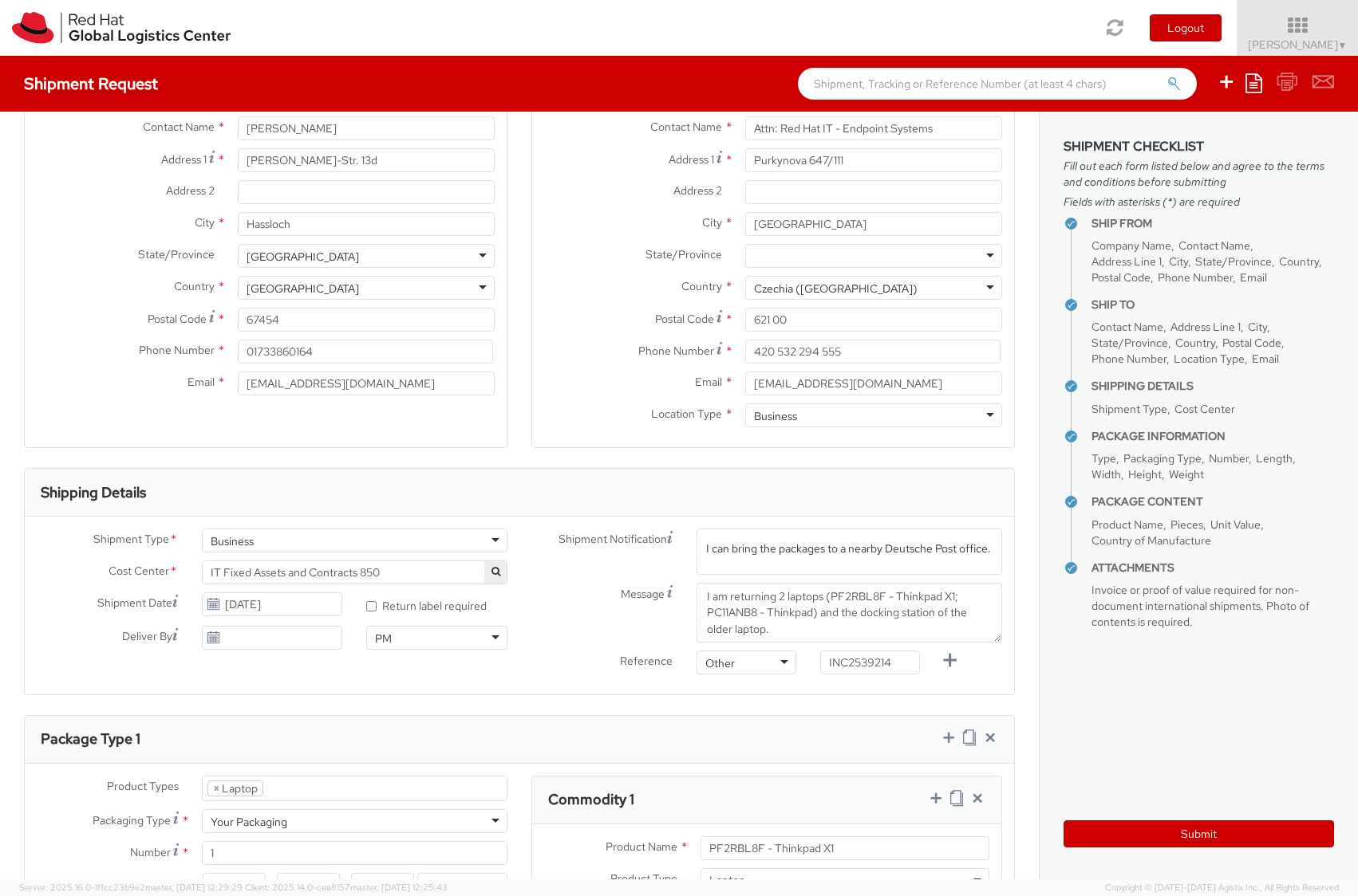
scroll to position [0, 313]
type input "Note: It is not necessary that someone picks up these packges. I can bring the …"
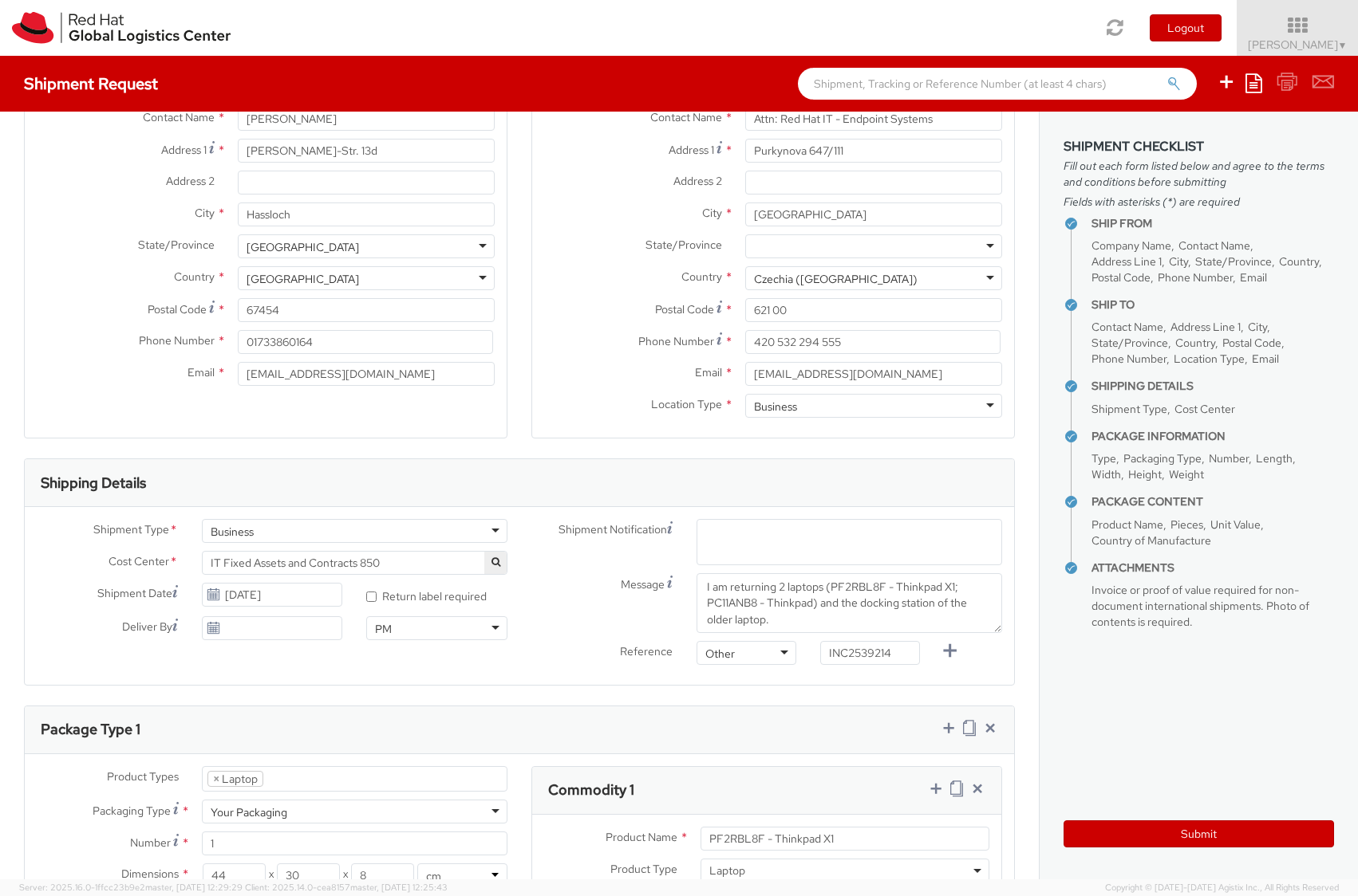
scroll to position [144, 0]
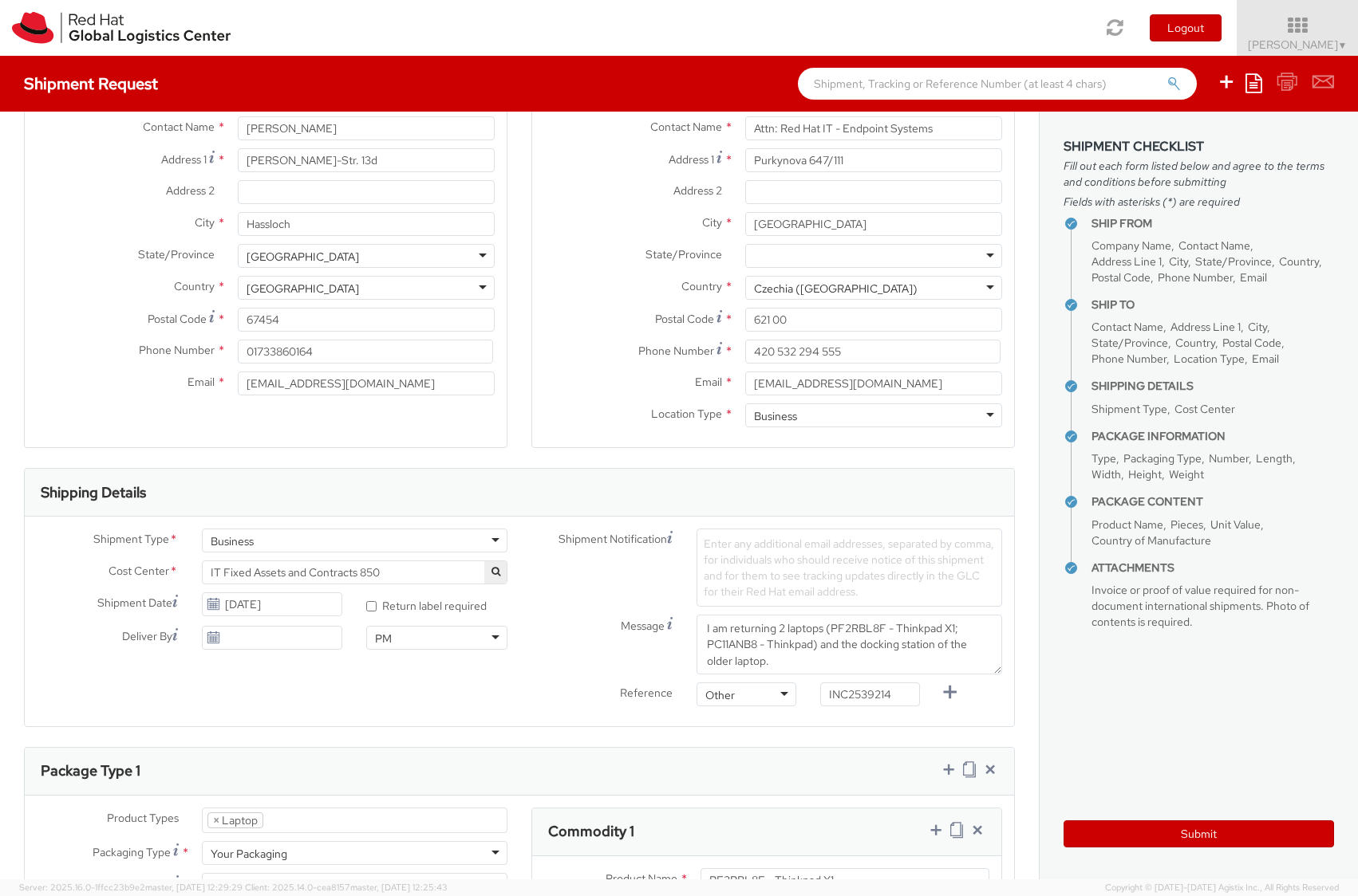
click at [769, 556] on span "Enter any additional email addresses, separated by comma, for individuals who s…" at bounding box center [848, 568] width 290 height 62
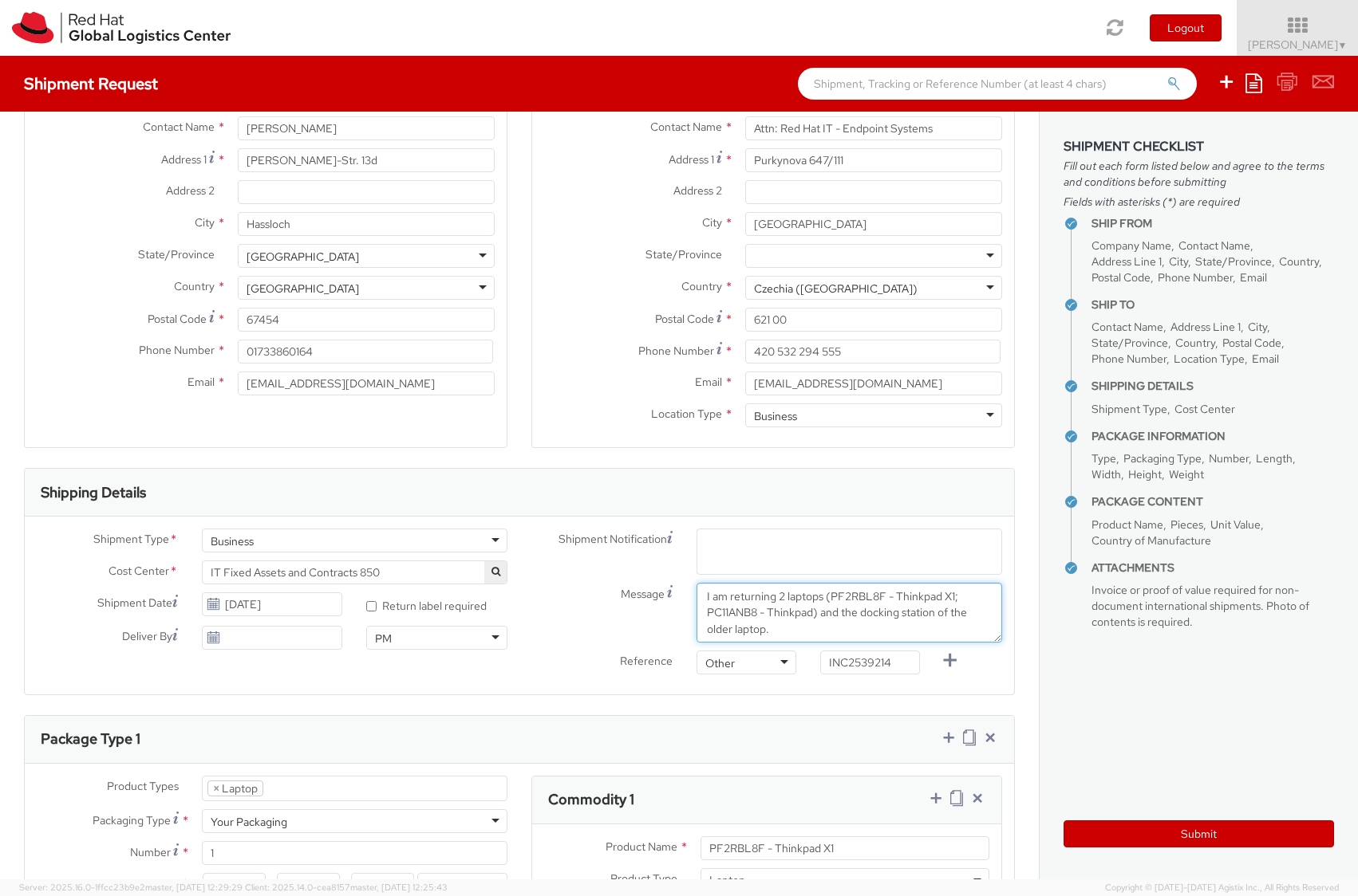
click at [787, 617] on textarea "I am returning 2 laptops (PF2RBL8F - Thinkpad X1; PC11ANB8 - Thinkpad) and the …" at bounding box center [849, 613] width 306 height 60
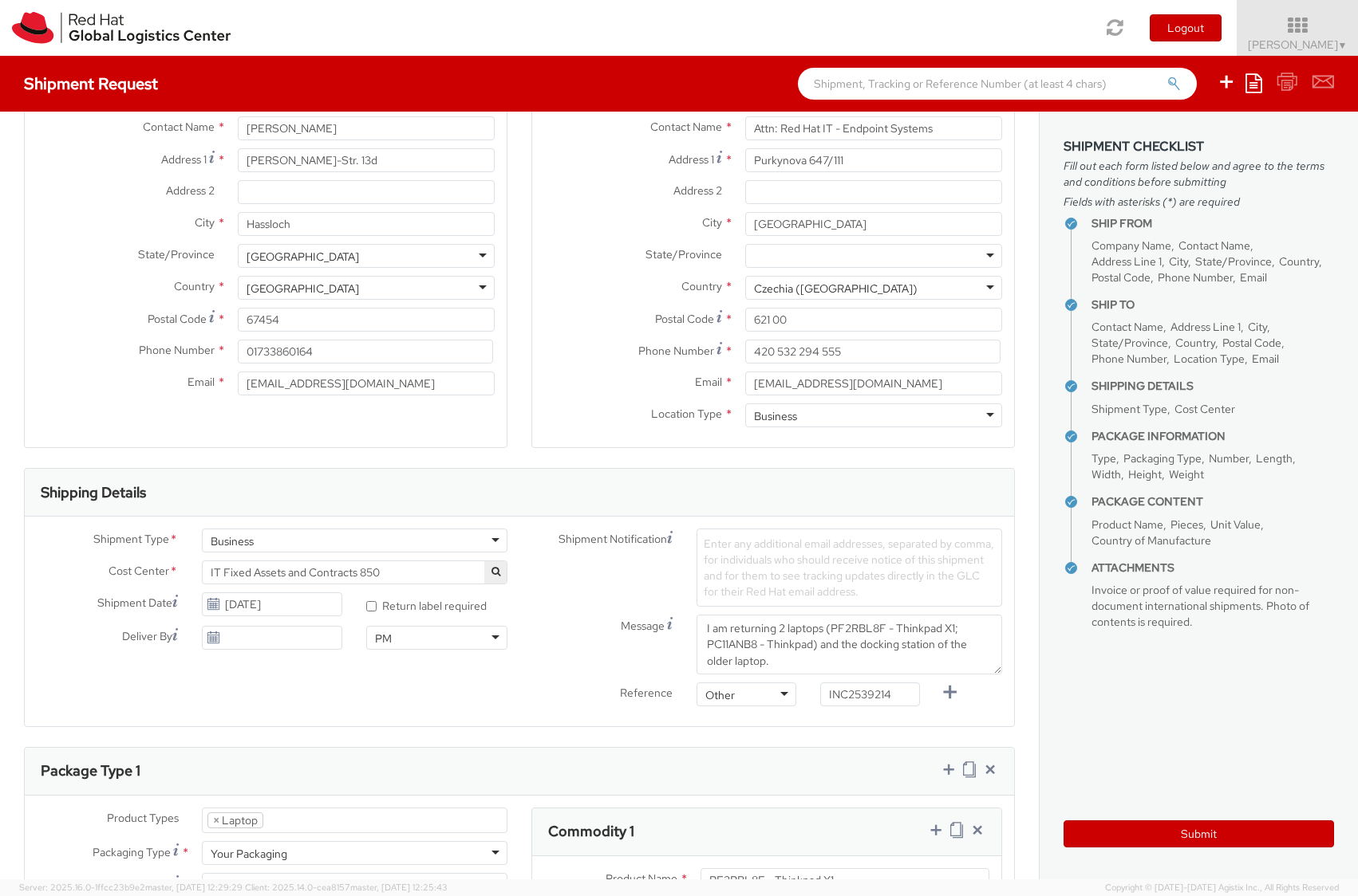
click at [788, 575] on span "Enter any additional email addresses, separated by comma, for individuals who s…" at bounding box center [848, 568] width 290 height 62
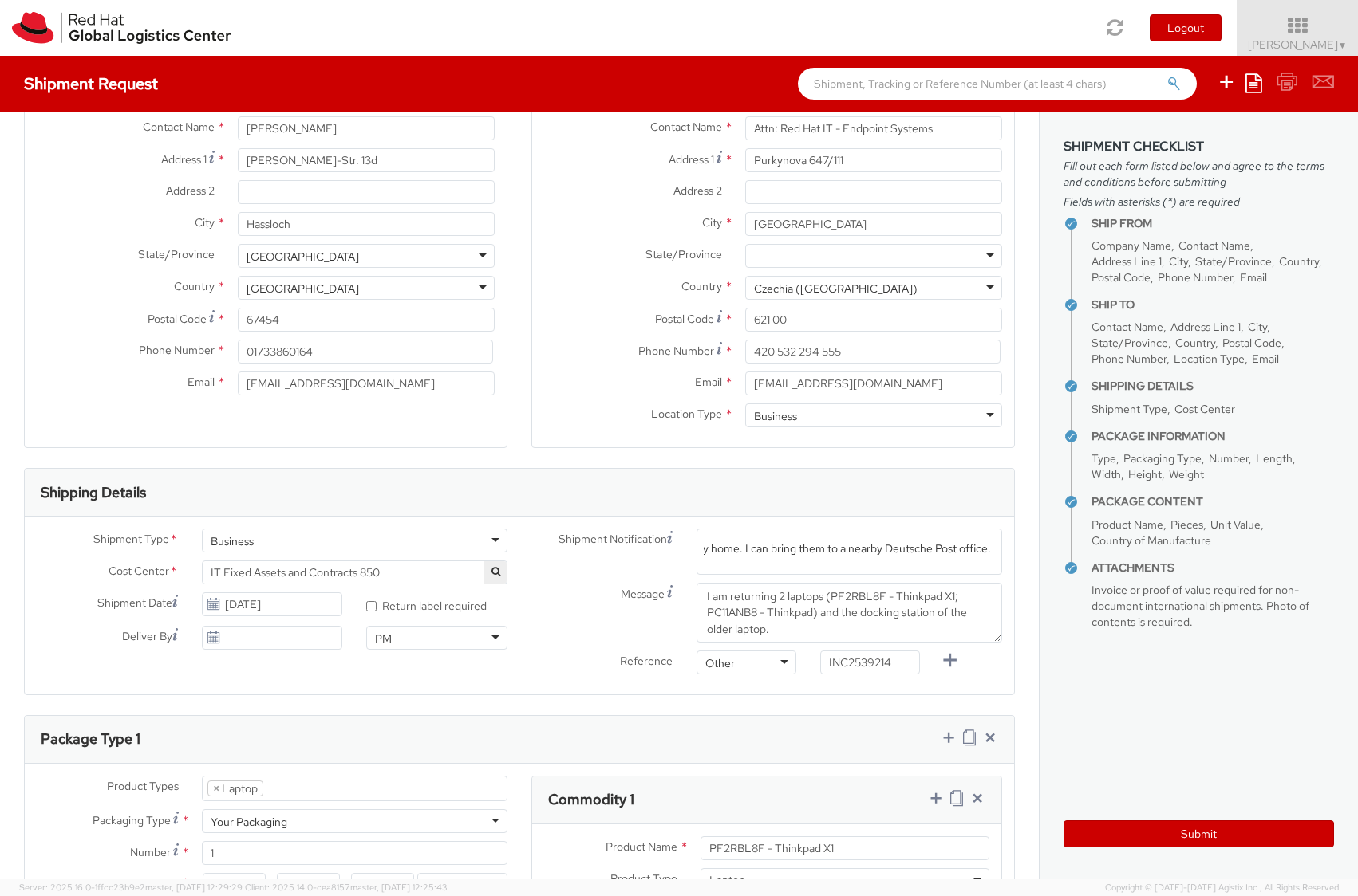
scroll to position [0, 367]
type input "Note: It is not necessary to send someone to pick up the packages from my home.…"
click at [939, 544] on span "Enter any additional email addresses, separated by comma, for individuals who s…" at bounding box center [849, 571] width 291 height 64
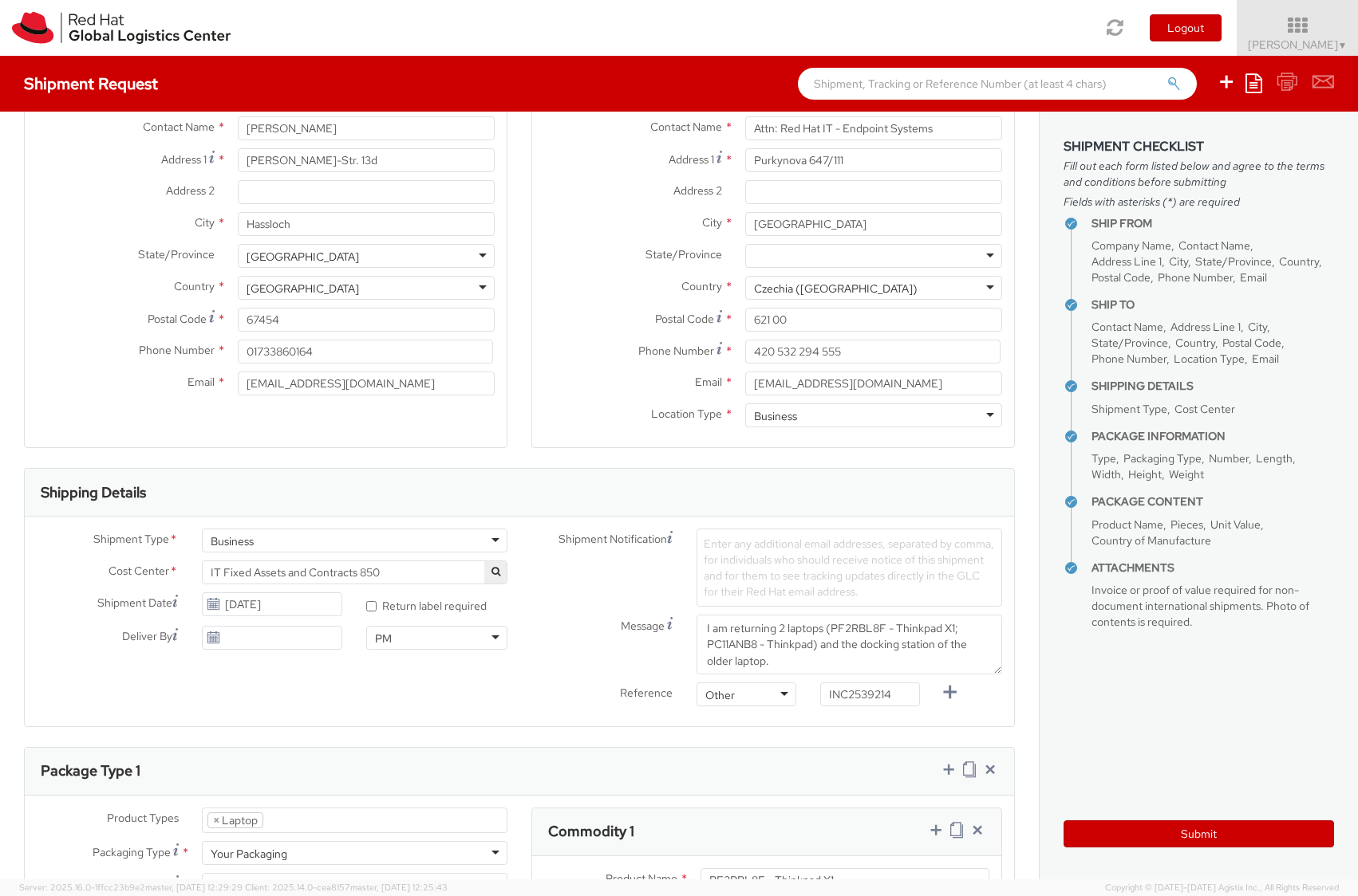
click at [939, 543] on span "Enter any additional email addresses, separated by comma, for individuals who s…" at bounding box center [848, 568] width 290 height 62
paste input "Note: It is not necessary to send someone to pick up the packages from my home.…"
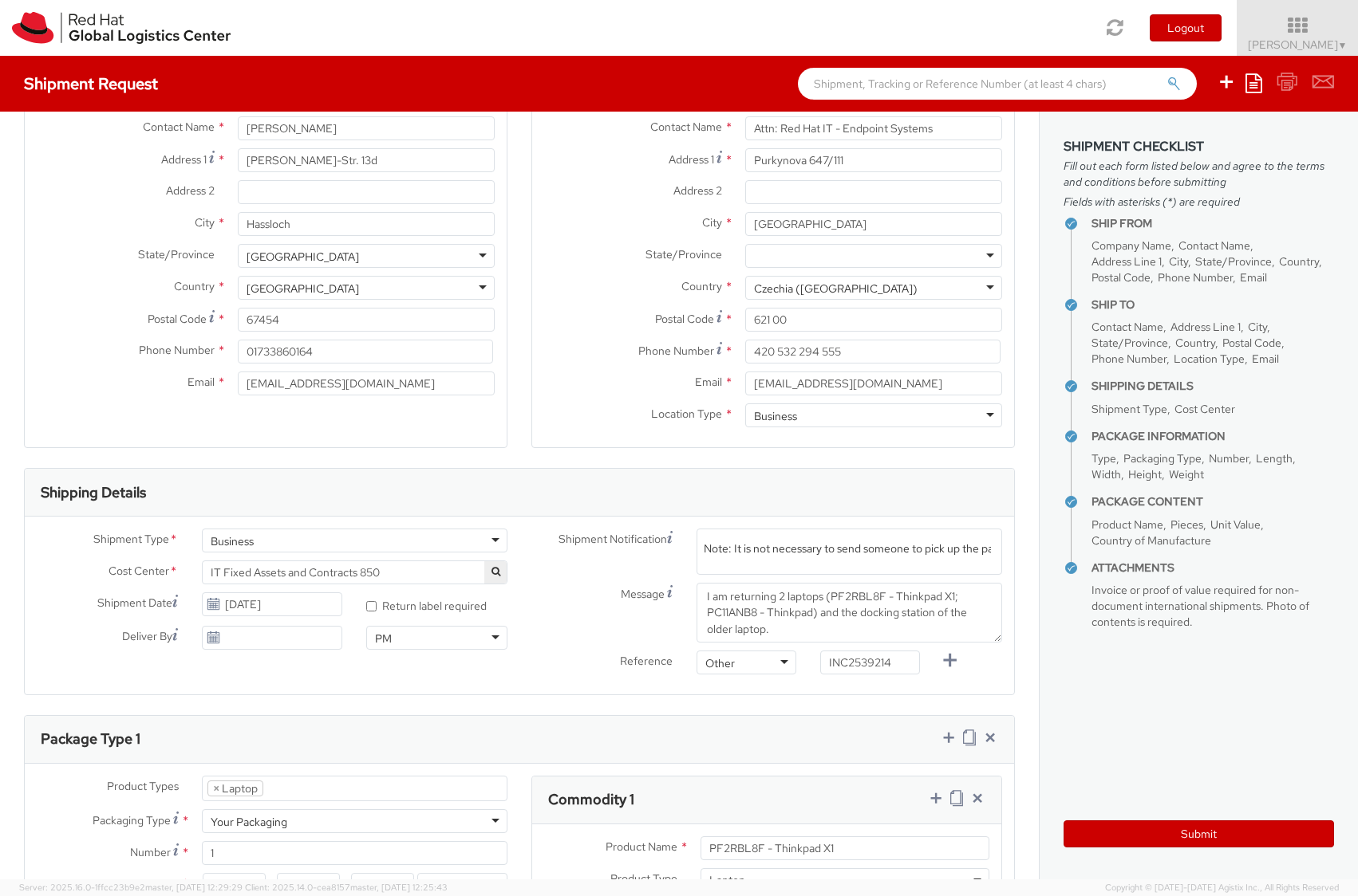
scroll to position [0, 367]
type input "Note: It is not necessary to send someone to pick up the packages from my home.…"
click at [965, 687] on div "Shipment Type * Business Business Business Cost Center * R&D Ecosystem Engineer…" at bounding box center [519, 606] width 989 height 178
click at [801, 552] on span "Enter any additional email addresses, separated by comma, for individuals who s…" at bounding box center [849, 571] width 291 height 64
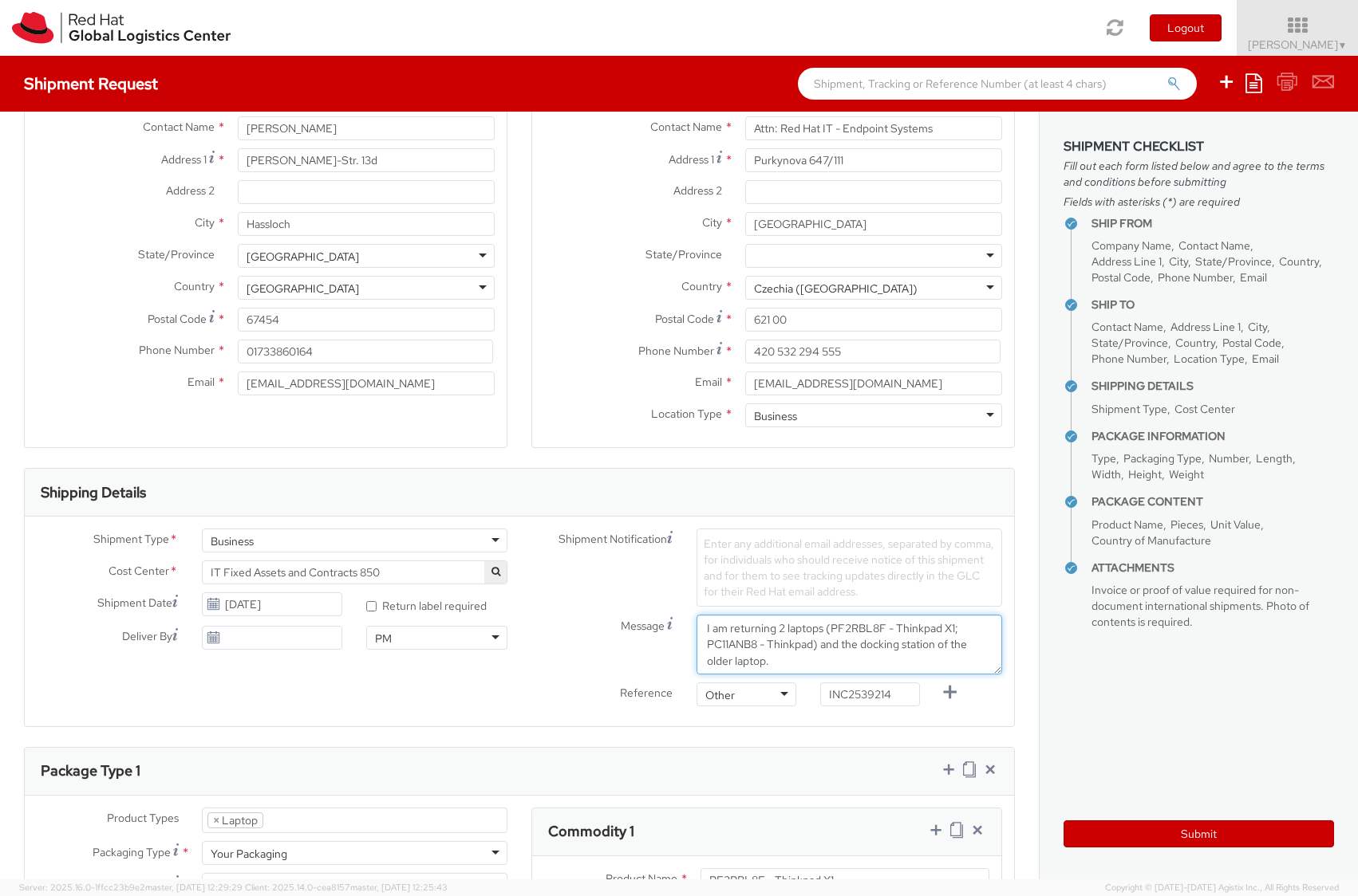
click at [770, 630] on textarea "I am returning 2 laptops (PF2RBL8F - Thinkpad X1; PC11ANB8 - Thinkpad) and the …" at bounding box center [849, 645] width 306 height 60
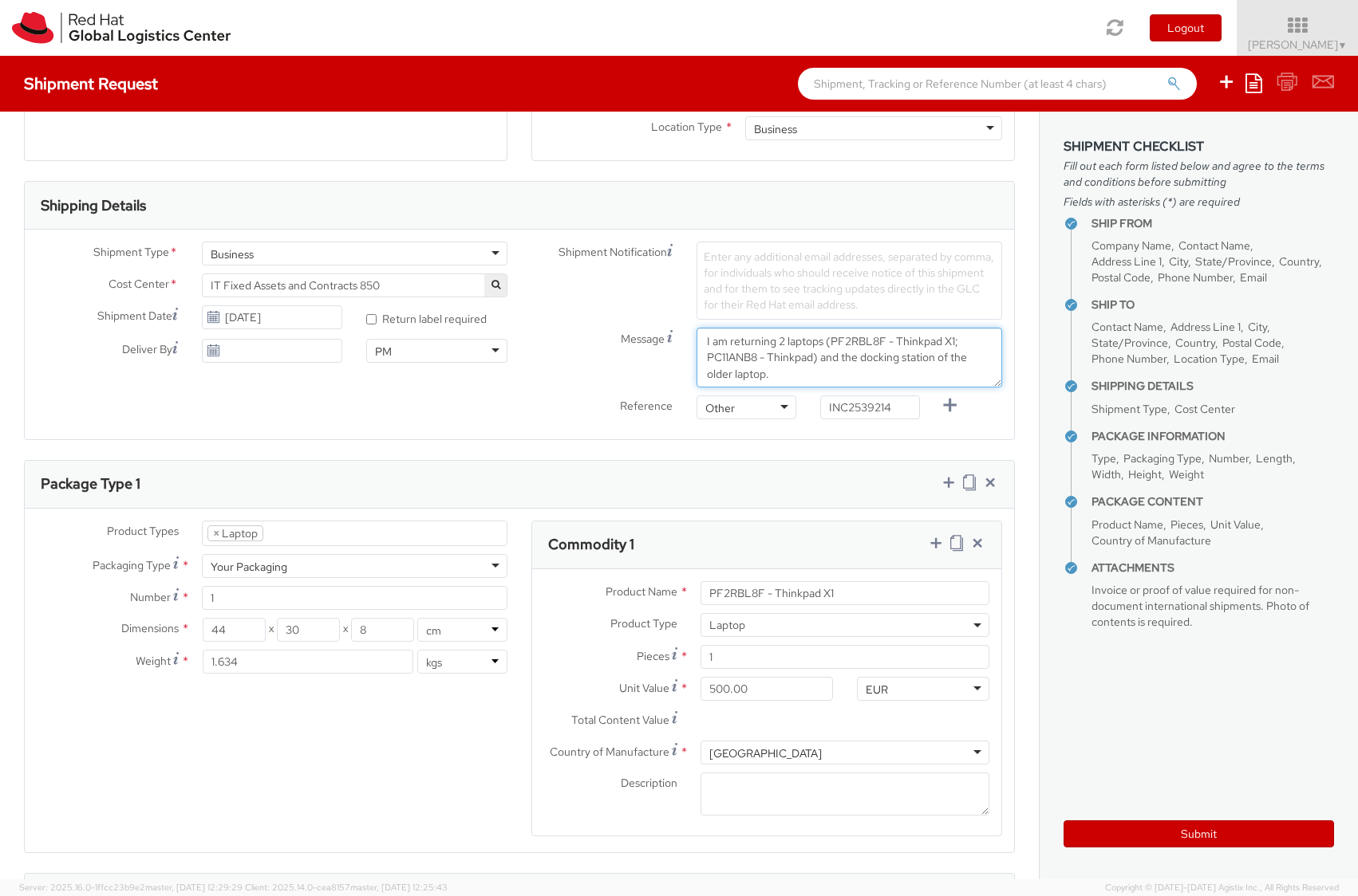
scroll to position [574, 0]
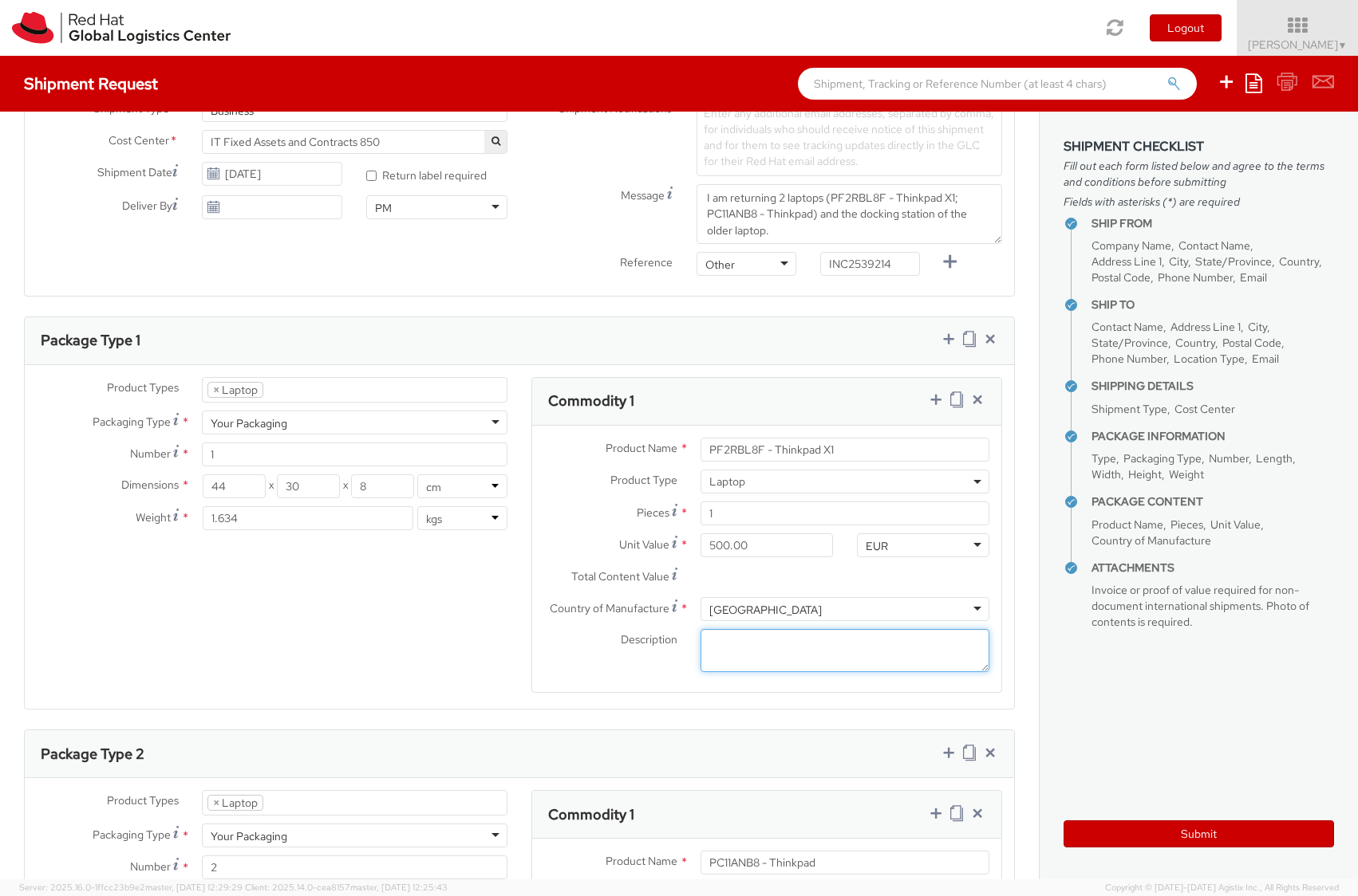
click at [812, 638] on textarea "Description *" at bounding box center [845, 651] width 289 height 44
paste textarea "Note: It is not necessary to send someone to pick up the packages from my home.…"
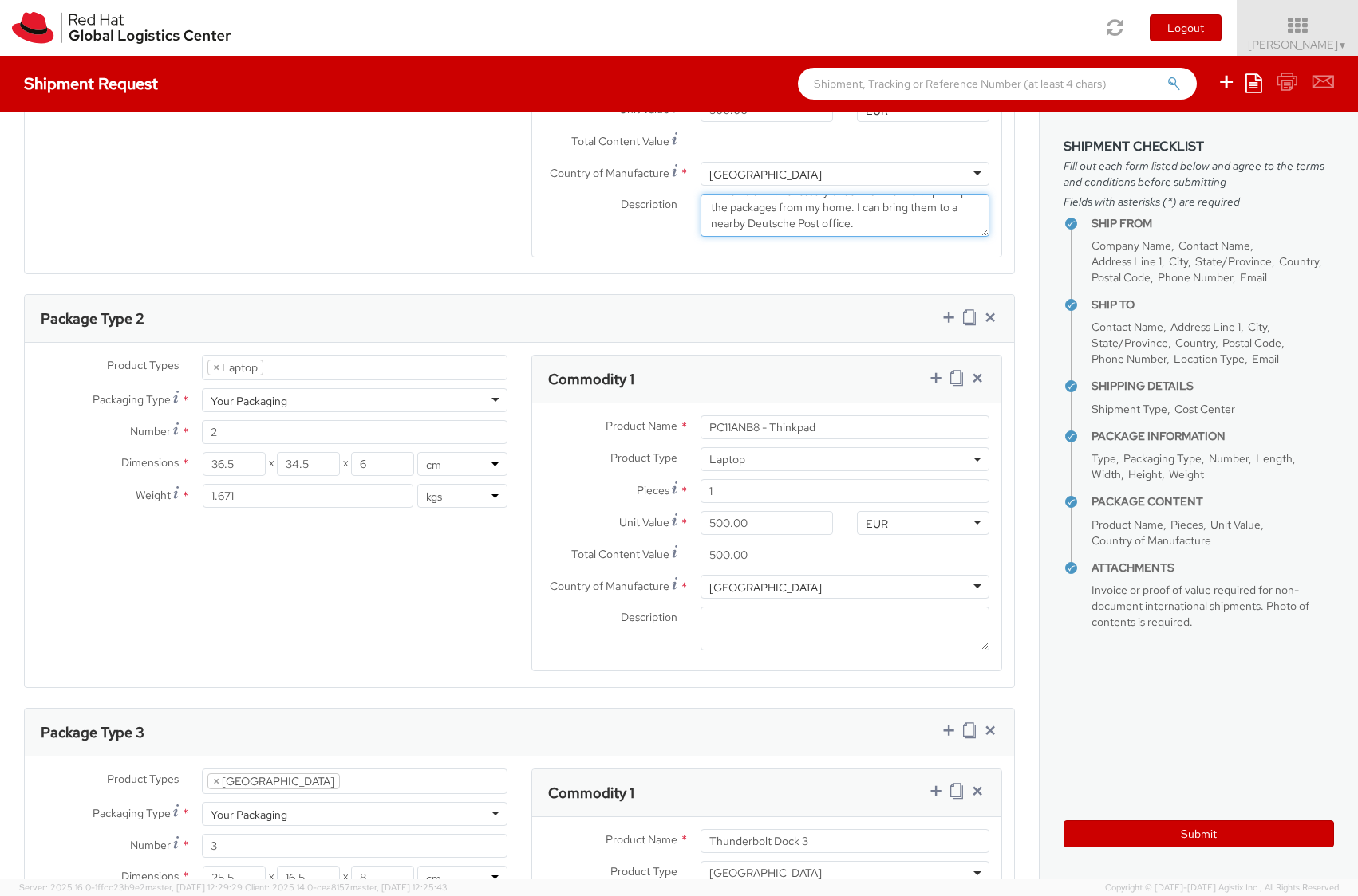
scroll to position [1148, 0]
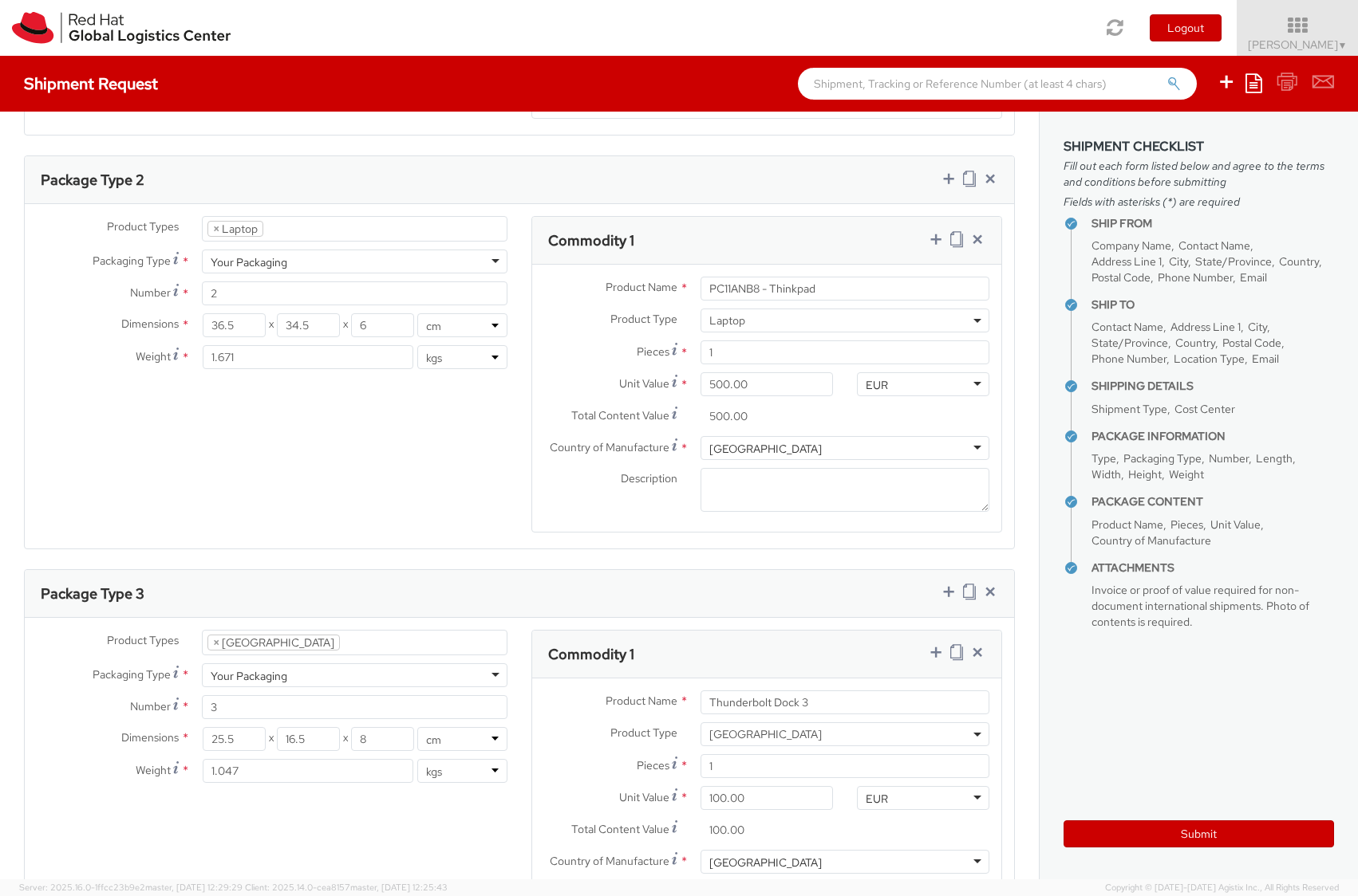
type textarea "Note: It is not necessary to send someone to pick up the packages from my home.…"
click at [782, 479] on textarea "Description *" at bounding box center [845, 490] width 289 height 44
paste textarea "Note: It is not necessary to send someone to pick up the packages from my home.…"
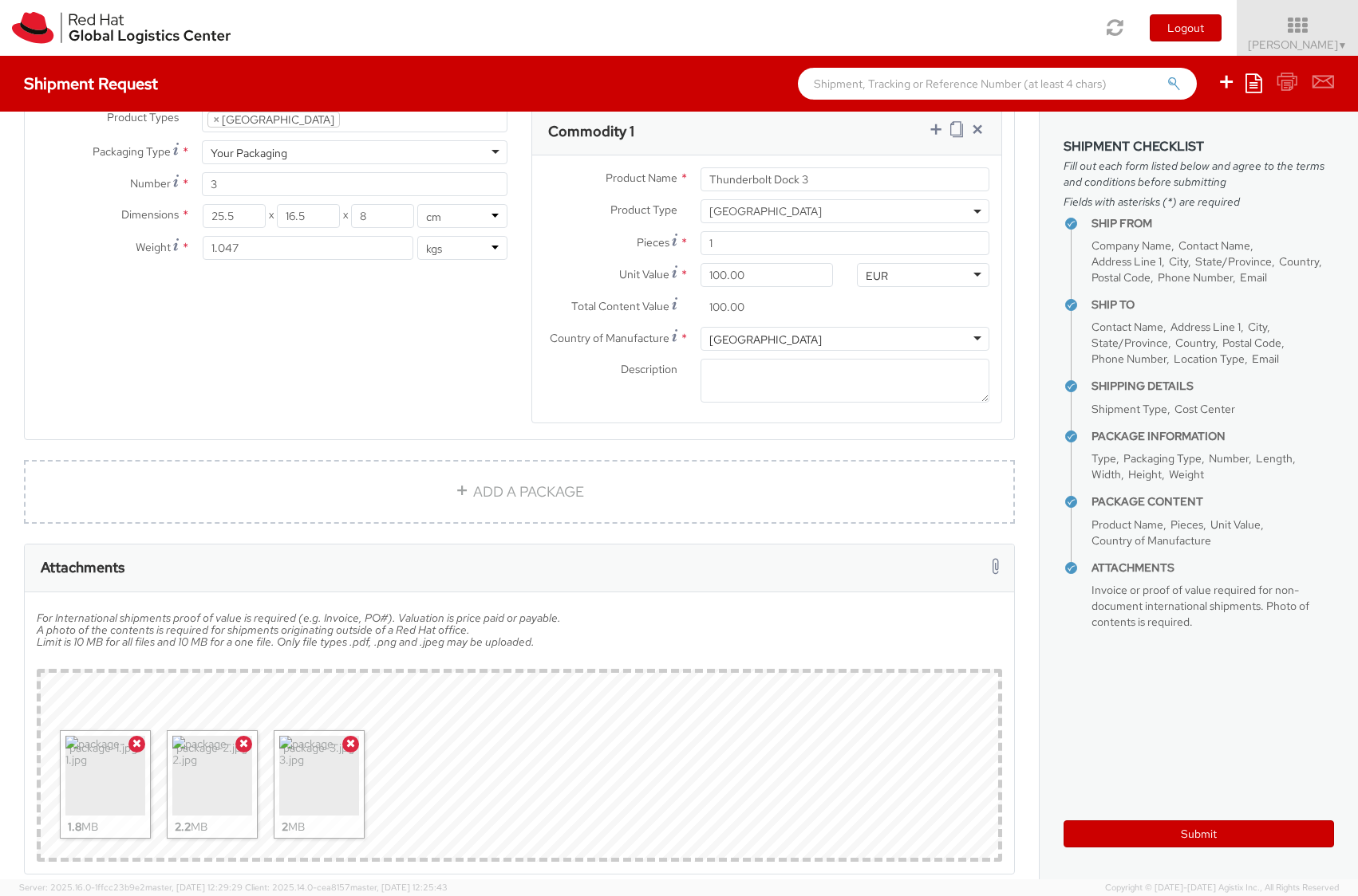
scroll to position [1723, 0]
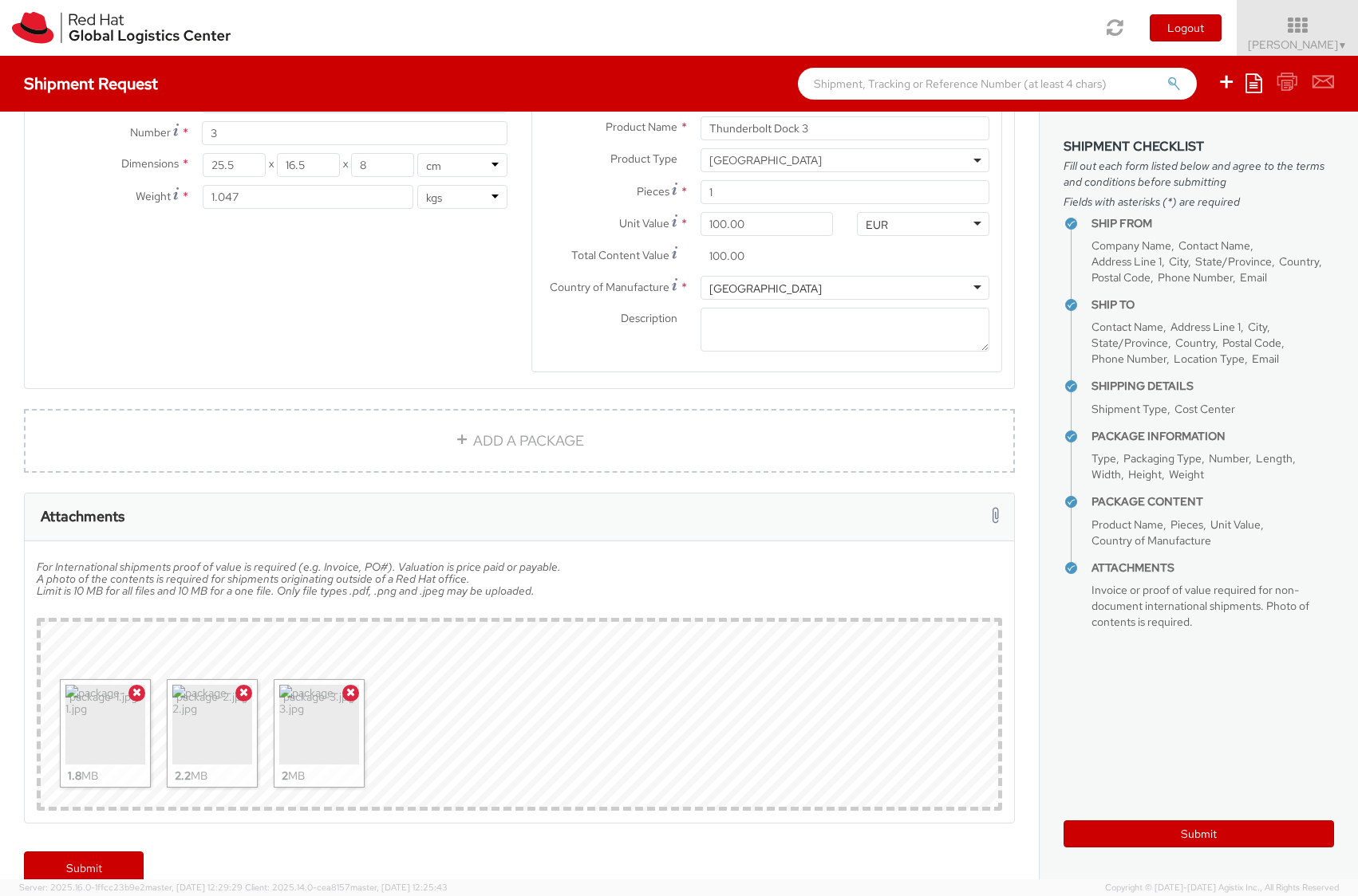
type textarea "Note: It is not necessary to send someone to pick up the packages from my home.…"
click at [769, 327] on textarea "Description *" at bounding box center [845, 329] width 289 height 44
paste textarea "Note: It is not necessary to send someone to pick up the packages from my home.…"
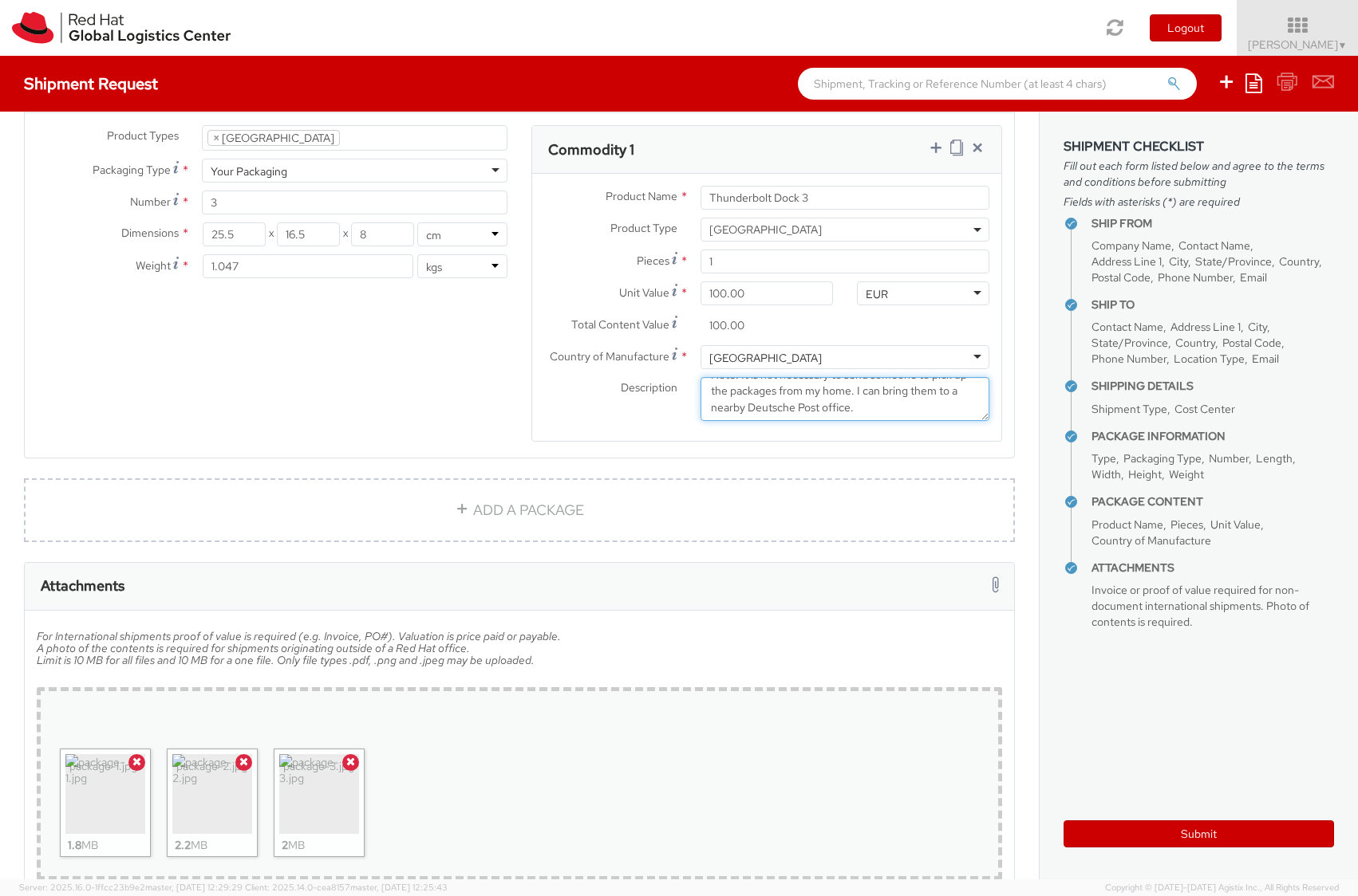
scroll to position [1751, 0]
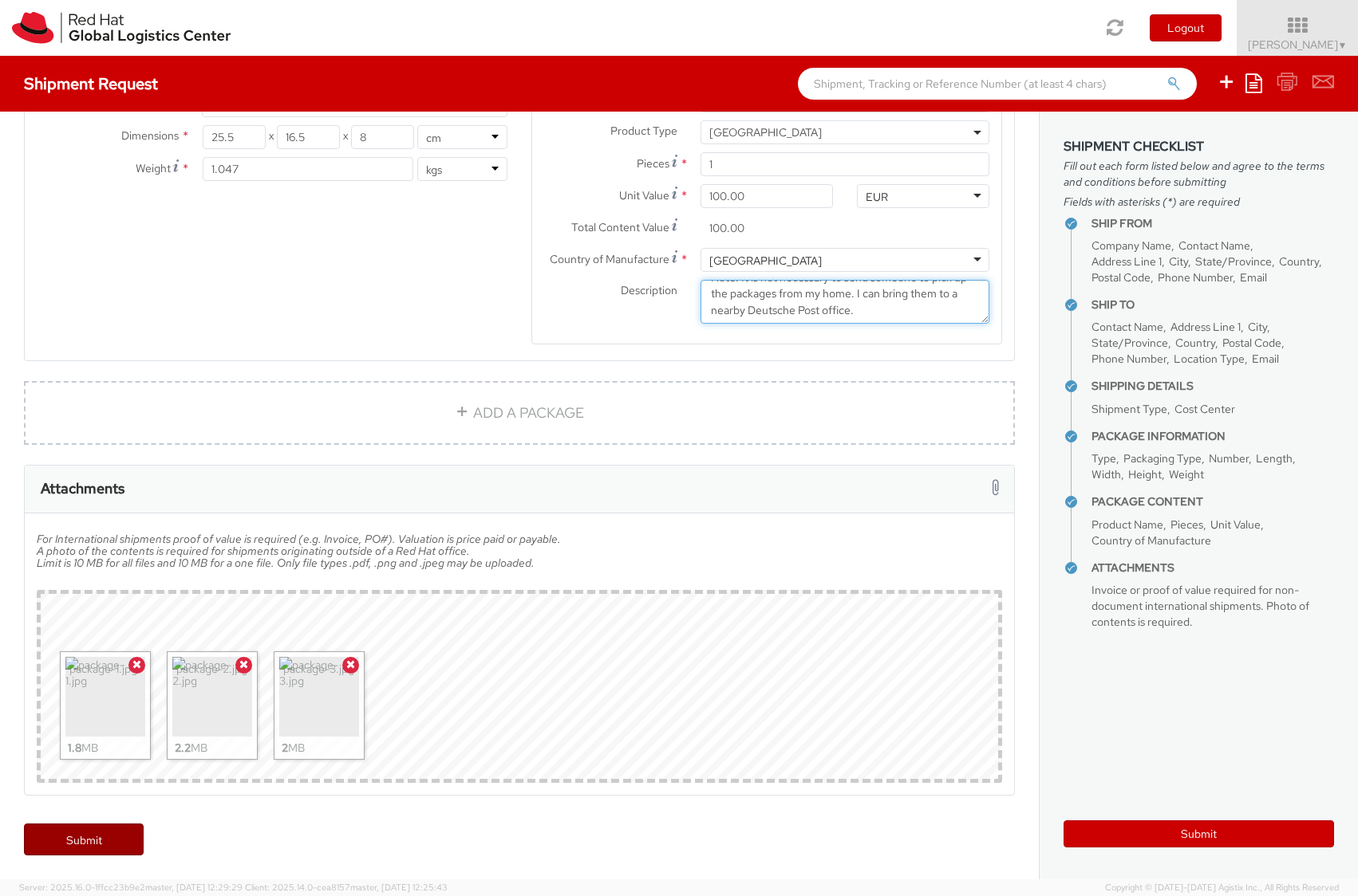
type textarea "Note: It is not necessary to send someone to pick up the packages from my home.…"
click at [84, 833] on link "Submit" at bounding box center [84, 840] width 120 height 32
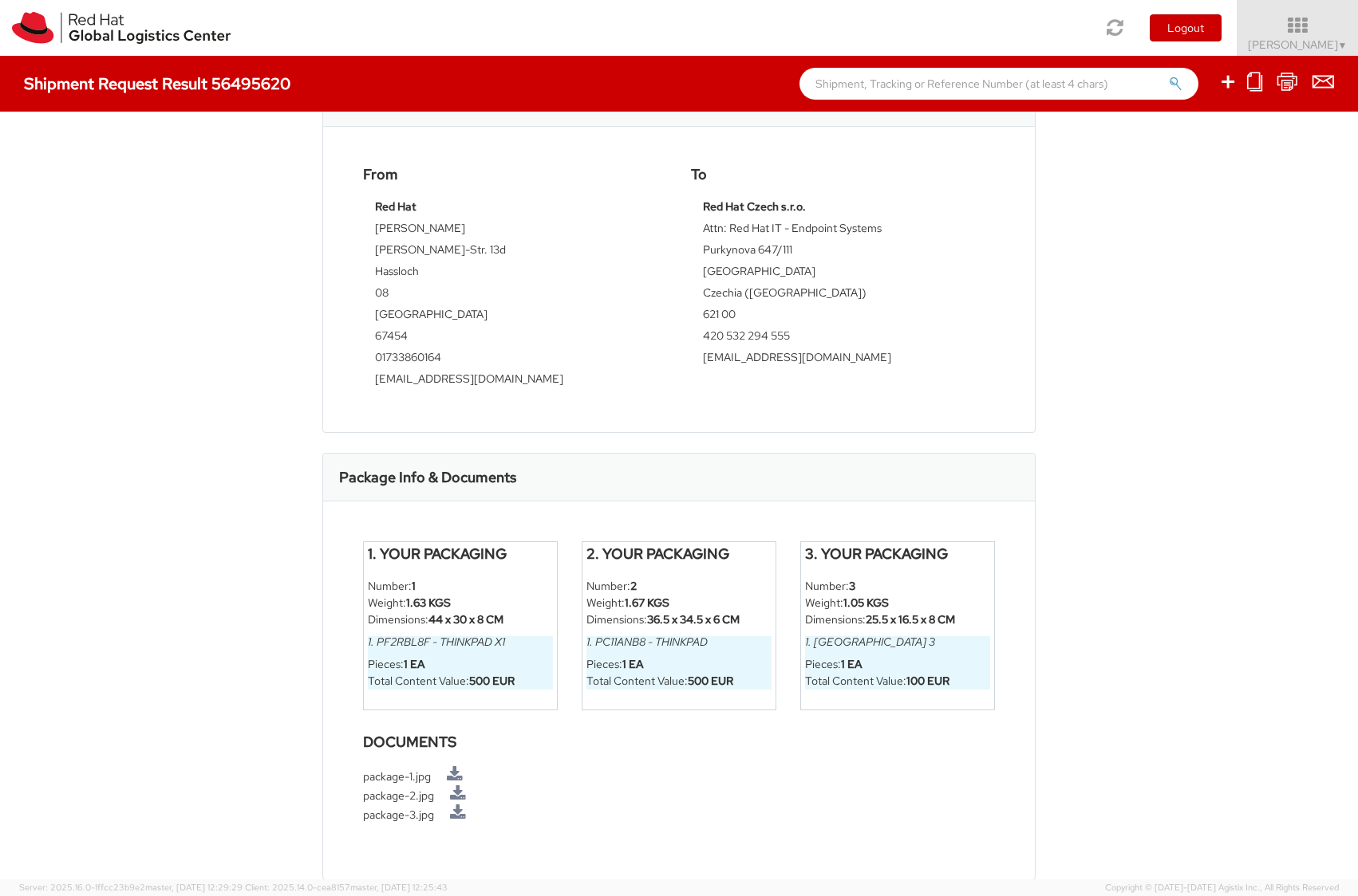
scroll to position [536, 0]
